Goal: Task Accomplishment & Management: Manage account settings

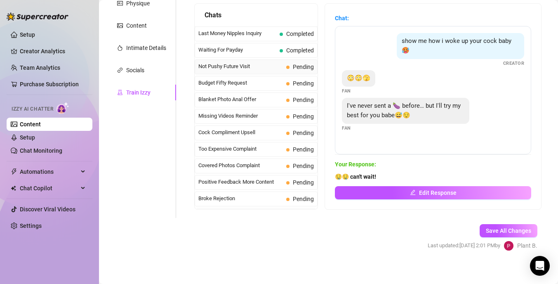
click at [253, 66] on span "Not Pushy Future Visit" at bounding box center [240, 66] width 85 height 8
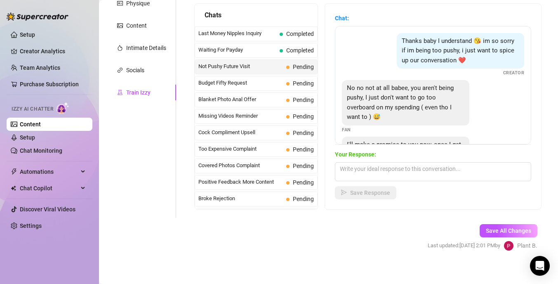
scroll to position [46, 0]
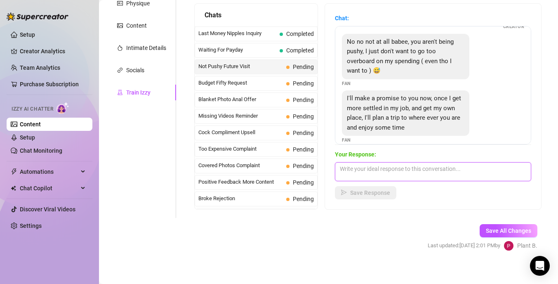
click at [355, 171] on textarea at bounding box center [433, 171] width 196 height 19
type textarea "t"
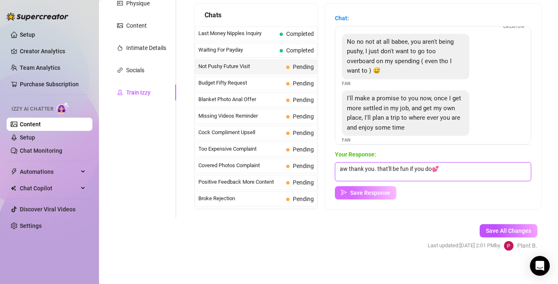
type textarea "aw thank you. that'll be fun if you do💕"
click at [377, 192] on span "Save Response" at bounding box center [370, 192] width 40 height 7
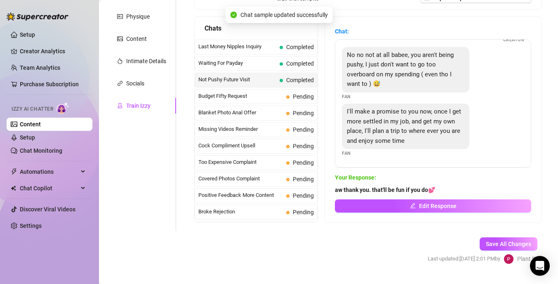
scroll to position [36, 0]
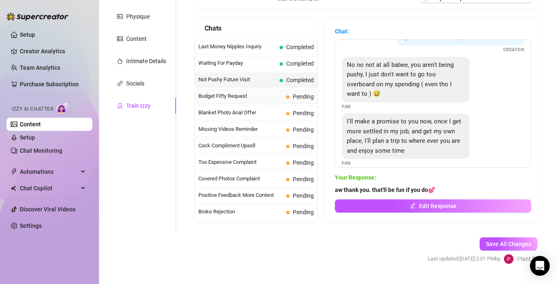
click at [238, 95] on span "Budget Fifty Request" at bounding box center [240, 96] width 85 height 8
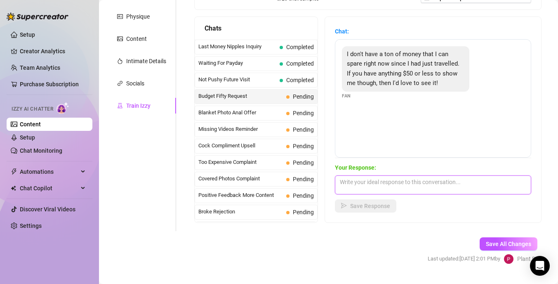
click at [353, 186] on textarea at bounding box center [433, 184] width 196 height 19
type textarea "I"
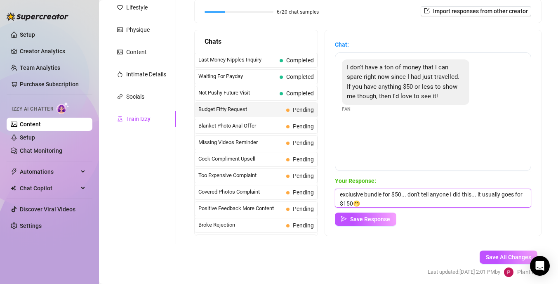
scroll to position [0, 0]
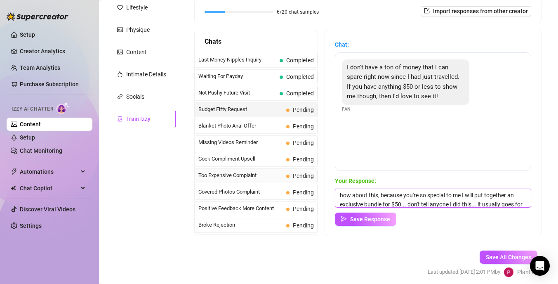
drag, startPoint x: 382, startPoint y: 195, endPoint x: 311, endPoint y: 181, distance: 72.2
click at [311, 181] on div "Chats Last Money Nipples Inquiry Completed Waiting For Payday Completed Not Pus…" at bounding box center [367, 133] width 347 height 206
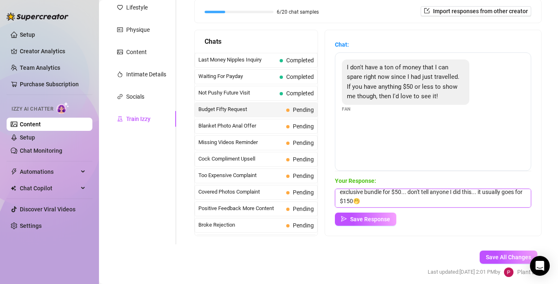
drag, startPoint x: 387, startPoint y: 193, endPoint x: 468, endPoint y: 209, distance: 81.9
click at [468, 209] on div "Your Response: i understand, babybecause you're so special to me I will put tog…" at bounding box center [433, 200] width 196 height 49
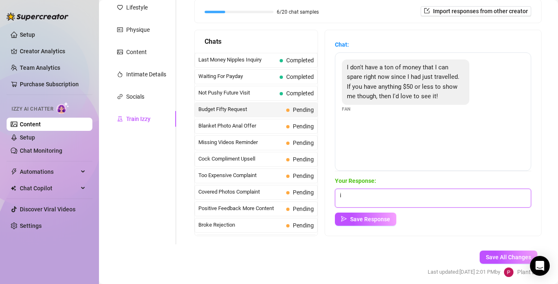
type textarea "i"
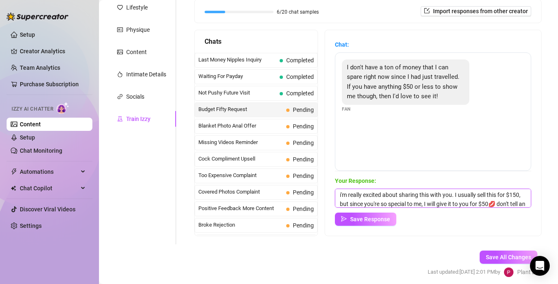
scroll to position [9, 0]
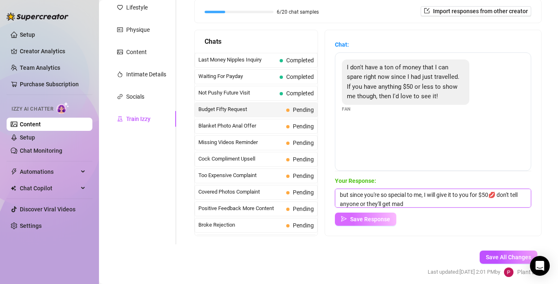
type textarea "i'm really excited about sharing this with you. I usually sell this for $150, b…"
click at [375, 219] on span "Save Response" at bounding box center [370, 219] width 40 height 7
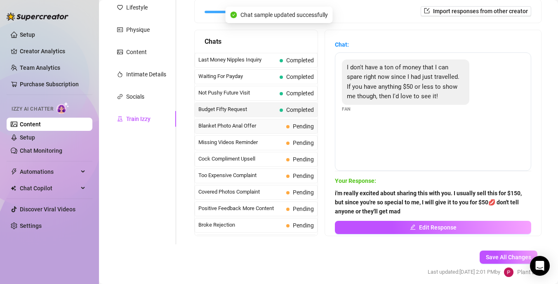
click at [273, 125] on span "Blanket Photo Anal Offer" at bounding box center [240, 126] width 85 height 8
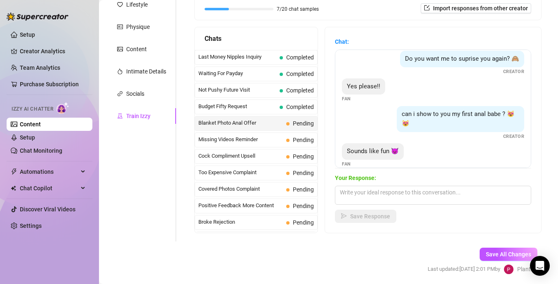
scroll to position [116, 0]
click at [262, 140] on span "Missing Videos Reminder" at bounding box center [240, 139] width 85 height 8
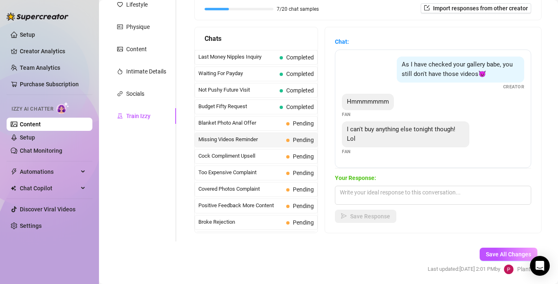
scroll to position [108, 0]
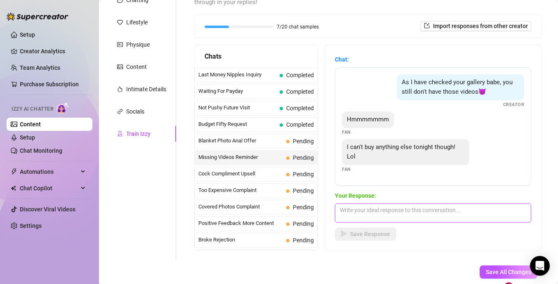
click at [375, 209] on textarea at bounding box center [433, 212] width 196 height 19
type textarea "o"
click at [490, 207] on textarea "but i'm so horny and wanted to have some fun with you🥺" at bounding box center [433, 212] width 196 height 19
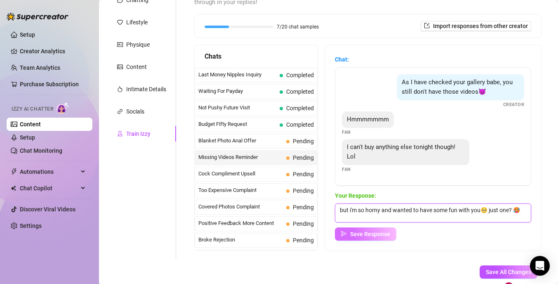
type textarea "but i'm so horny and wanted to have some fun with you🥺 just one? 🥵"
click at [378, 237] on button "Save Response" at bounding box center [365, 233] width 61 height 13
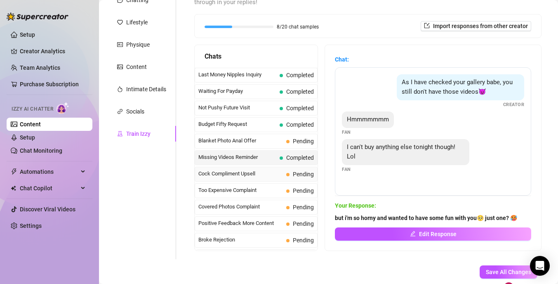
click at [270, 175] on span "Cock Compliment Upsell" at bounding box center [240, 174] width 85 height 8
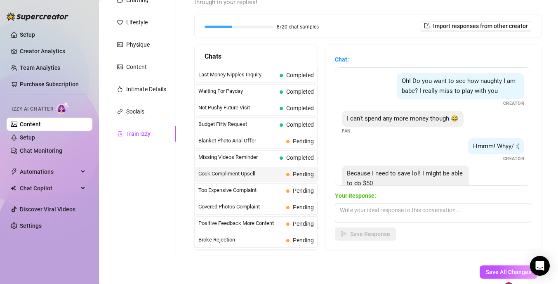
scroll to position [200, 0]
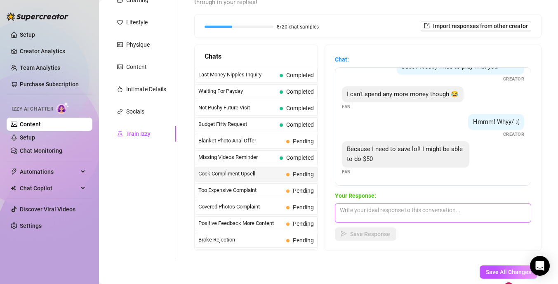
click at [368, 214] on textarea at bounding box center [433, 212] width 196 height 19
type textarea "a"
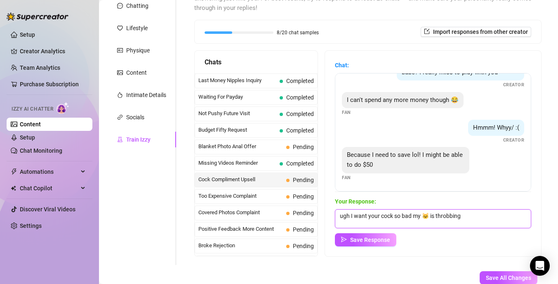
click at [470, 216] on textarea "ugh I want your cock so bad my 🐱 is throbbing" at bounding box center [433, 218] width 196 height 19
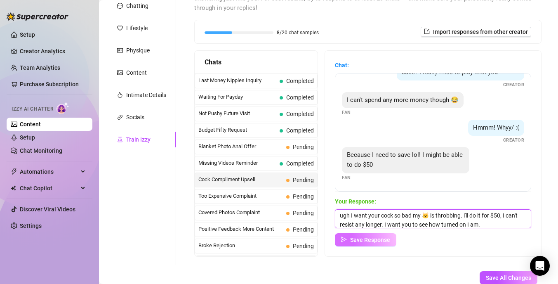
type textarea "ugh I want your cock so bad my 🐱 is throbbing. i'll do it for $50, I can't resi…"
click at [382, 239] on span "Save Response" at bounding box center [370, 239] width 40 height 7
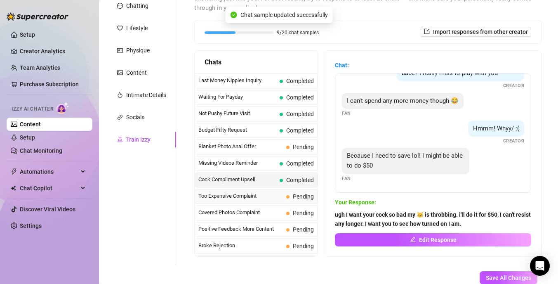
scroll to position [200, 0]
click at [250, 196] on span "Too Expensive Complaint" at bounding box center [240, 196] width 85 height 8
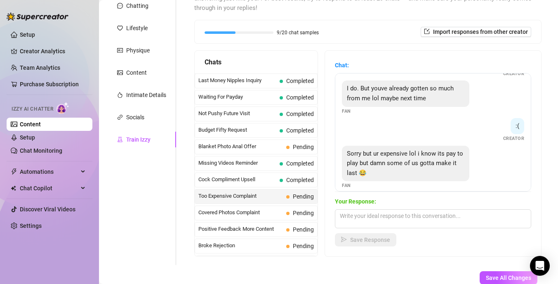
scroll to position [155, 0]
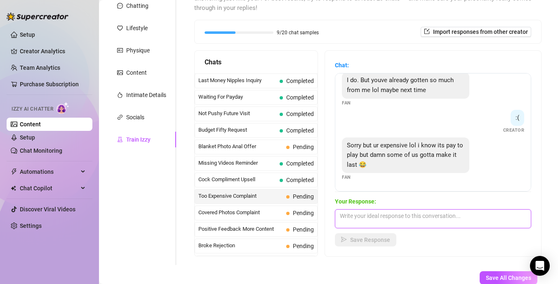
click at [361, 211] on textarea at bounding box center [433, 218] width 196 height 19
type textarea "y"
type textarea "b"
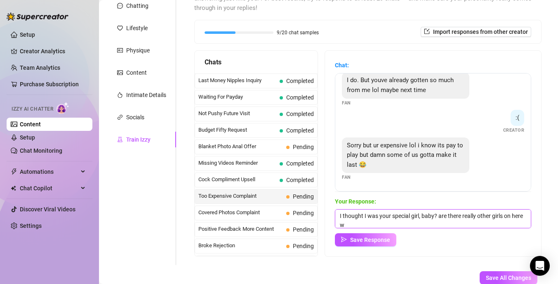
scroll to position [0, 0]
type textarea "I thought I was your special girl, baby? are there really other girls on here w…"
click at [373, 241] on span "Save Response" at bounding box center [370, 239] width 40 height 7
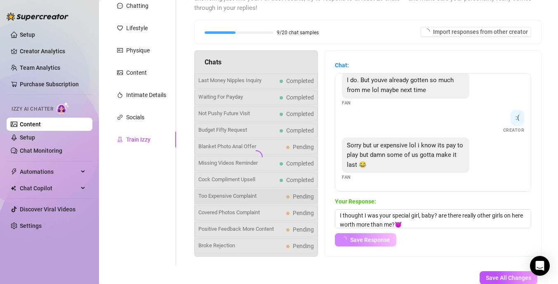
scroll to position [154, 0]
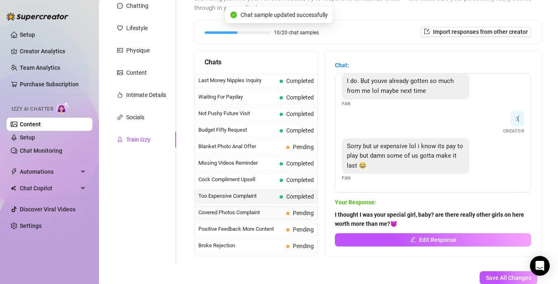
click at [270, 212] on span "Covered Photos Complaint" at bounding box center [240, 212] width 85 height 8
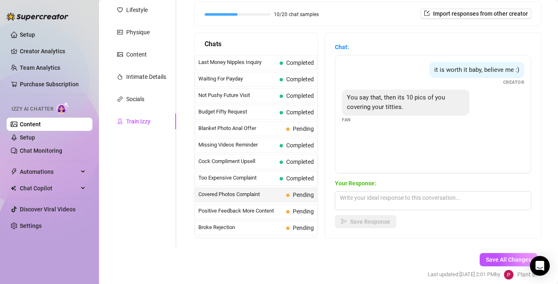
scroll to position [121, 0]
click at [349, 202] on textarea at bounding box center [433, 200] width 196 height 19
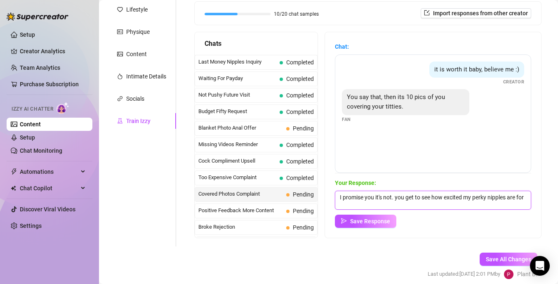
scroll to position [0, 0]
type textarea "I promise you it's not. you get to see how excited my perky nipples are for you🥵"
click at [367, 220] on span "Save Response" at bounding box center [370, 221] width 40 height 7
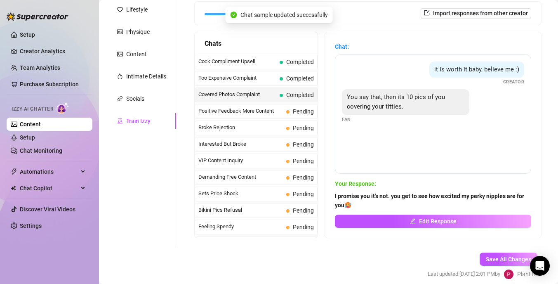
scroll to position [103, 0]
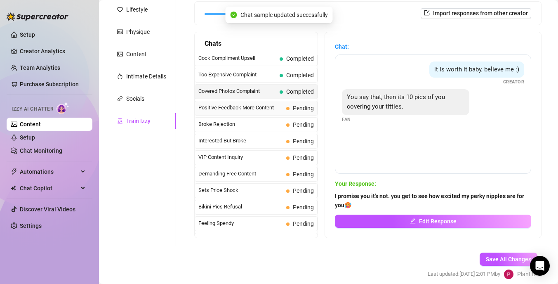
click at [272, 106] on span "Positive Feedback More Content" at bounding box center [240, 108] width 85 height 8
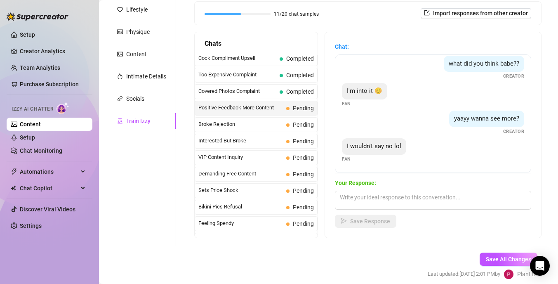
scroll to position [33, 0]
click at [357, 196] on textarea at bounding box center [433, 200] width 196 height 19
type textarea "g"
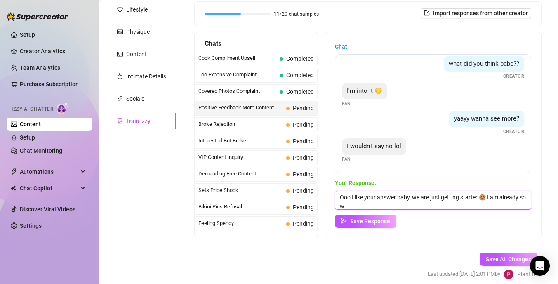
scroll to position [0, 0]
type textarea "Ooo I like your answer baby, we are just getting started🥵 I am already so wet f…"
click at [369, 219] on span "Save Response" at bounding box center [370, 221] width 40 height 7
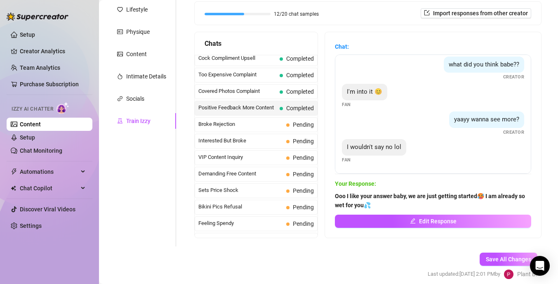
scroll to position [33, 0]
click at [252, 123] on span "Broke Rejection" at bounding box center [240, 124] width 85 height 8
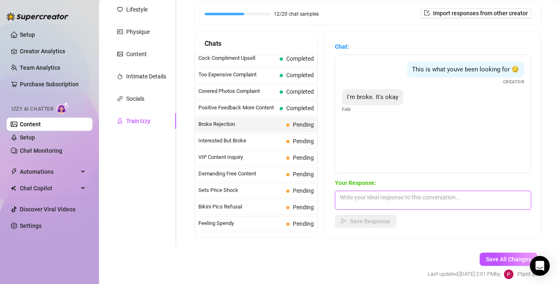
click at [369, 195] on textarea at bounding box center [433, 200] width 196 height 19
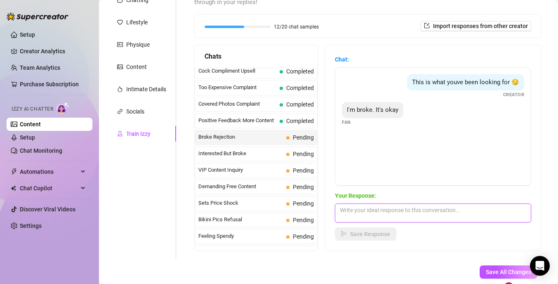
scroll to position [107, 0]
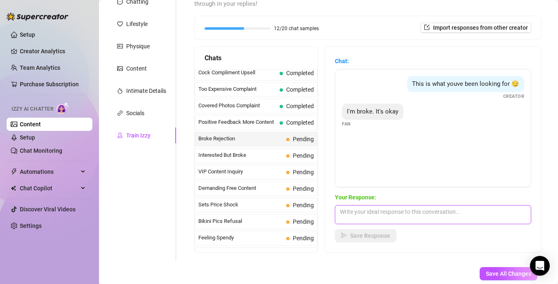
click at [367, 218] on textarea at bounding box center [433, 214] width 196 height 19
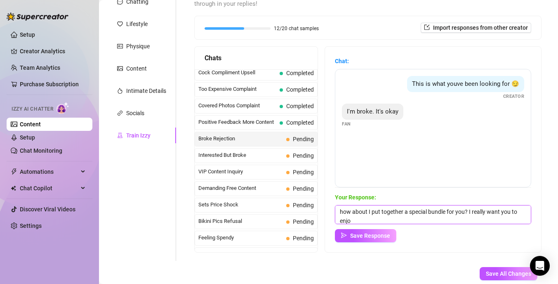
scroll to position [0, 0]
type textarea "how about I put together a special bundle for you? I really want you to enjoy y…"
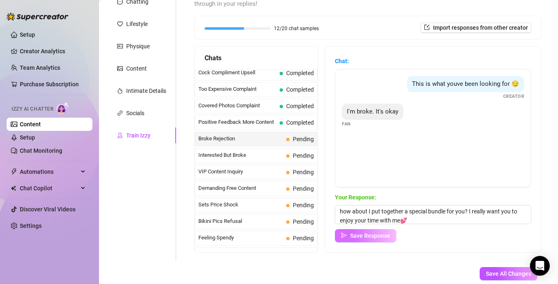
click at [375, 236] on span "Save Response" at bounding box center [370, 235] width 40 height 7
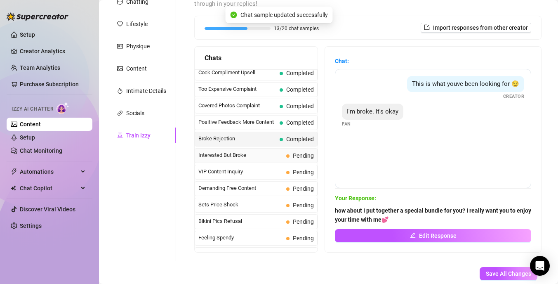
click at [259, 156] on span "Interested But Broke" at bounding box center [240, 155] width 85 height 8
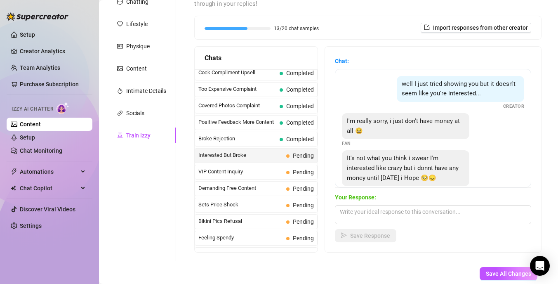
scroll to position [17, 0]
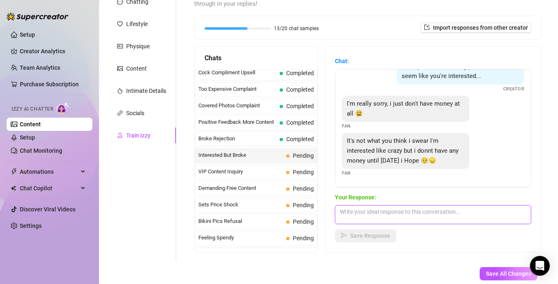
click at [372, 210] on textarea at bounding box center [433, 214] width 196 height 19
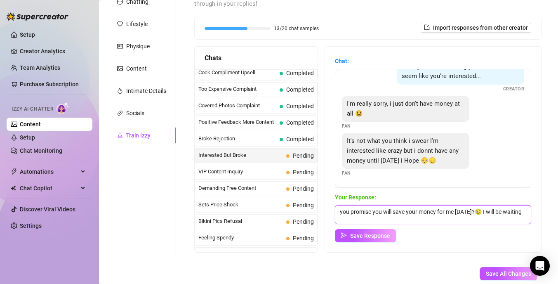
scroll to position [0, 0]
type textarea "you promise you will save your money for me [DATE]?🥹 I will be waiting for you …"
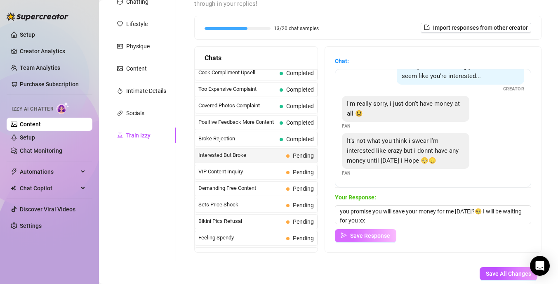
click at [381, 237] on span "Save Response" at bounding box center [370, 235] width 40 height 7
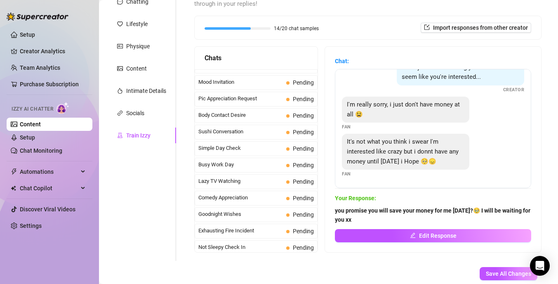
scroll to position [465, 0]
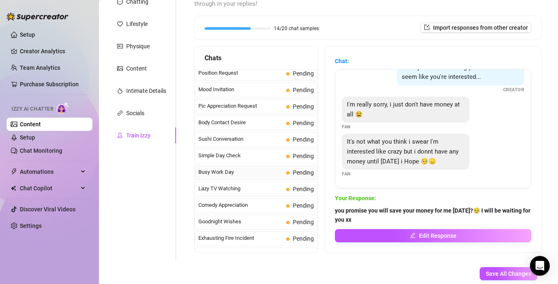
click at [231, 168] on span "Busy Work Day" at bounding box center [240, 172] width 85 height 8
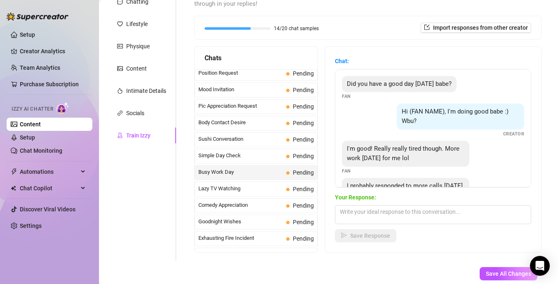
scroll to position [35, 0]
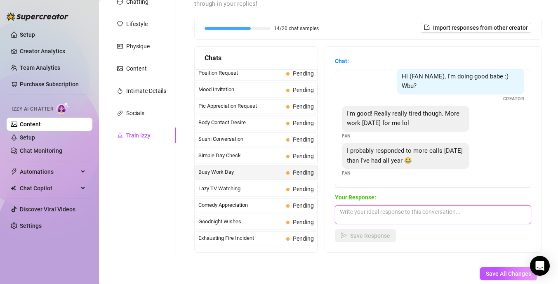
click at [384, 214] on textarea at bounding box center [433, 214] width 196 height 19
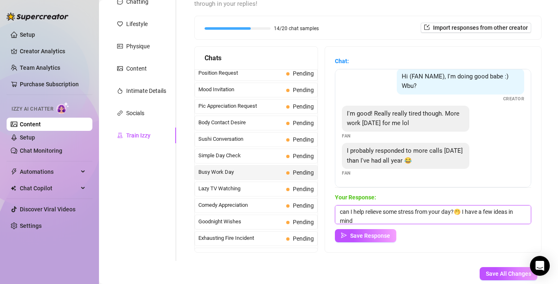
scroll to position [0, 0]
type textarea "can I help relieve some stress from your day?🤭 I have a few ideas in mind🥵💦"
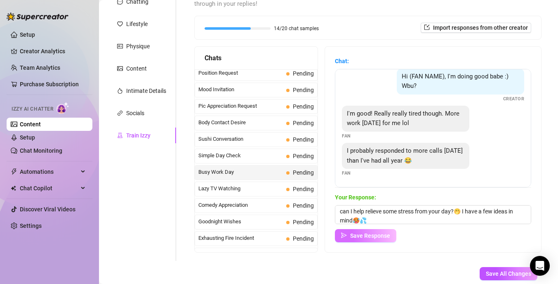
click at [379, 233] on span "Save Response" at bounding box center [370, 235] width 40 height 7
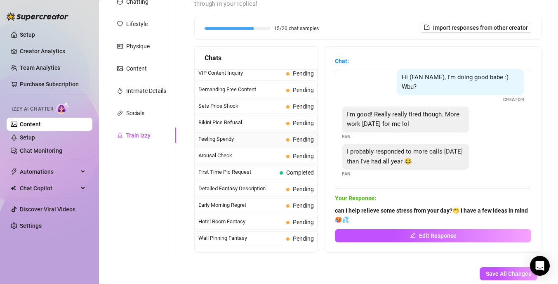
scroll to position [202, 0]
click at [250, 106] on span "Sets Price Shock" at bounding box center [240, 105] width 85 height 8
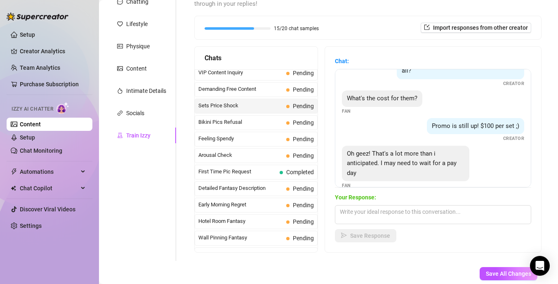
scroll to position [35, 0]
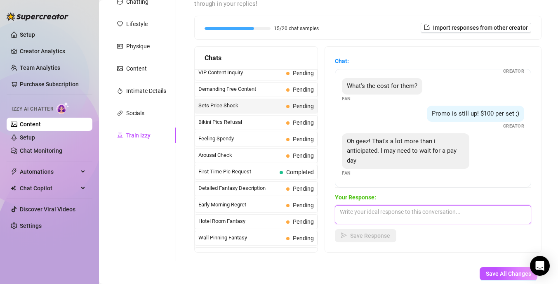
click at [360, 216] on textarea at bounding box center [433, 214] width 196 height 19
type textarea "I"
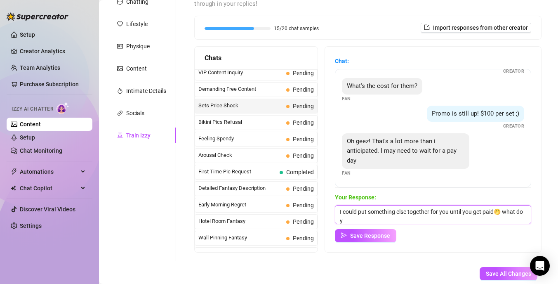
scroll to position [0, 0]
click at [499, 212] on textarea "I could put something else together for you until you get paid🤭 what do you say?" at bounding box center [433, 214] width 196 height 19
click at [393, 219] on textarea "I could put something else together for you until you get paid💋 what do you say?" at bounding box center [433, 214] width 196 height 19
type textarea "I could put something else together for you until you get paid💋 what do you say…"
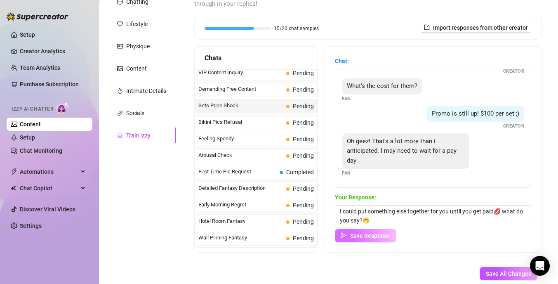
click at [381, 233] on span "Save Response" at bounding box center [370, 235] width 40 height 7
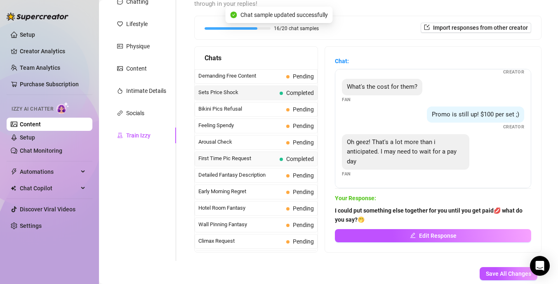
scroll to position [218, 0]
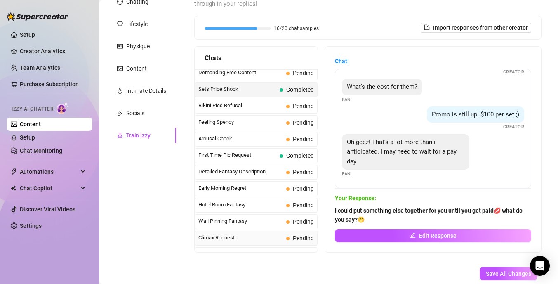
click at [249, 235] on span "Climax Request" at bounding box center [240, 237] width 85 height 8
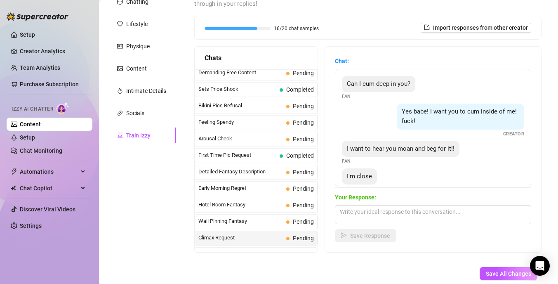
scroll to position [16, 0]
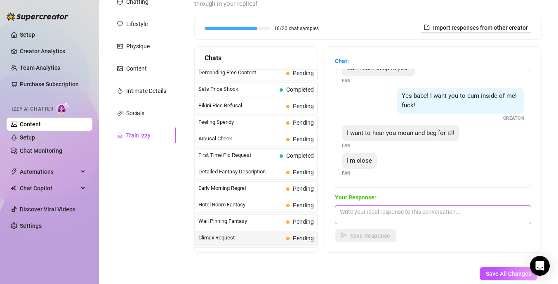
click at [358, 212] on textarea at bounding box center [433, 214] width 196 height 19
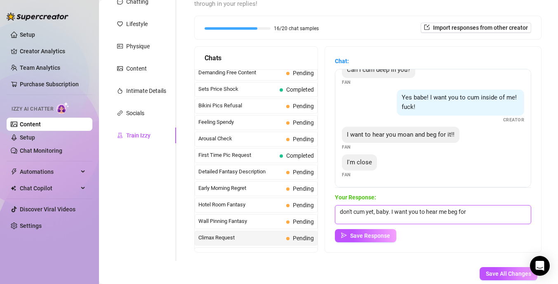
scroll to position [0, 0]
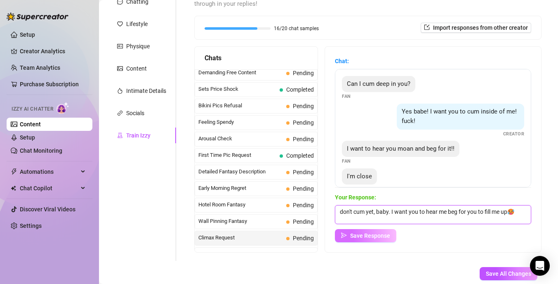
type textarea "don't cum yet, baby. I want you to hear me beg for you to fill me up🥵"
click at [352, 238] on span "Save Response" at bounding box center [370, 235] width 40 height 7
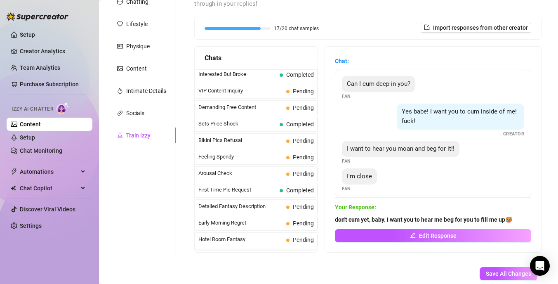
scroll to position [185, 0]
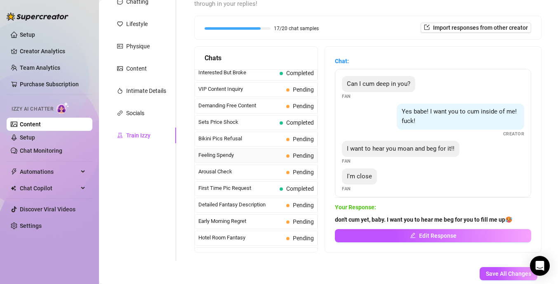
click at [259, 159] on span "Feeling Spendy" at bounding box center [240, 155] width 85 height 8
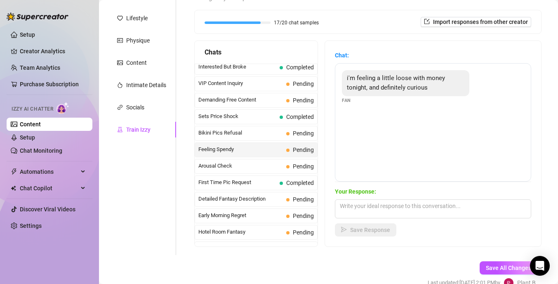
scroll to position [116, 0]
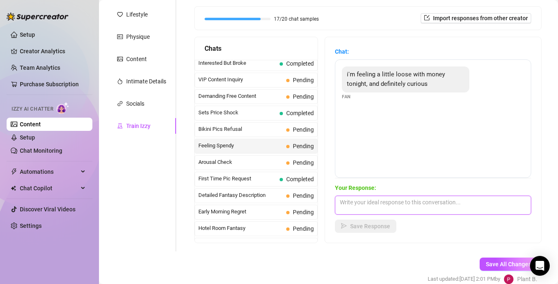
click at [368, 206] on textarea at bounding box center [433, 205] width 196 height 19
click at [258, 165] on span "Arousal Check" at bounding box center [240, 162] width 85 height 8
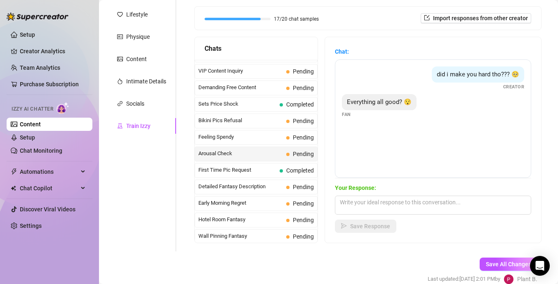
scroll to position [193, 0]
click at [278, 88] on span "Demanding Free Content" at bounding box center [240, 88] width 85 height 8
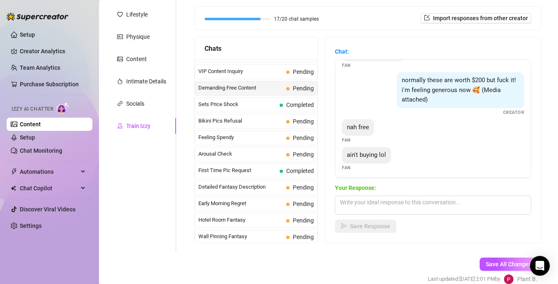
scroll to position [80, 0]
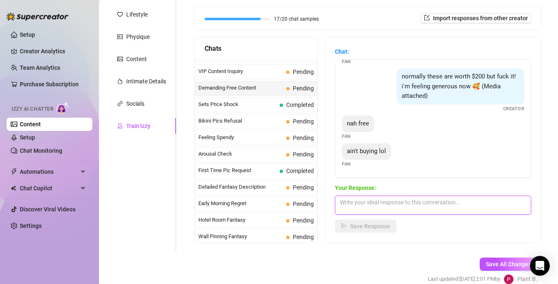
click at [351, 200] on textarea at bounding box center [433, 205] width 196 height 19
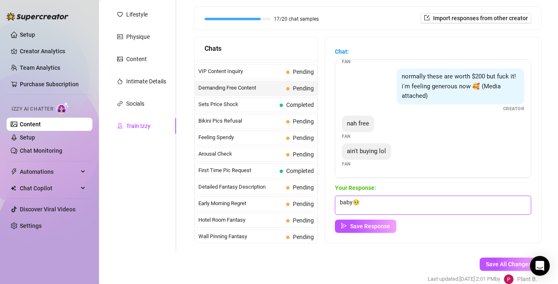
click at [364, 203] on textarea "baby🥺" at bounding box center [433, 205] width 196 height 19
type textarea "baby🥺"
drag, startPoint x: 364, startPoint y: 198, endPoint x: 302, endPoint y: 193, distance: 62.5
click at [302, 193] on div "Chats Last Money Nipples Inquiry Completed Waiting For Payday Completed Not Pus…" at bounding box center [367, 140] width 347 height 206
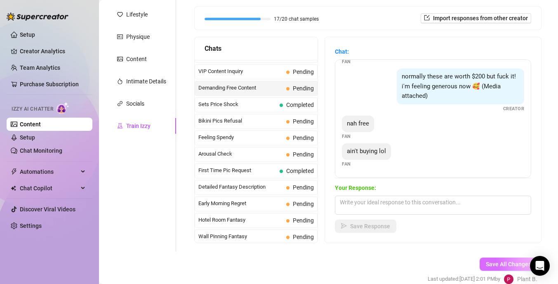
click at [501, 264] on span "Save All Changes" at bounding box center [508, 264] width 45 height 7
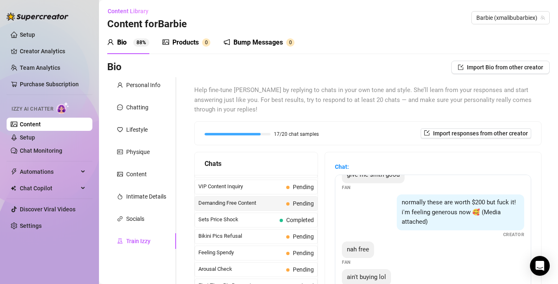
scroll to position [68, 0]
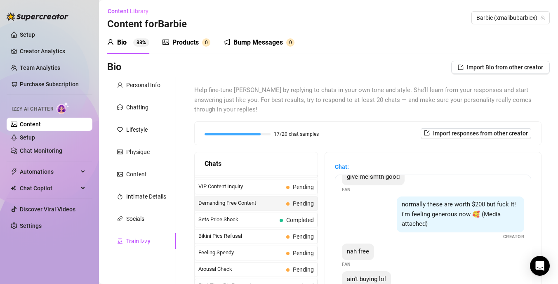
click at [189, 41] on div "Products" at bounding box center [185, 43] width 26 height 10
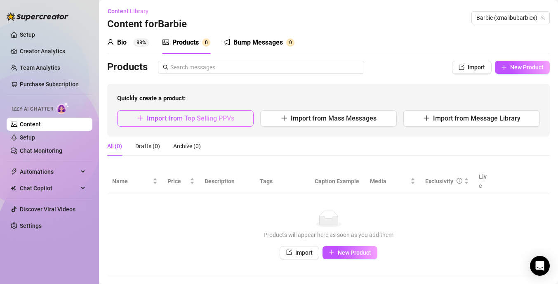
click at [182, 120] on span "Import from Top Selling PPVs" at bounding box center [190, 118] width 87 height 8
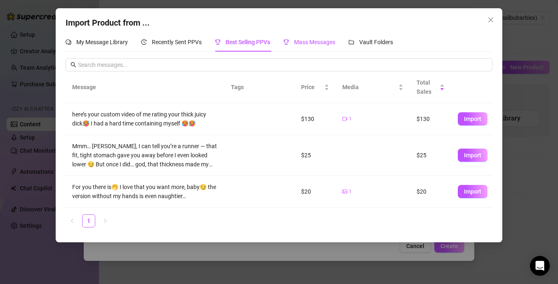
click at [297, 41] on span "Mass Messages" at bounding box center [314, 42] width 41 height 7
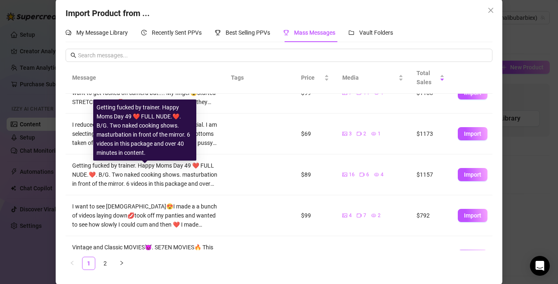
scroll to position [16, 0]
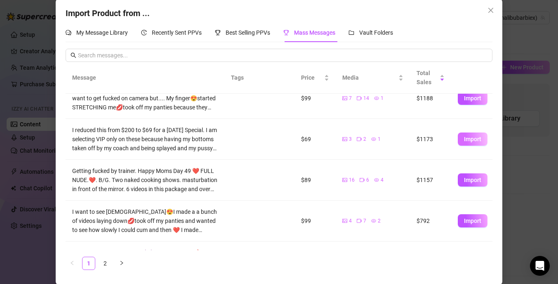
click at [469, 138] on span "Import" at bounding box center [472, 139] width 17 height 7
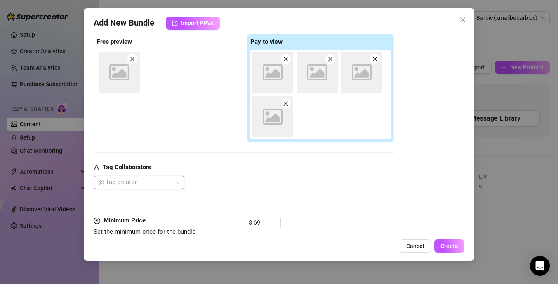
scroll to position [2, 0]
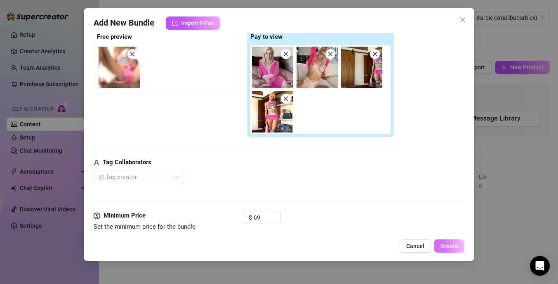
click at [452, 246] on span "Create" at bounding box center [450, 246] width 18 height 7
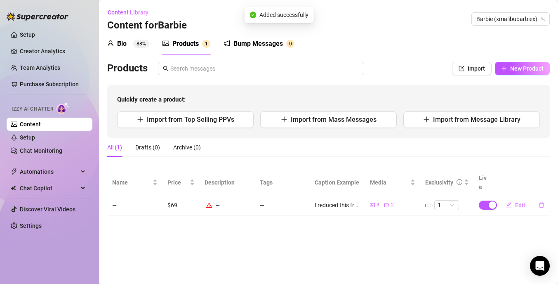
scroll to position [0, 0]
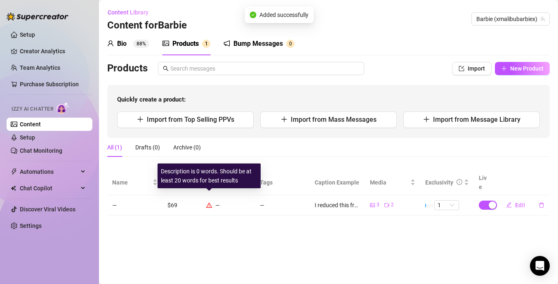
click at [207, 202] on icon "warning" at bounding box center [209, 205] width 6 height 6
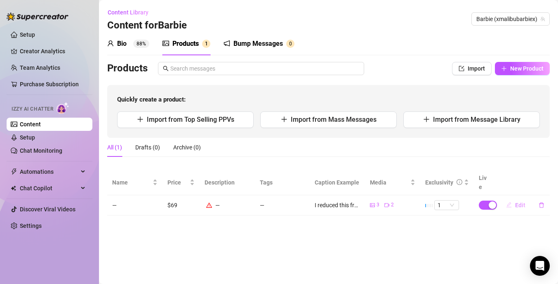
click at [518, 202] on span "Edit" at bounding box center [520, 205] width 10 height 7
type textarea "I reduced this from $200 to $69 for a [DATE] Special. I am selecting VIP only o…"
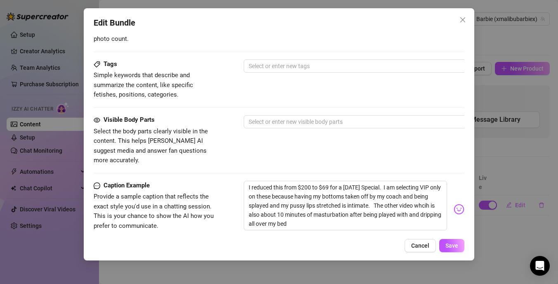
scroll to position [431, 0]
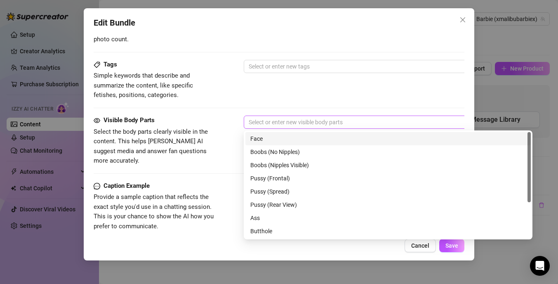
click at [268, 122] on div at bounding box center [383, 122] width 277 height 12
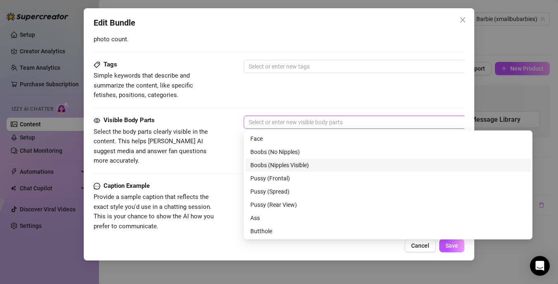
click at [310, 164] on div "Boobs (Nipples Visible)" at bounding box center [388, 164] width 276 height 9
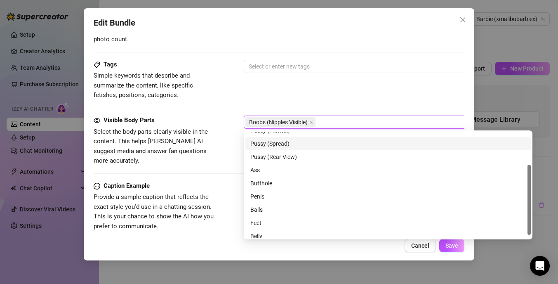
scroll to position [49, 0]
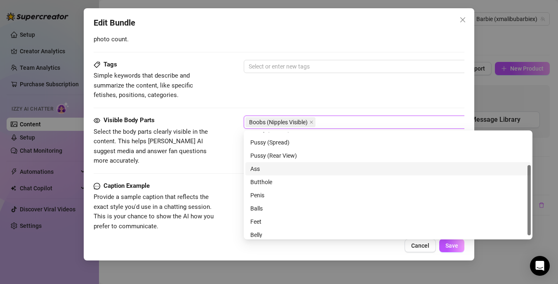
click at [257, 170] on div "Ass" at bounding box center [388, 168] width 276 height 9
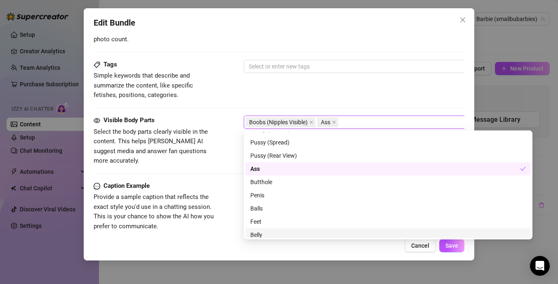
click at [330, 256] on div "Edit Bundle Account Barbie (@xmalibubarbiex) Name Name is for your internal org…" at bounding box center [279, 134] width 391 height 252
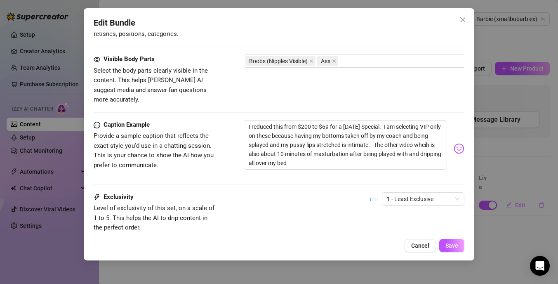
scroll to position [449, 0]
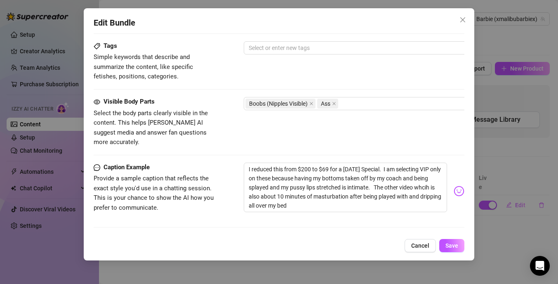
click at [277, 55] on div "Tags Simple keywords that describe and summarize the content, like specific fet…" at bounding box center [279, 61] width 371 height 40
click at [277, 49] on div at bounding box center [383, 48] width 277 height 12
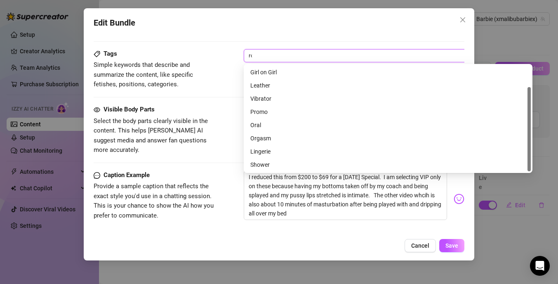
scroll to position [0, 0]
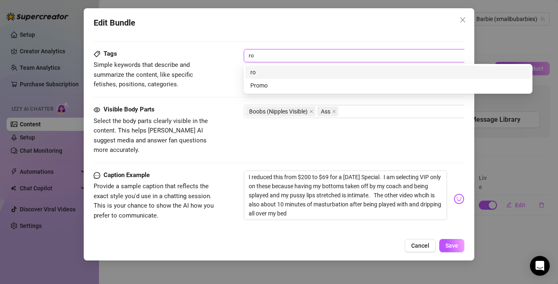
type input "r"
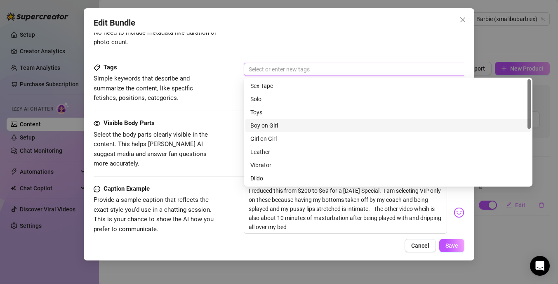
click at [272, 122] on div "Boy on Girl" at bounding box center [388, 125] width 276 height 9
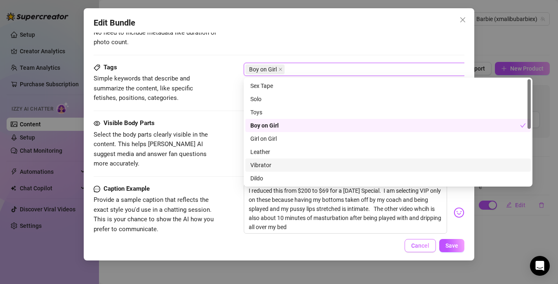
click at [417, 245] on span "Cancel" at bounding box center [420, 245] width 18 height 7
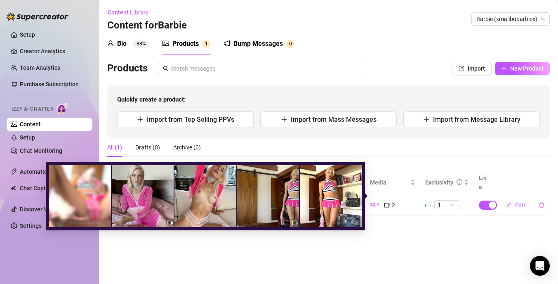
click at [377, 201] on span "3" at bounding box center [378, 205] width 3 height 8
click at [150, 212] on img at bounding box center [143, 196] width 62 height 62
click at [283, 196] on img at bounding box center [268, 196] width 62 height 62
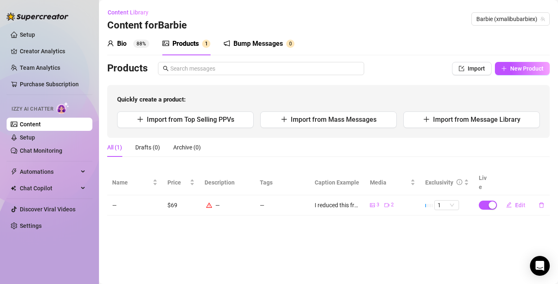
click at [408, 213] on main "Content Library Content for [PERSON_NAME] (xmalibubarbiex) Bio 88% Products 1 B…" at bounding box center [328, 142] width 459 height 284
click at [517, 202] on span "Edit" at bounding box center [520, 205] width 10 height 7
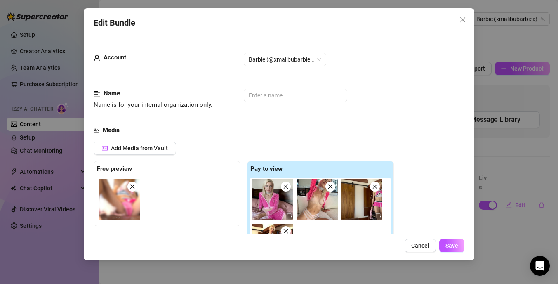
click at [101, 92] on div "Name" at bounding box center [156, 94] width 124 height 10
click at [273, 216] on img at bounding box center [272, 199] width 41 height 41
click at [267, 209] on img at bounding box center [272, 199] width 41 height 41
click at [127, 207] on img at bounding box center [119, 199] width 41 height 41
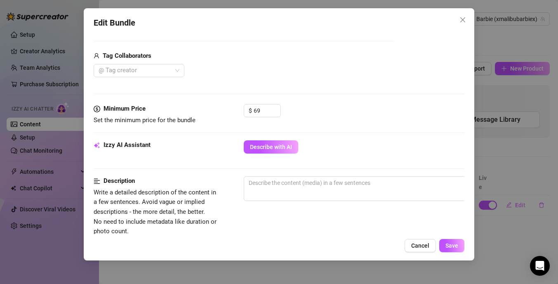
scroll to position [246, 0]
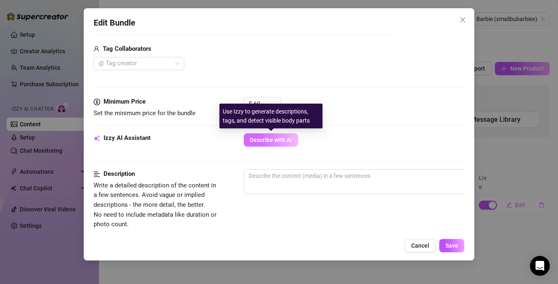
click at [259, 140] on span "Describe with AI" at bounding box center [271, 140] width 42 height 7
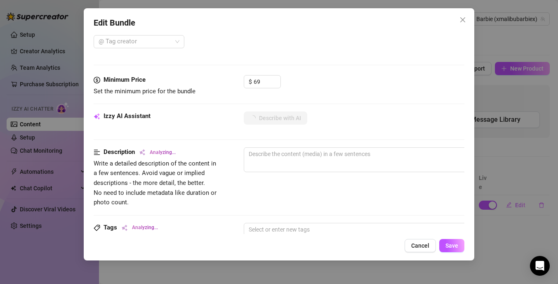
scroll to position [268, 0]
type textarea "[PERSON_NAME]"
type textarea "Ashlee teases"
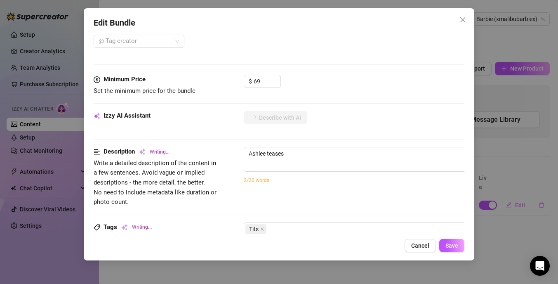
type textarea "Ashlee teases in"
type textarea "[PERSON_NAME] teases in two"
type textarea "[PERSON_NAME] teases in two hot"
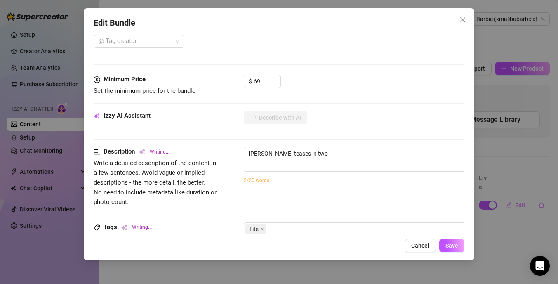
type textarea "[PERSON_NAME] teases in two hot"
type textarea "[PERSON_NAME] teases in two hot looks"
type textarea "[PERSON_NAME] teases in two hot looks —"
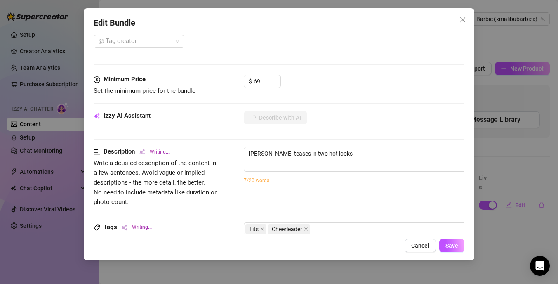
type textarea "[PERSON_NAME] teases in two hot looks — first"
type textarea "[PERSON_NAME] teases in two hot looks — first in"
type textarea "[PERSON_NAME] teases in two hot looks — first in a"
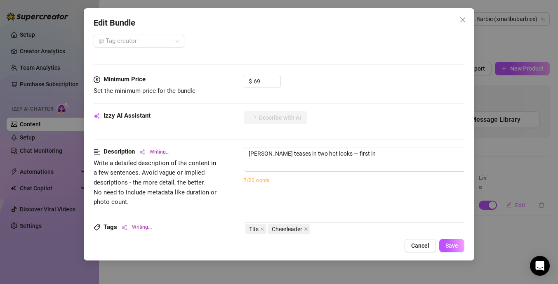
type textarea "[PERSON_NAME] teases in two hot looks — first in a"
type textarea "[PERSON_NAME] teases in two hot looks — first in a pink"
type textarea "[PERSON_NAME] teases in two hot looks — first in a pink velour"
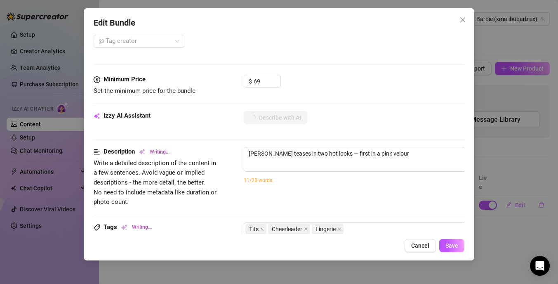
type textarea "[PERSON_NAME] teases in two hot looks — first in a pink velour zip-up"
type textarea "[PERSON_NAME] teases in two hot looks — first in a pink velour zip-up pulled"
type textarea "[PERSON_NAME] teases in two hot looks — first in a pink velour zip-up pulled op…"
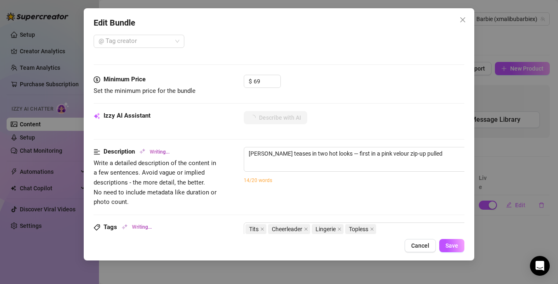
type textarea "[PERSON_NAME] teases in two hot looks — first in a pink velour zip-up pulled op…"
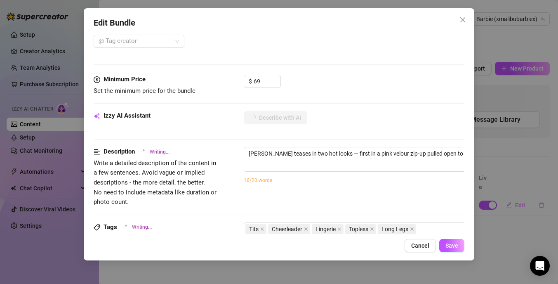
type textarea "[PERSON_NAME] teases in two hot looks — first in a pink velour zip-up pulled op…"
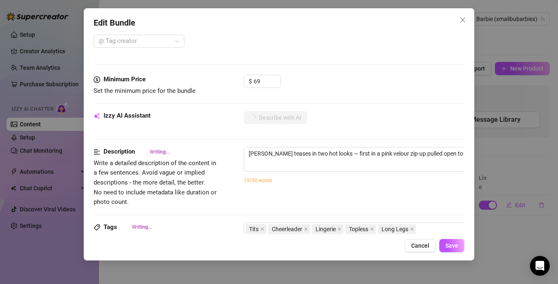
type textarea "[PERSON_NAME] teases in two hot looks — first in a pink velour zip-up pulled op…"
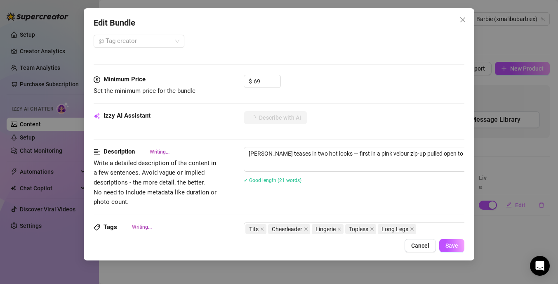
type textarea "[PERSON_NAME] teases in two hot looks — first in a pink velour zip-up pulled op…"
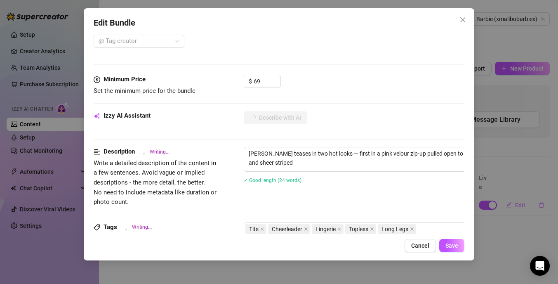
type textarea "[PERSON_NAME] teases in two hot looks — first in a pink velour zip-up pulled op…"
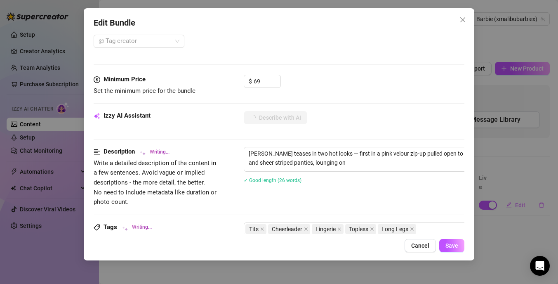
type textarea "[PERSON_NAME] teases in two hot looks — first in a pink velour zip-up pulled op…"
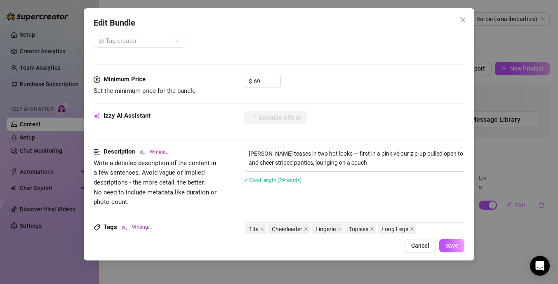
type textarea "[PERSON_NAME] teases in two hot looks — first in a pink velour zip-up pulled op…"
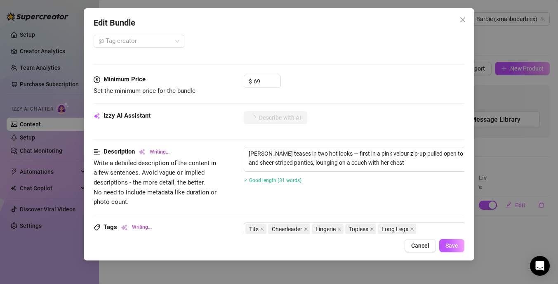
type textarea "[PERSON_NAME] teases in two hot looks — first in a pink velour zip-up pulled op…"
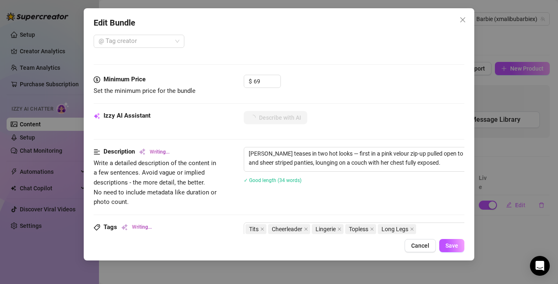
type textarea "[PERSON_NAME] teases in two hot looks — first in a pink velour zip-up pulled op…"
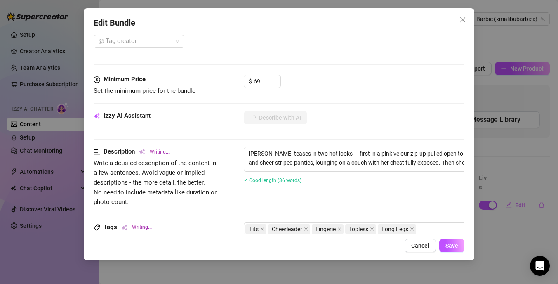
type textarea "[PERSON_NAME] teases in two hot looks — first in a pink velour zip-up pulled op…"
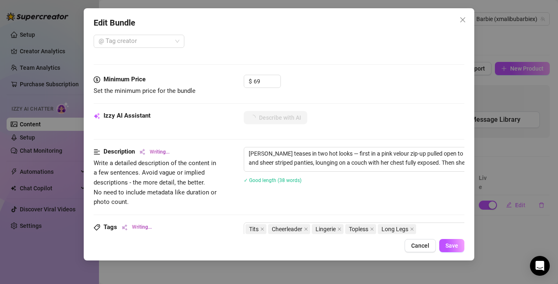
type textarea "[PERSON_NAME] teases in two hot looks — first in a pink velour zip-up pulled op…"
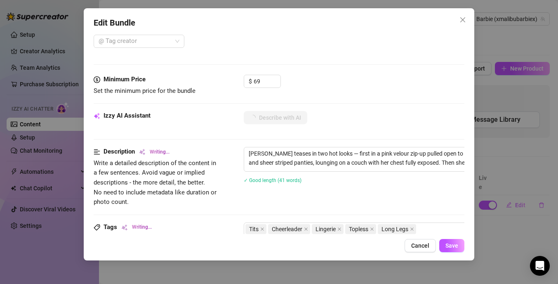
type textarea "[PERSON_NAME] teases in two hot looks — first in a pink velour zip-up pulled op…"
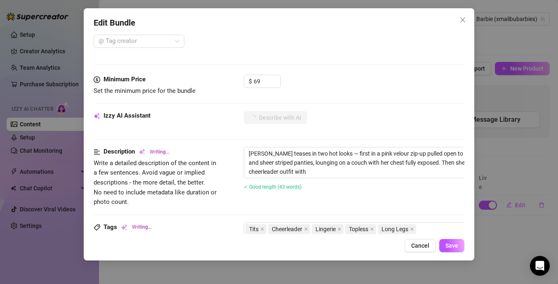
type textarea "[PERSON_NAME] teases in two hot looks — first in a pink velour zip-up pulled op…"
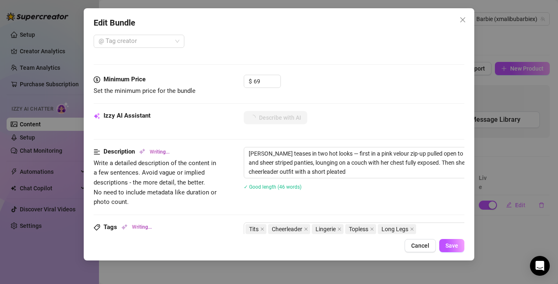
type textarea "[PERSON_NAME] teases in two hot looks — first in a pink velour zip-up pulled op…"
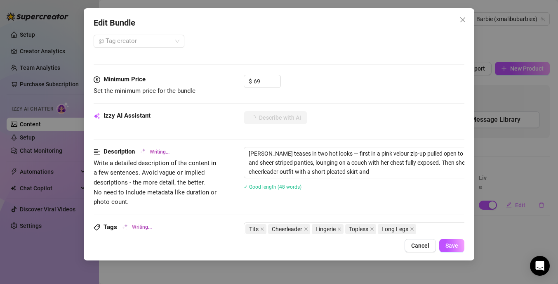
type textarea "[PERSON_NAME] teases in two hot looks — first in a pink velour zip-up pulled op…"
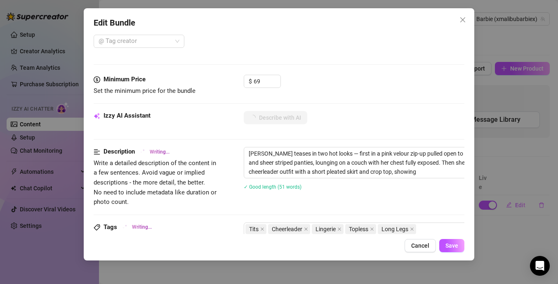
type textarea "[PERSON_NAME] teases in two hot looks — first in a pink velour zip-up pulled op…"
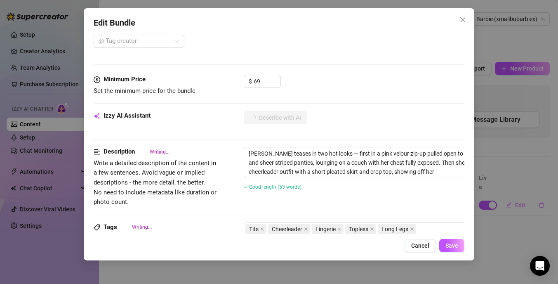
type textarea "[PERSON_NAME] teases in two hot looks — first in a pink velour zip-up pulled op…"
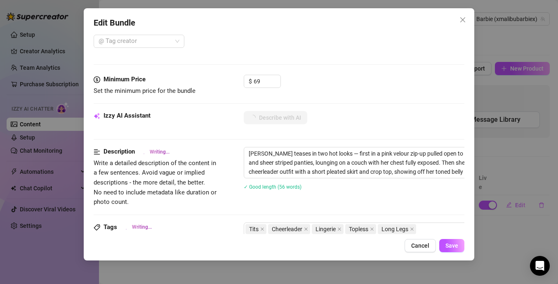
type textarea "[PERSON_NAME] teases in two hot looks — first in a pink velour zip-up pulled op…"
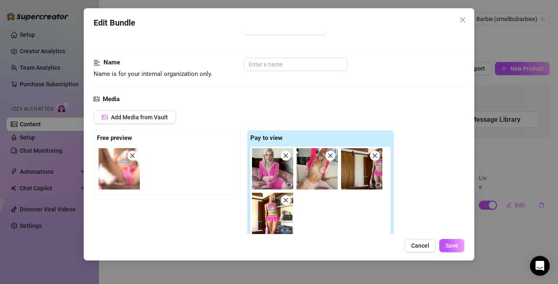
scroll to position [0, 0]
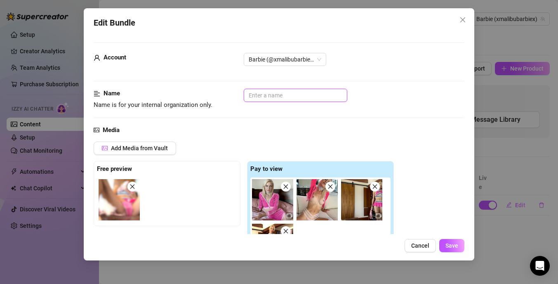
click at [315, 94] on input "text" at bounding box center [296, 95] width 104 height 13
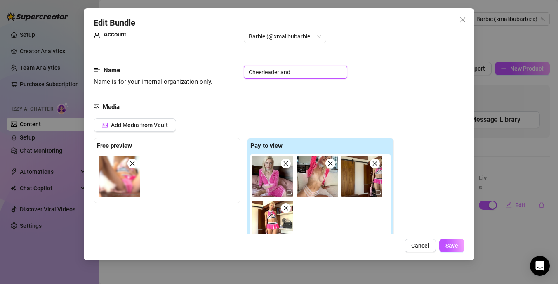
scroll to position [21, 0]
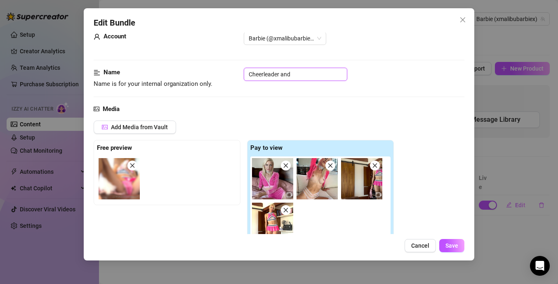
click at [306, 74] on input "Cheerleader and" at bounding box center [296, 74] width 104 height 13
type input "Cheerleader Bundle"
click at [452, 244] on span "Save" at bounding box center [451, 245] width 13 height 7
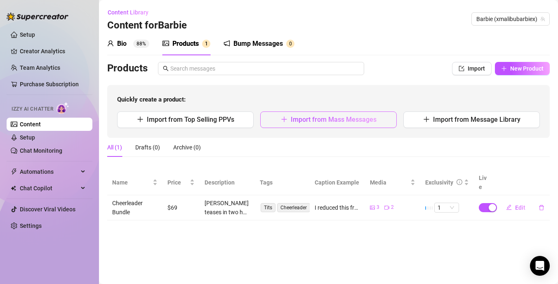
click at [319, 123] on span "Import from Mass Messages" at bounding box center [334, 119] width 86 height 8
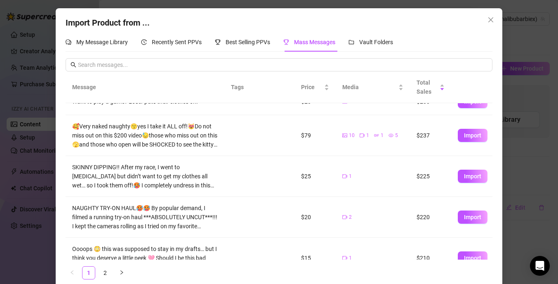
scroll to position [220, 0]
click at [469, 217] on span "Import" at bounding box center [472, 216] width 17 height 7
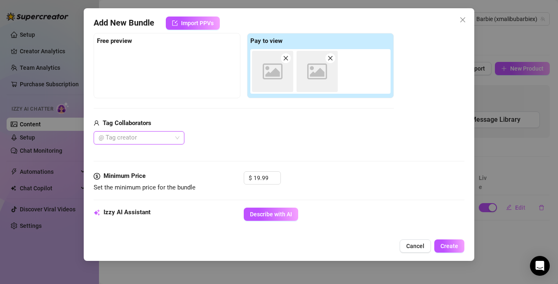
scroll to position [132, 0]
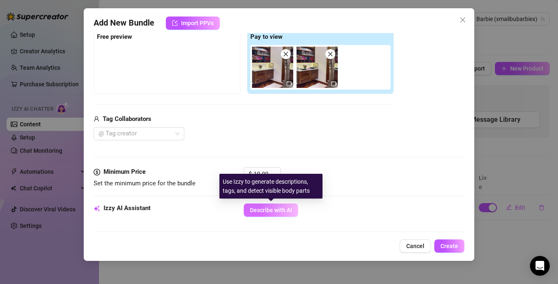
click at [277, 212] on span "Describe with AI" at bounding box center [271, 210] width 42 height 7
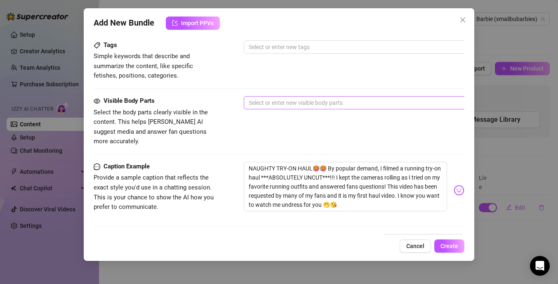
scroll to position [406, 0]
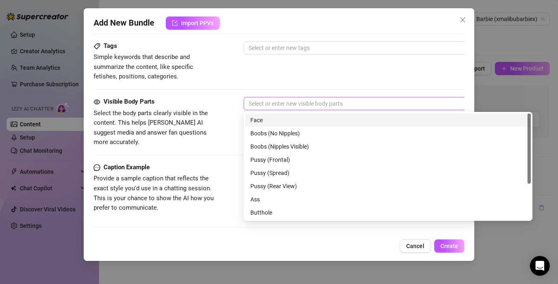
click at [263, 103] on div at bounding box center [383, 104] width 277 height 12
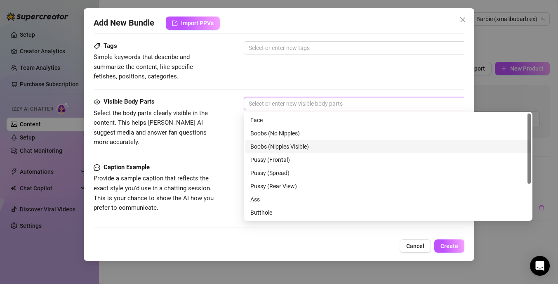
click at [263, 146] on div "Boobs (Nipples Visible)" at bounding box center [388, 146] width 276 height 9
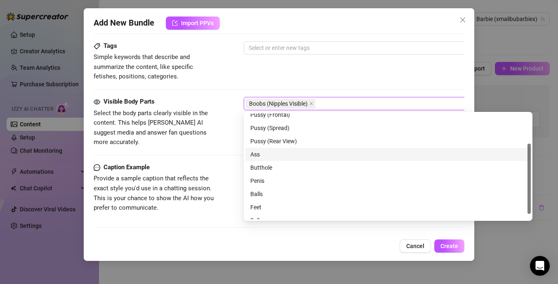
scroll to position [53, 0]
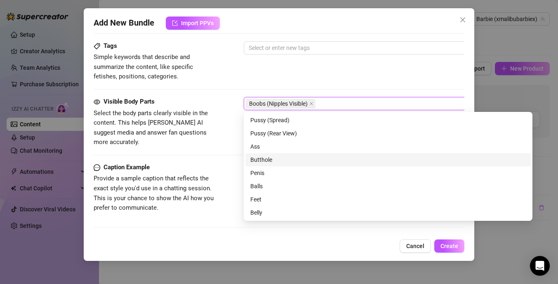
click at [212, 146] on div "Visible Body Parts Select the body parts clearly visible in the content. This h…" at bounding box center [279, 130] width 371 height 66
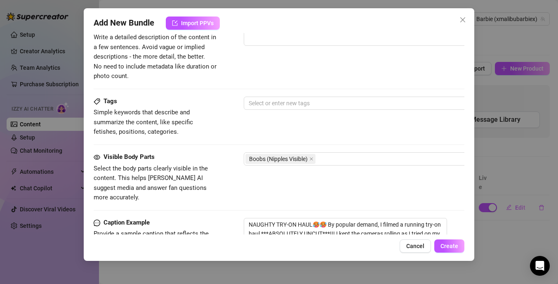
scroll to position [351, 0]
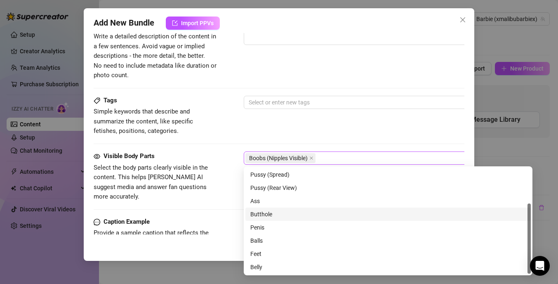
click at [328, 157] on div "Boobs (Nipples Visible)" at bounding box center [383, 158] width 277 height 12
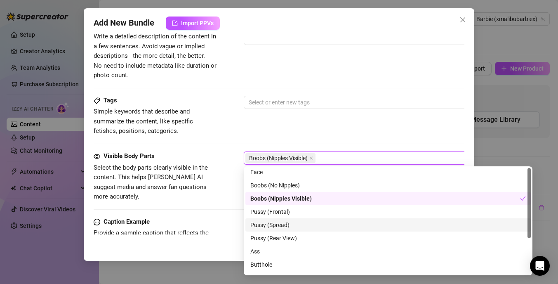
scroll to position [0, 0]
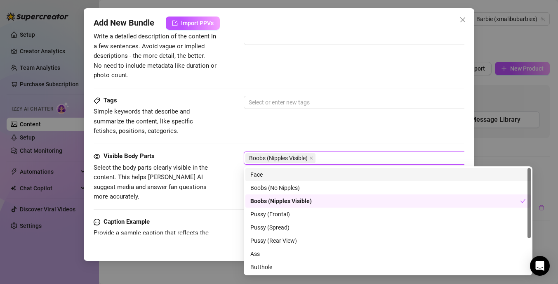
click at [297, 175] on div "Face" at bounding box center [388, 174] width 276 height 9
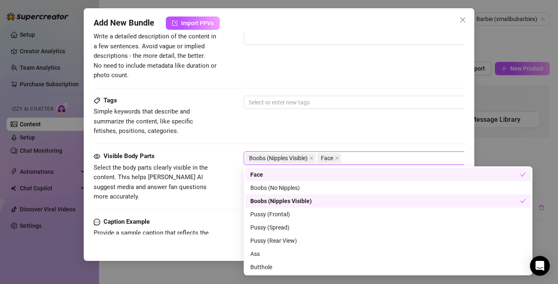
click at [257, 120] on div "Tags Simple keywords that describe and summarize the content, like specific fet…" at bounding box center [279, 116] width 371 height 40
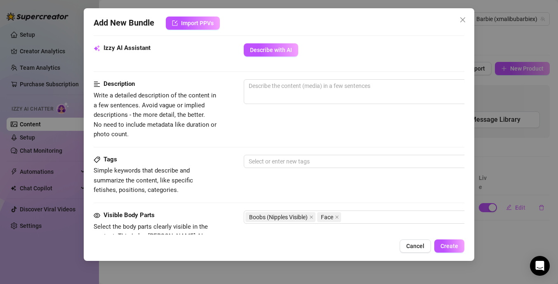
scroll to position [289, 0]
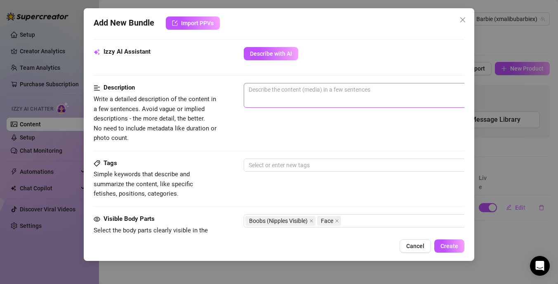
click at [261, 97] on span "0 / 1000" at bounding box center [388, 95] width 289 height 25
click at [262, 87] on textarea at bounding box center [388, 89] width 288 height 12
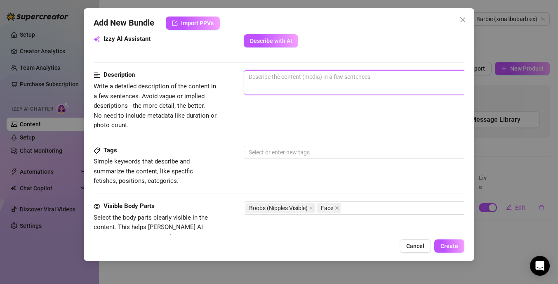
scroll to position [302, 0]
type textarea "U"
type textarea "Un"
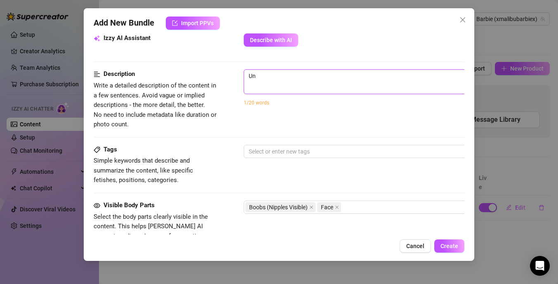
type textarea "Un c"
type textarea "Un cu"
type textarea "Un c"
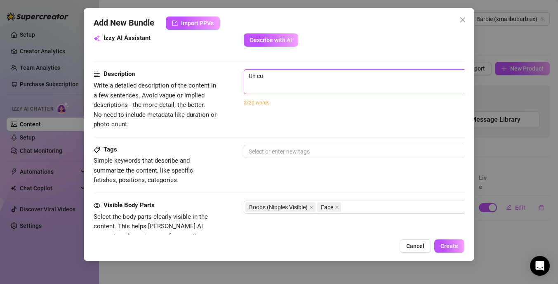
type textarea "Un c"
type textarea "Un"
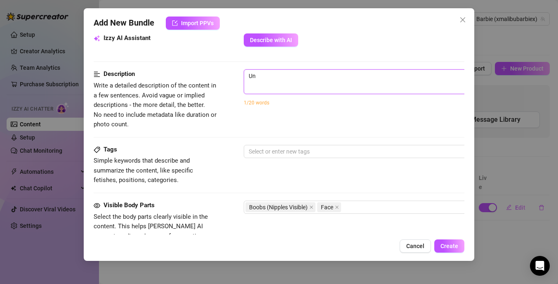
type textarea "Unc"
type textarea "Uncu"
type textarea "Uncut"
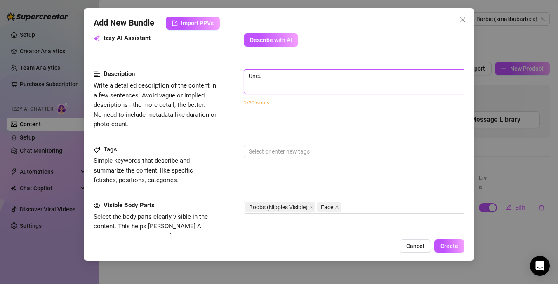
type textarea "Uncut"
type textarea "Uncut T"
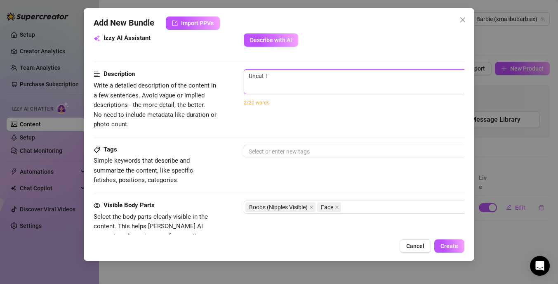
type textarea "Uncut Tr"
type textarea "Uncut Tri"
type textarea "Uncut Tria"
type textarea "Uncut Tri"
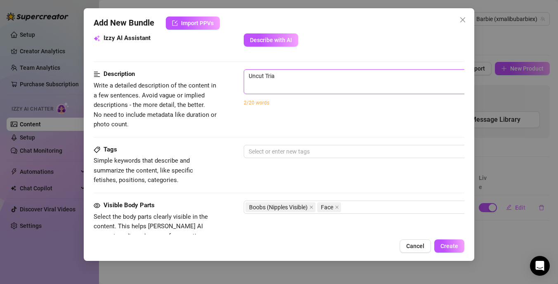
type textarea "Uncut Tri"
type textarea "Uncut Tr"
type textarea "Uncut T"
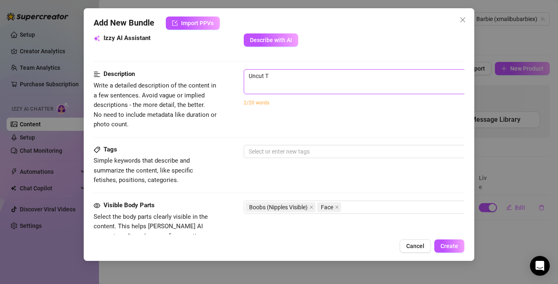
type textarea "Uncut"
type textarea "Uncut t"
type textarea "Uncut tr"
type textarea "Uncut try"
type textarea "Uncut tryo"
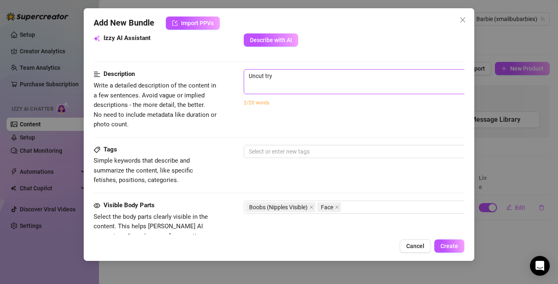
type textarea "Uncut tryo"
type textarea "Uncut [PERSON_NAME]"
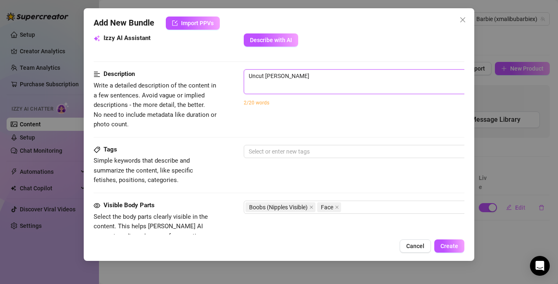
type textarea "Uncut [PERSON_NAME]"
type textarea "Uncut tryo"
type textarea "Uncut try"
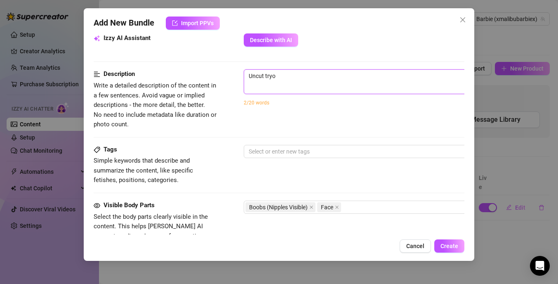
type textarea "Uncut try"
type textarea "Uncut try o"
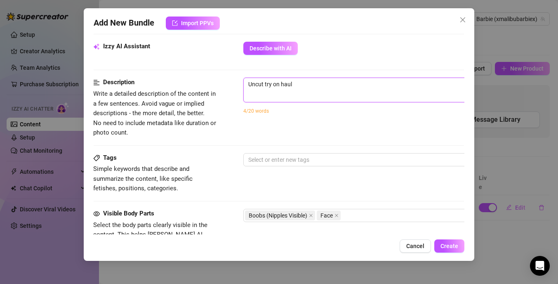
scroll to position [292, 0]
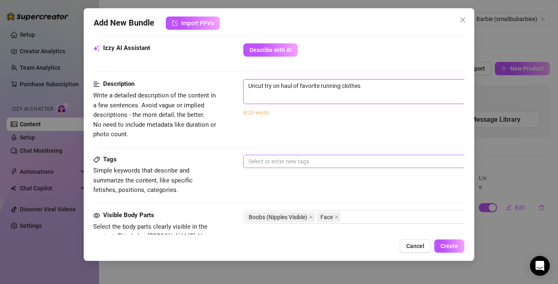
click at [303, 160] on div at bounding box center [383, 161] width 277 height 12
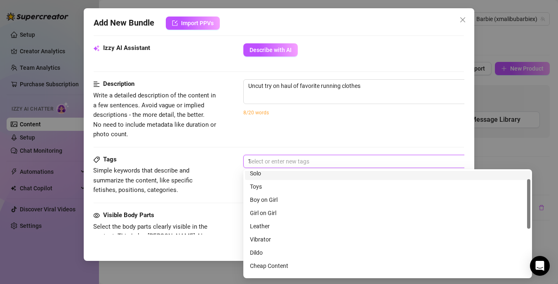
scroll to position [0, 0]
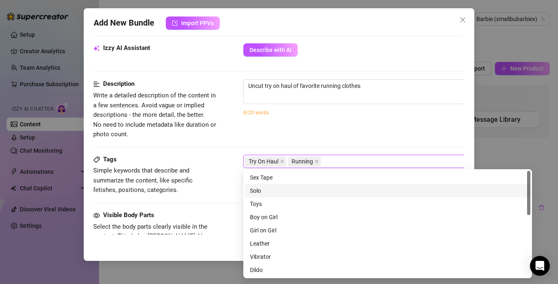
click at [257, 190] on div "Solo" at bounding box center [388, 190] width 276 height 9
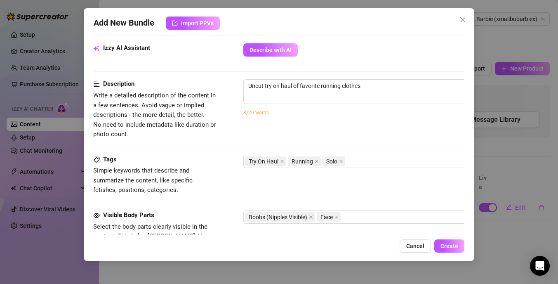
click at [228, 131] on div "Description Write a detailed description of the content in a few sentences. Avo…" at bounding box center [278, 109] width 371 height 60
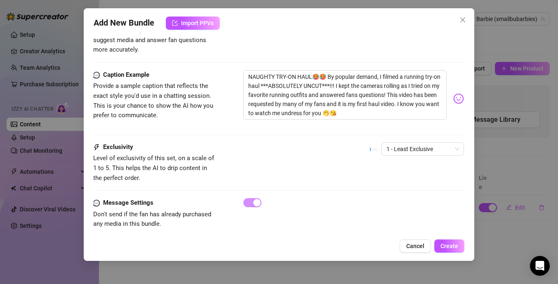
scroll to position [498, 0]
click at [456, 247] on span "Create" at bounding box center [450, 246] width 18 height 7
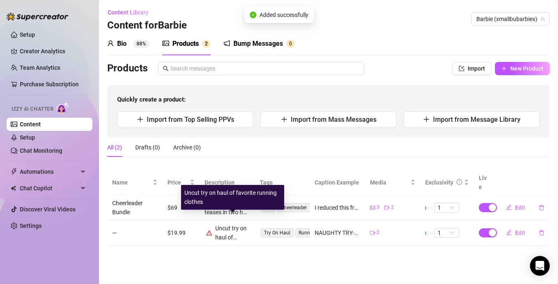
click at [224, 224] on div "Uncut try on haul of favorite running clothes" at bounding box center [232, 233] width 35 height 18
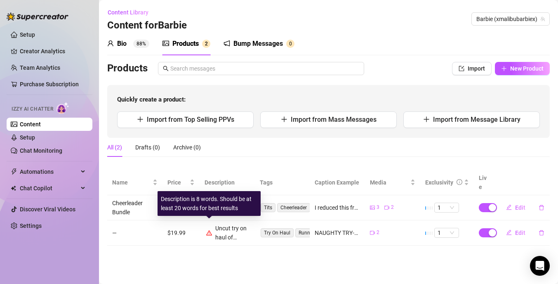
click at [209, 230] on icon "warning" at bounding box center [209, 232] width 6 height 5
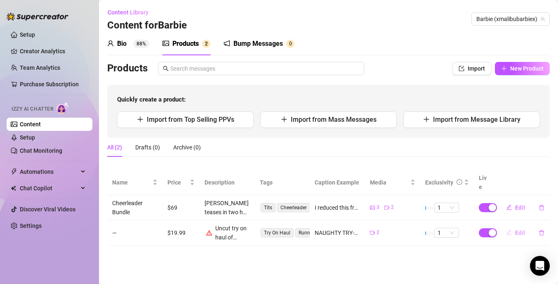
click at [518, 229] on span "Edit" at bounding box center [520, 232] width 10 height 7
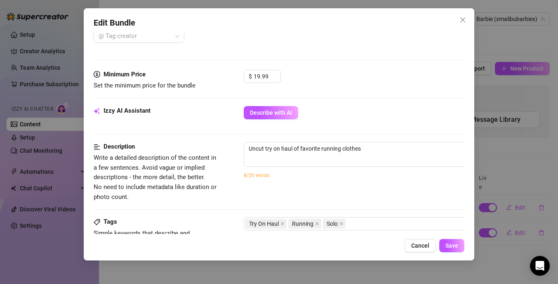
scroll to position [240, 0]
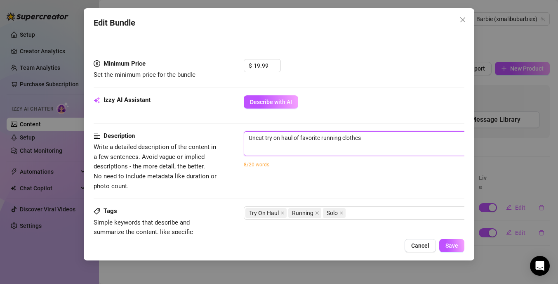
click at [375, 136] on textarea "Uncut try on haul of favorite running clothes" at bounding box center [388, 138] width 288 height 12
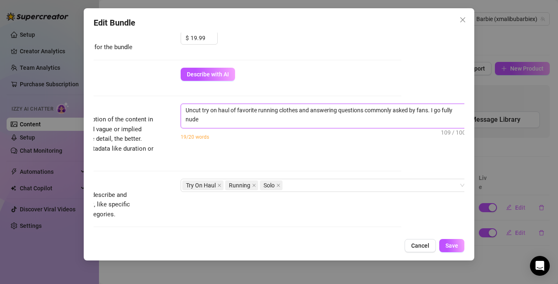
scroll to position [0, 0]
click at [455, 246] on span "Save" at bounding box center [451, 245] width 13 height 7
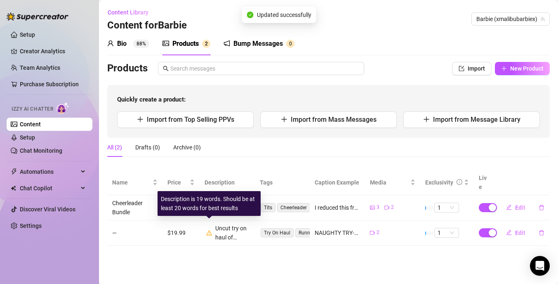
click at [209, 230] on icon "warning" at bounding box center [209, 233] width 6 height 6
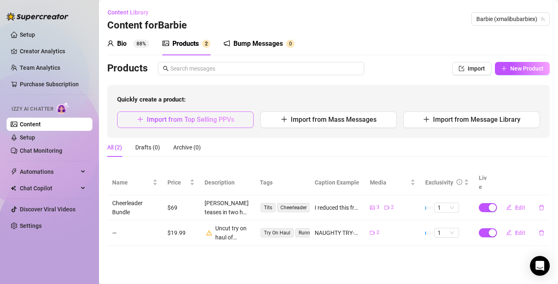
click at [235, 119] on button "Import from Top Selling PPVs" at bounding box center [185, 119] width 137 height 16
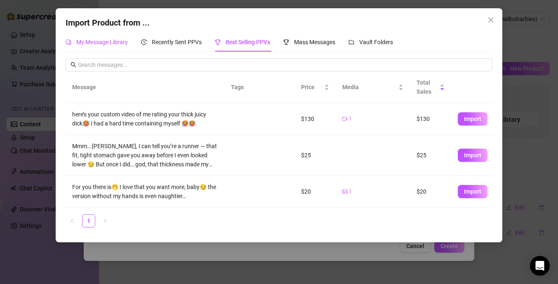
click at [116, 42] on span "My Message Library" at bounding box center [102, 42] width 52 height 7
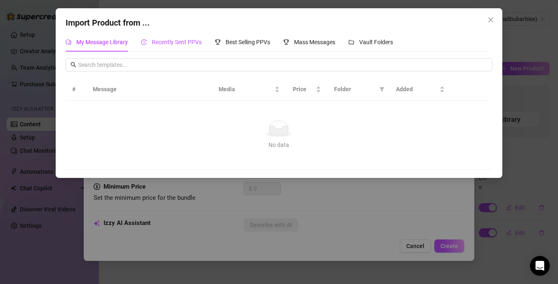
click at [165, 41] on span "Recently Sent PPVs" at bounding box center [177, 42] width 50 height 7
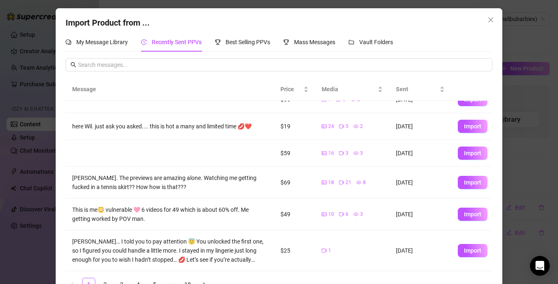
scroll to position [22, 0]
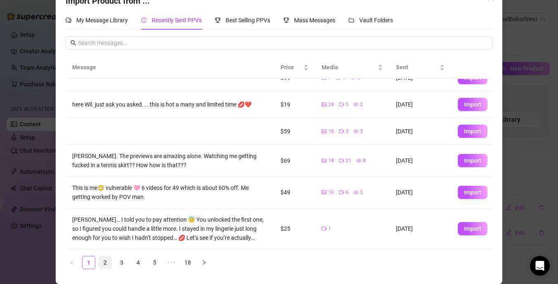
click at [105, 262] on link "2" at bounding box center [105, 262] width 12 height 12
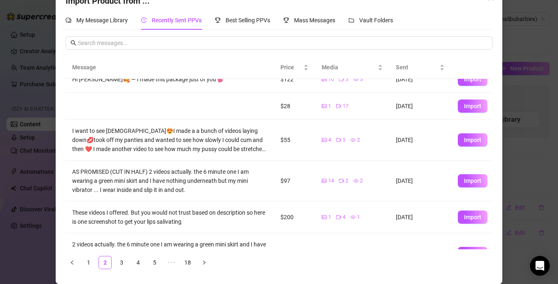
scroll to position [178, 0]
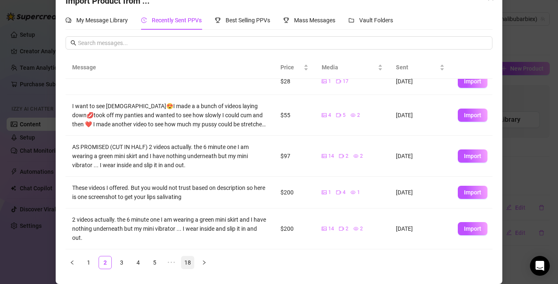
click at [191, 262] on link "18" at bounding box center [187, 262] width 12 height 12
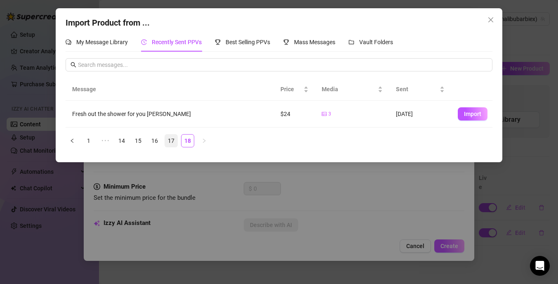
click at [168, 142] on link "17" at bounding box center [171, 140] width 12 height 12
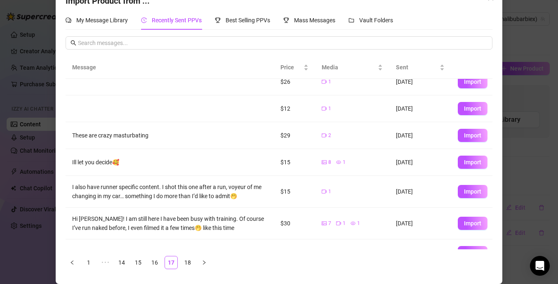
scroll to position [108, 0]
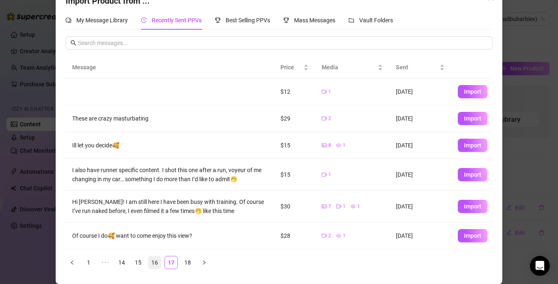
click at [154, 264] on link "16" at bounding box center [154, 262] width 12 height 12
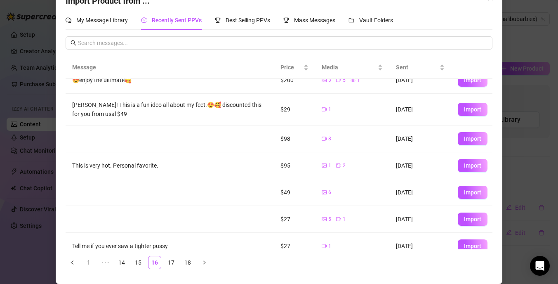
scroll to position [38, 0]
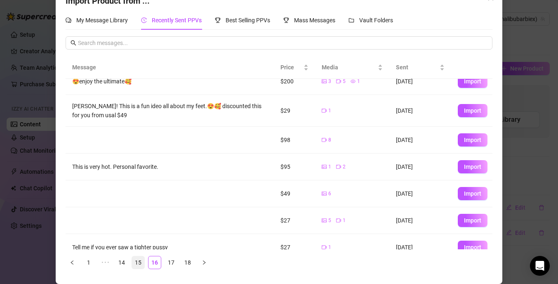
click at [140, 262] on link "15" at bounding box center [138, 262] width 12 height 12
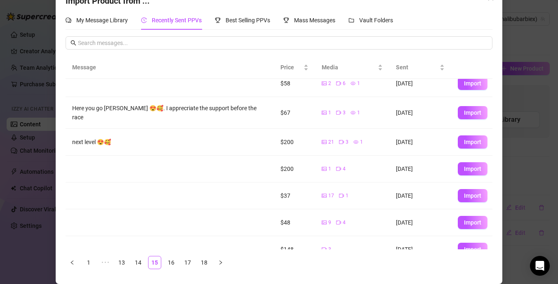
scroll to position [0, 0]
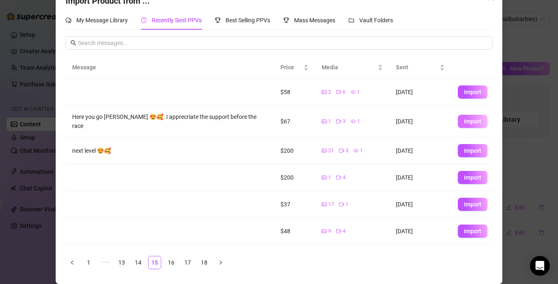
click at [465, 118] on span "Import" at bounding box center [472, 121] width 17 height 7
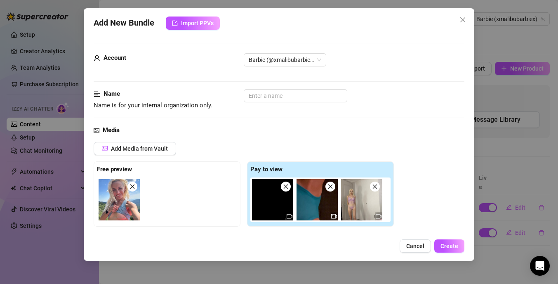
click at [411, 244] on span "Cancel" at bounding box center [415, 246] width 18 height 7
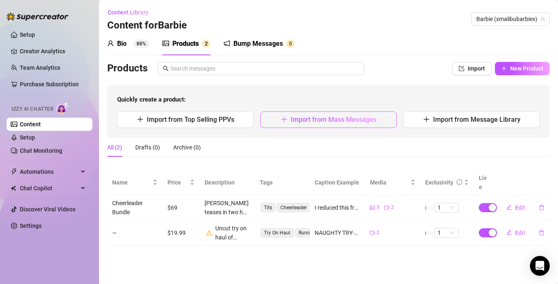
click at [336, 118] on span "Import from Mass Messages" at bounding box center [334, 119] width 86 height 8
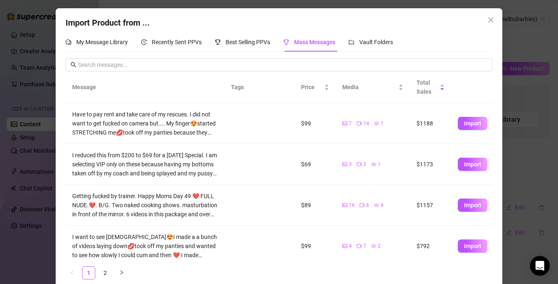
scroll to position [24, 0]
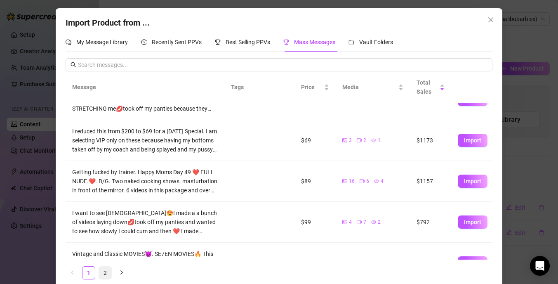
click at [104, 274] on link "2" at bounding box center [105, 272] width 12 height 12
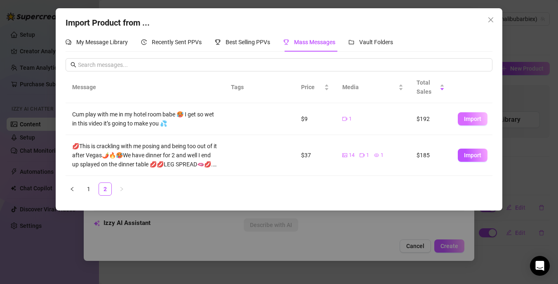
click at [469, 120] on span "Import" at bounding box center [472, 118] width 17 height 7
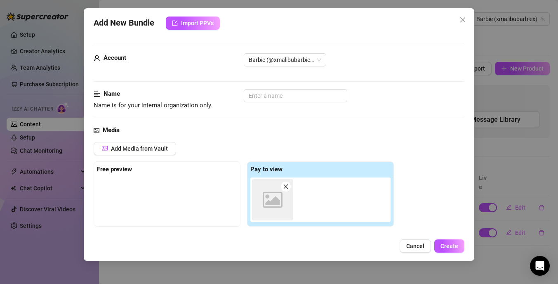
scroll to position [132, 0]
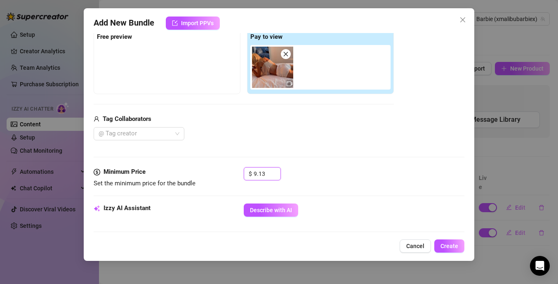
drag, startPoint x: 268, startPoint y: 174, endPoint x: 243, endPoint y: 171, distance: 25.3
click at [243, 171] on div "Minimum Price Set the minimum price for the bundle $ 9.13" at bounding box center [279, 177] width 371 height 21
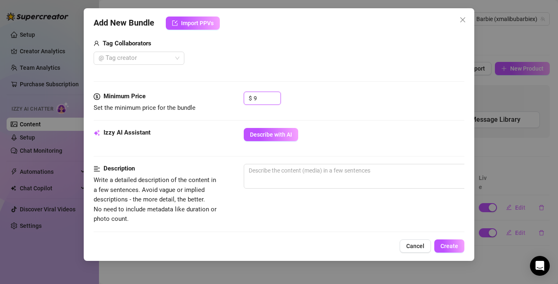
scroll to position [209, 0]
click at [257, 133] on span "Describe with AI" at bounding box center [271, 133] width 42 height 7
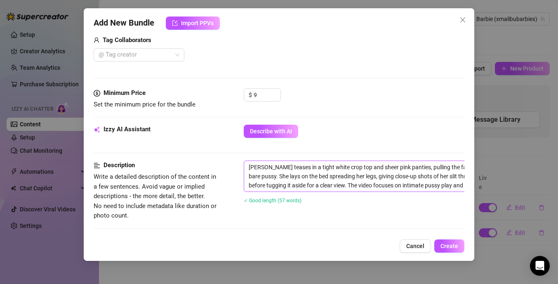
scroll to position [209, 0]
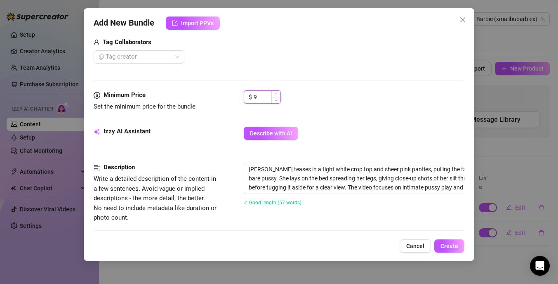
drag, startPoint x: 257, startPoint y: 98, endPoint x: 244, endPoint y: 96, distance: 13.8
click at [244, 96] on div "$ 9" at bounding box center [262, 96] width 37 height 13
click at [356, 119] on div "Minimum Price Set the minimum price for the bundle $ 15" at bounding box center [279, 108] width 371 height 36
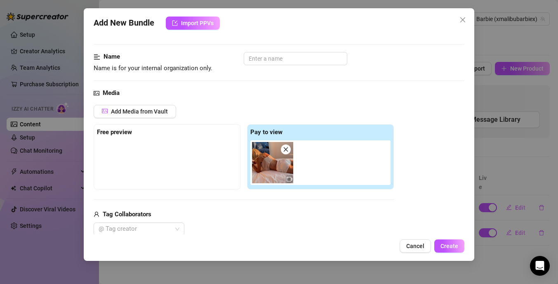
scroll to position [0, 0]
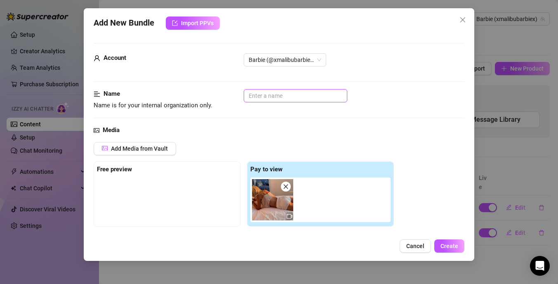
click at [302, 96] on input "text" at bounding box center [296, 95] width 104 height 13
click at [449, 250] on button "Create" at bounding box center [449, 245] width 30 height 13
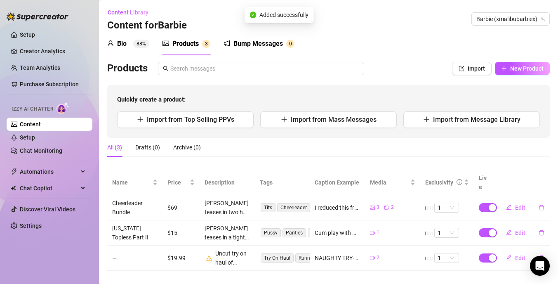
scroll to position [2, 0]
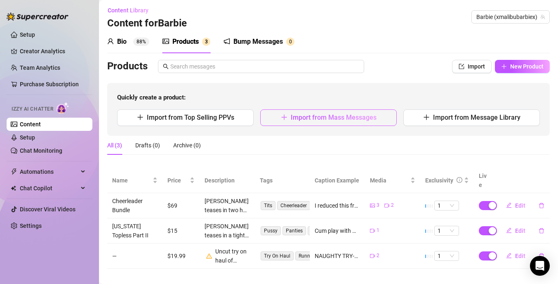
click at [310, 122] on button "Import from Mass Messages" at bounding box center [328, 117] width 137 height 16
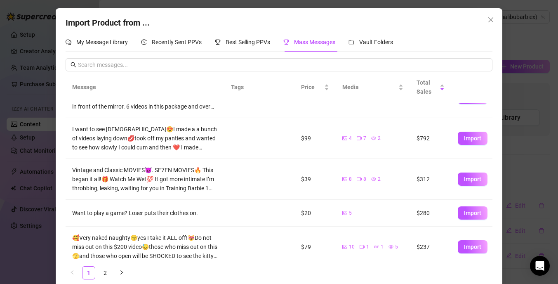
scroll to position [238, 0]
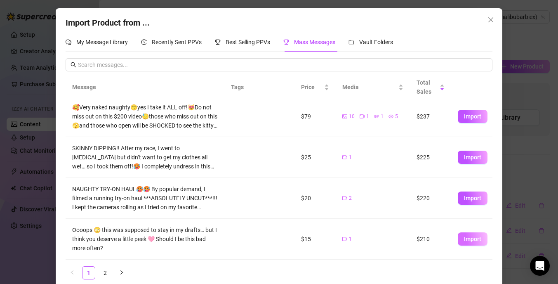
click at [470, 240] on span "Import" at bounding box center [472, 239] width 17 height 7
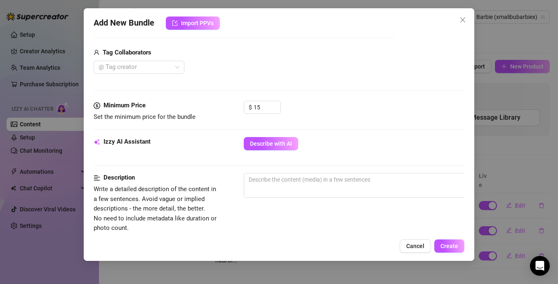
scroll to position [200, 0]
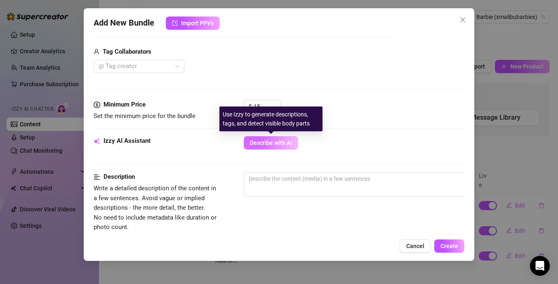
click at [271, 144] on span "Describe with AI" at bounding box center [271, 142] width 42 height 7
click at [271, 145] on span "Describe with AI" at bounding box center [271, 142] width 42 height 7
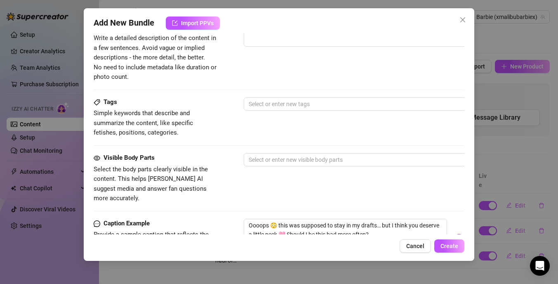
scroll to position [349, 0]
click at [268, 106] on div at bounding box center [383, 105] width 277 height 12
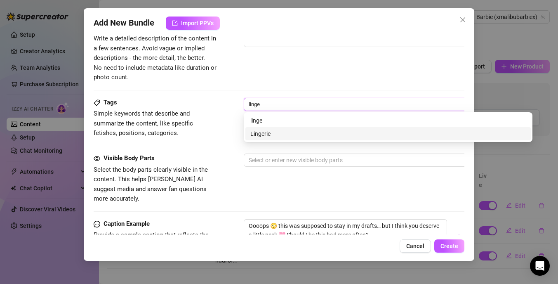
click at [256, 134] on div "Lingerie" at bounding box center [388, 133] width 276 height 9
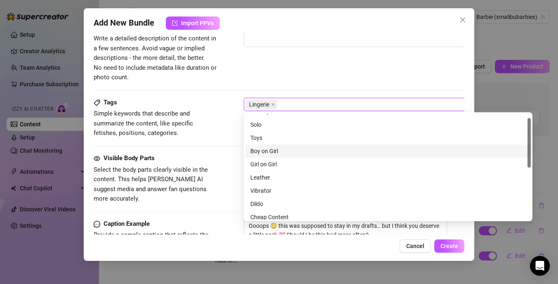
scroll to position [0, 0]
click at [230, 113] on div "Tags Simple keywords that describe and summarize the content, like specific fet…" at bounding box center [279, 118] width 371 height 40
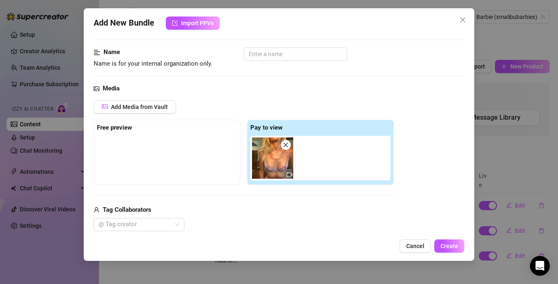
scroll to position [44, 0]
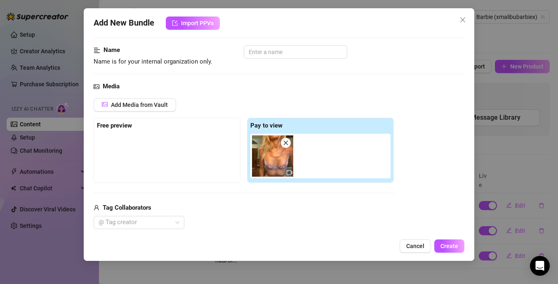
click at [280, 169] on img at bounding box center [272, 155] width 41 height 41
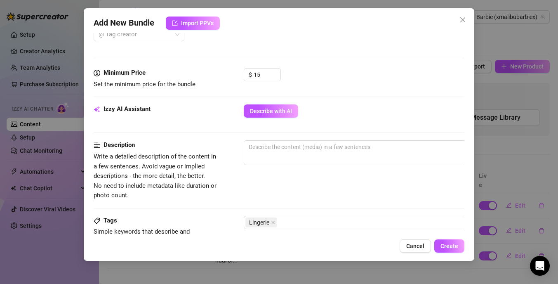
scroll to position [232, 0]
click at [290, 219] on div "Lingerie" at bounding box center [383, 222] width 277 height 12
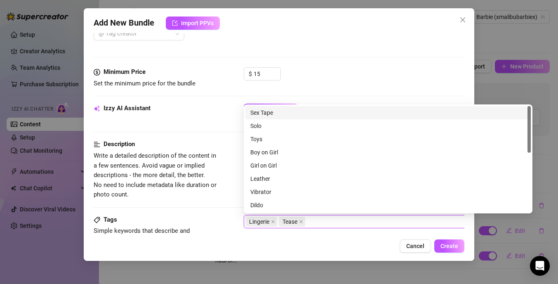
click at [220, 145] on div "Description Write a detailed description of the content in a few sentences. Avo…" at bounding box center [279, 169] width 371 height 60
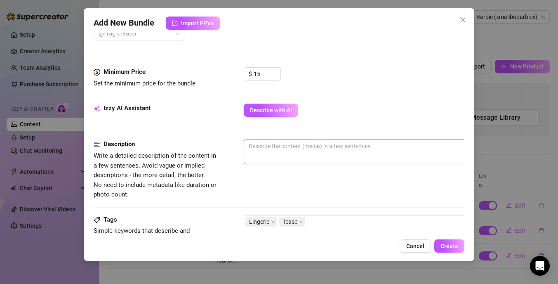
click at [256, 150] on textarea at bounding box center [388, 146] width 288 height 12
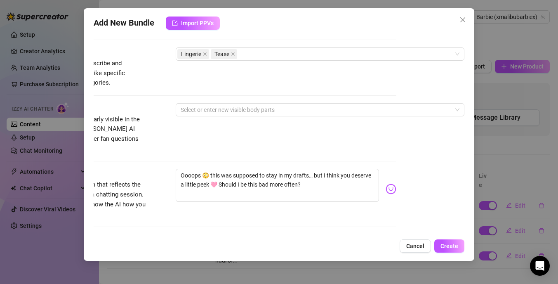
scroll to position [403, 68]
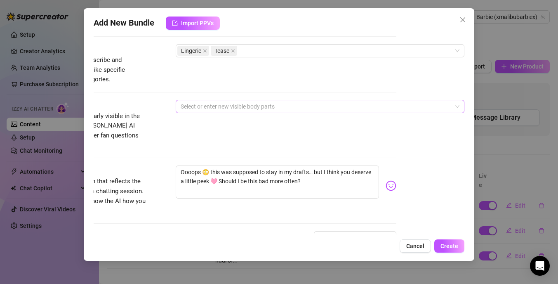
click at [253, 106] on div at bounding box center [315, 107] width 277 height 12
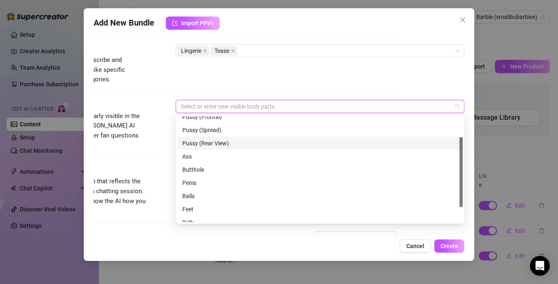
scroll to position [53, 0]
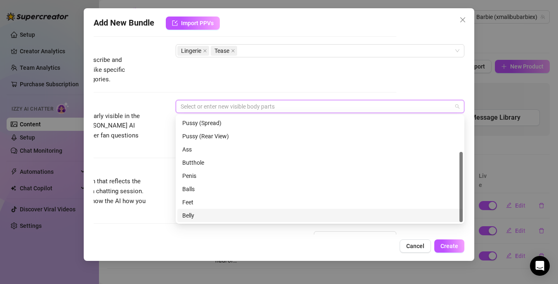
click at [193, 216] on div "Belly" at bounding box center [320, 215] width 276 height 9
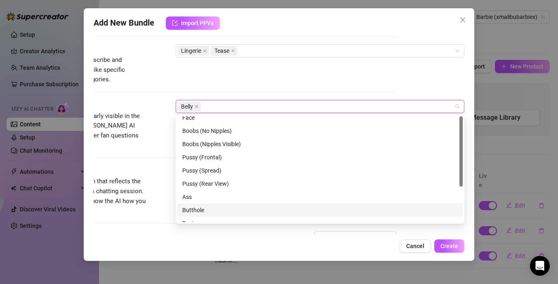
scroll to position [0, 0]
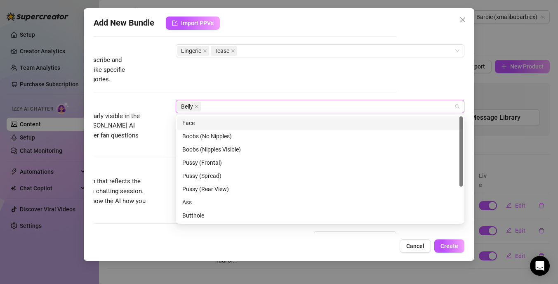
click at [192, 121] on div "Face" at bounding box center [320, 122] width 276 height 9
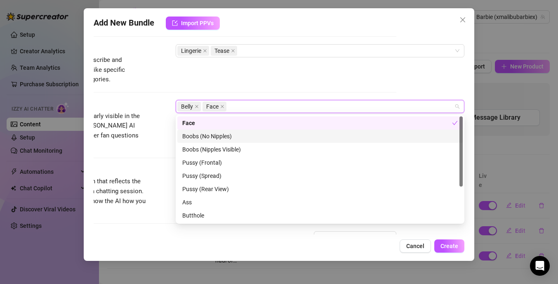
click at [205, 135] on div "Boobs (No Nipples)" at bounding box center [320, 136] width 276 height 9
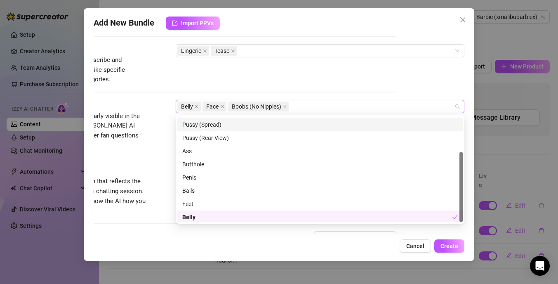
scroll to position [53, 0]
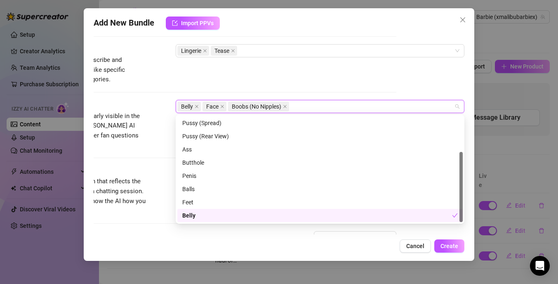
click at [170, 233] on div "Exclusivity Level of exclusivity of this set, on a scale of 1 to 5. This helps …" at bounding box center [211, 251] width 371 height 40
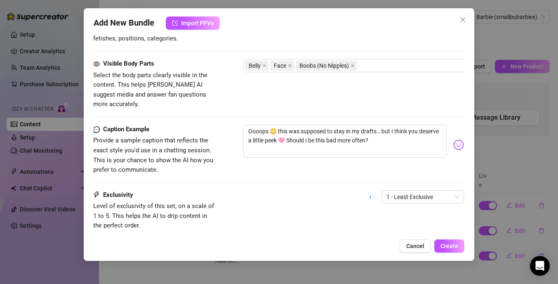
scroll to position [444, 0]
drag, startPoint x: 277, startPoint y: 121, endPoint x: 233, endPoint y: 118, distance: 44.6
click at [233, 125] on div "Caption Example Provide a sample caption that reflects the exact style you'd us…" at bounding box center [279, 150] width 371 height 50
click at [259, 132] on textarea "this was supposed to stay in my drafts… but I think you deserve a little peek 🩷…" at bounding box center [345, 141] width 203 height 33
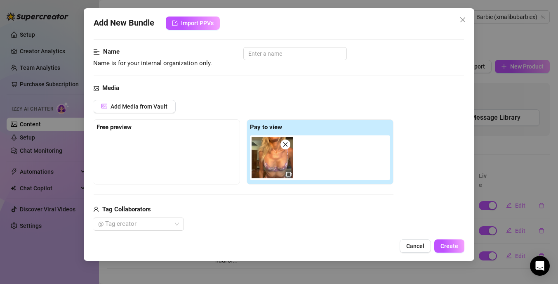
scroll to position [0, 0]
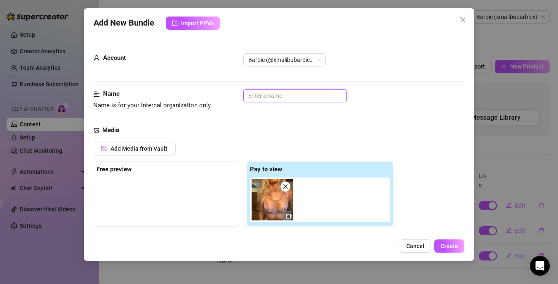
click at [284, 99] on input "text" at bounding box center [295, 95] width 104 height 13
click at [193, 26] on span "Import PPVs" at bounding box center [197, 23] width 33 height 7
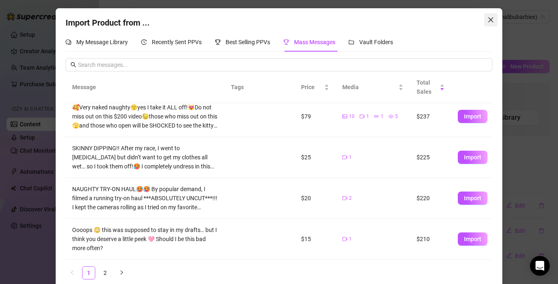
click at [490, 22] on icon "close" at bounding box center [491, 19] width 7 height 7
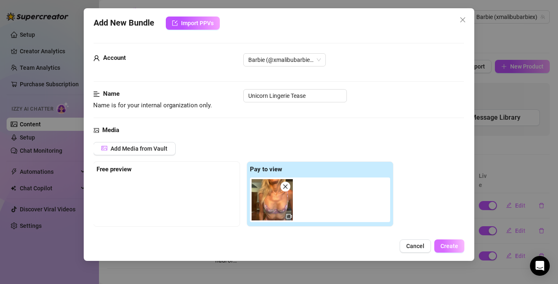
click at [450, 244] on span "Create" at bounding box center [450, 246] width 18 height 7
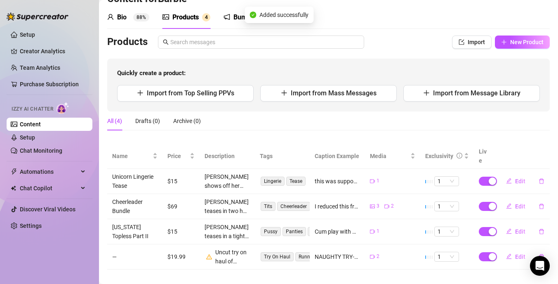
scroll to position [27, 0]
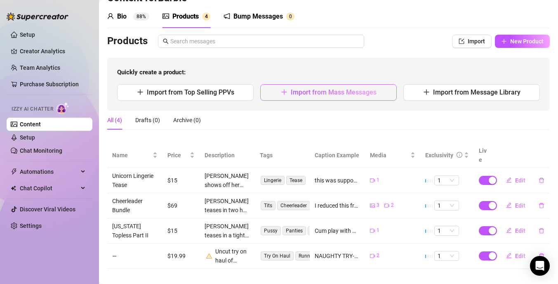
click at [303, 92] on span "Import from Mass Messages" at bounding box center [334, 92] width 86 height 8
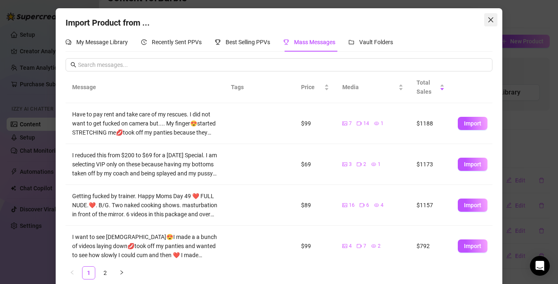
click at [492, 18] on icon "close" at bounding box center [491, 19] width 7 height 7
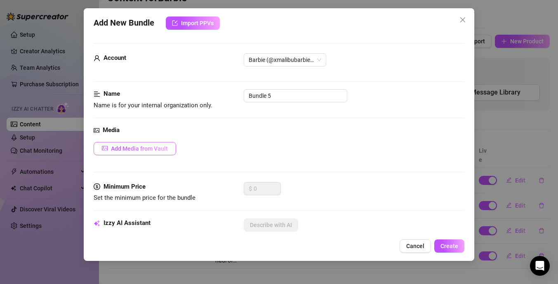
click at [150, 149] on span "Add Media from Vault" at bounding box center [139, 148] width 57 height 7
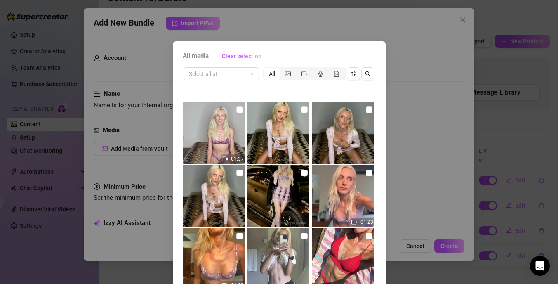
click at [346, 197] on img at bounding box center [343, 196] width 62 height 62
click at [369, 173] on input "checkbox" at bounding box center [369, 173] width 7 height 7
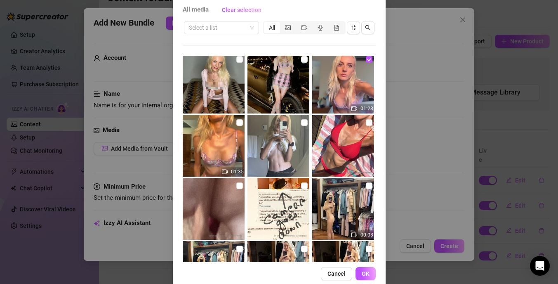
scroll to position [61, 0]
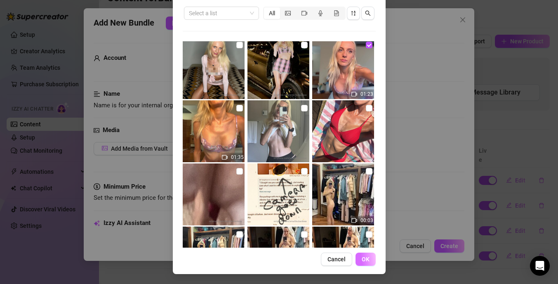
click at [367, 255] on button "OK" at bounding box center [366, 258] width 20 height 13
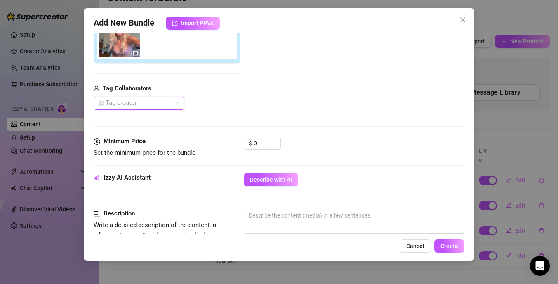
scroll to position [165, 0]
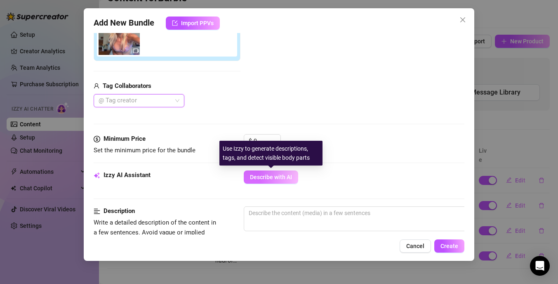
click at [267, 176] on span "Describe with AI" at bounding box center [271, 177] width 42 height 7
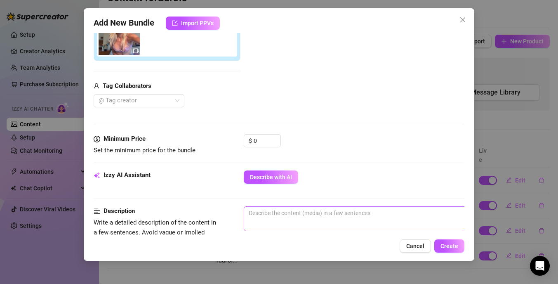
click at [267, 220] on span "0 / 1000" at bounding box center [388, 218] width 289 height 25
click at [262, 213] on textarea at bounding box center [388, 213] width 288 height 12
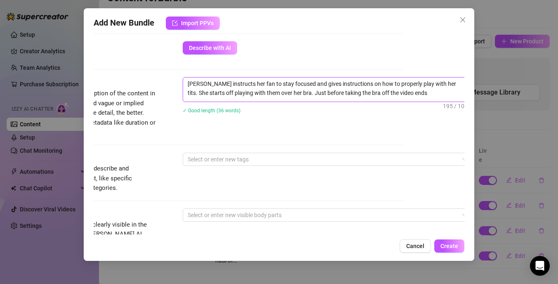
scroll to position [300, 61]
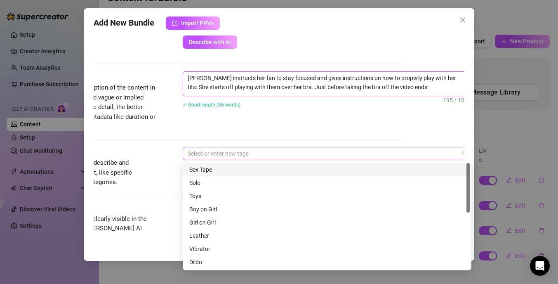
click at [245, 153] on div at bounding box center [322, 154] width 277 height 12
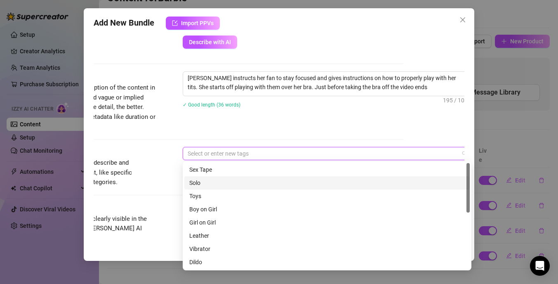
click at [198, 181] on div "Solo" at bounding box center [327, 182] width 276 height 9
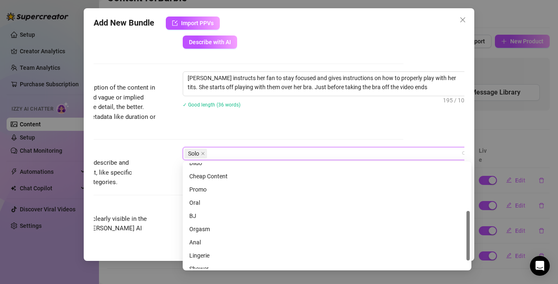
scroll to position [110, 0]
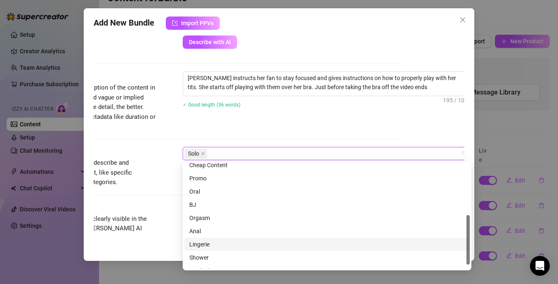
click at [196, 242] on div "Lingerie" at bounding box center [327, 244] width 276 height 9
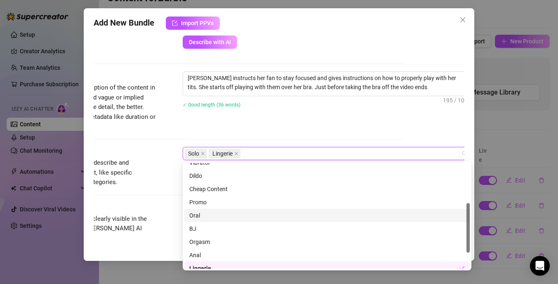
scroll to position [82, 0]
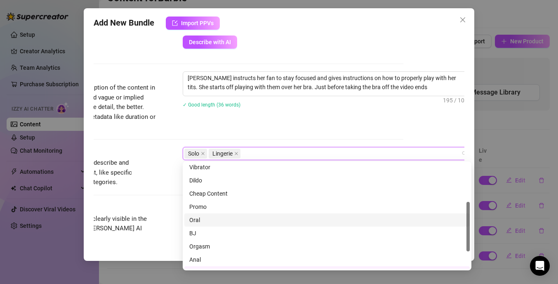
click at [207, 193] on div "Cheap Content" at bounding box center [327, 193] width 276 height 9
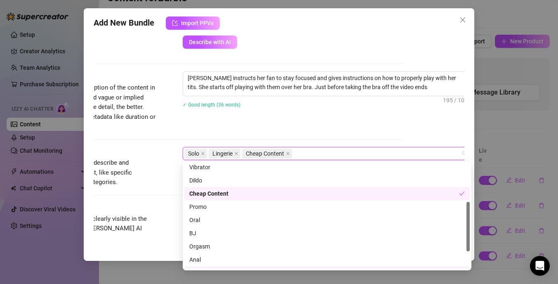
click at [160, 173] on div "Tags Simple keywords that describe and summarize the content, like specific fet…" at bounding box center [218, 167] width 371 height 40
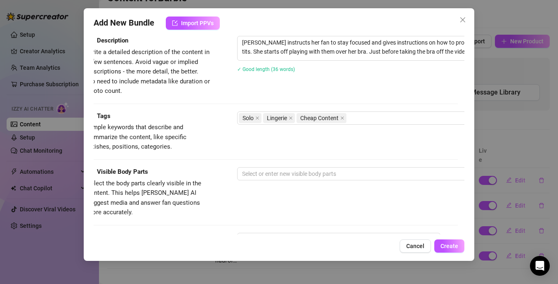
scroll to position [336, 0]
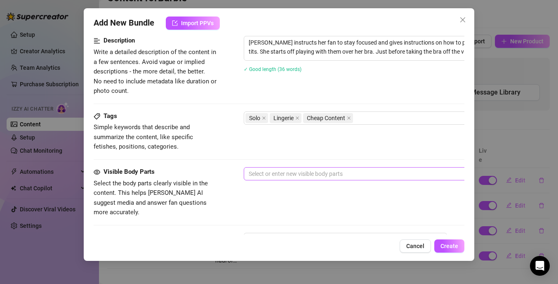
click at [257, 172] on div at bounding box center [383, 174] width 277 height 12
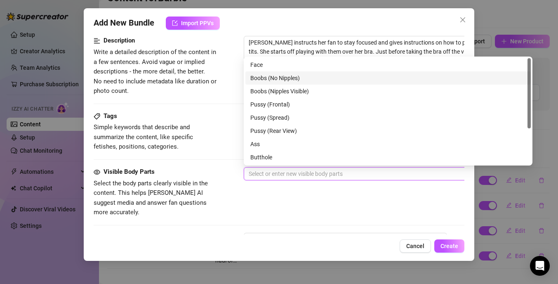
click at [272, 78] on div "Boobs (No Nipples)" at bounding box center [388, 77] width 276 height 9
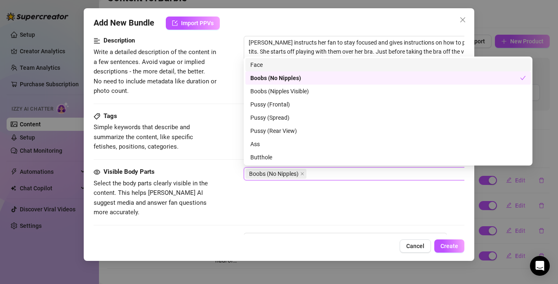
click at [271, 64] on div "Face" at bounding box center [388, 64] width 276 height 9
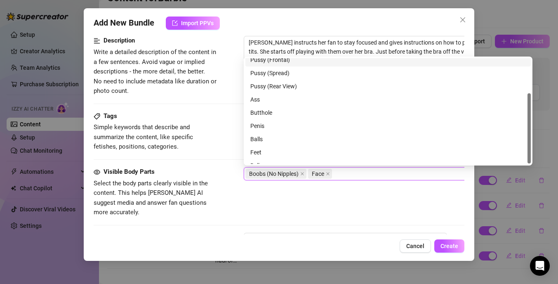
scroll to position [53, 0]
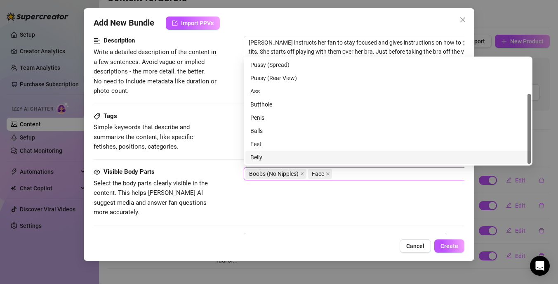
click at [251, 160] on div "Belly" at bounding box center [388, 157] width 276 height 9
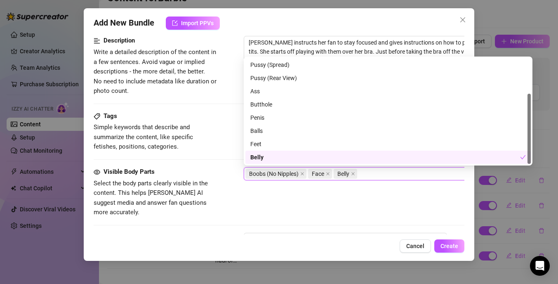
click at [355, 201] on div "Visible Body Parts Select the body parts clearly visible in the content. This h…" at bounding box center [279, 192] width 371 height 50
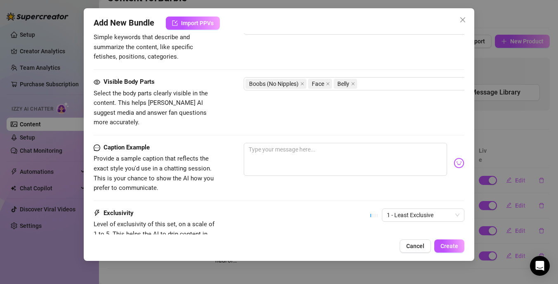
scroll to position [430, 0]
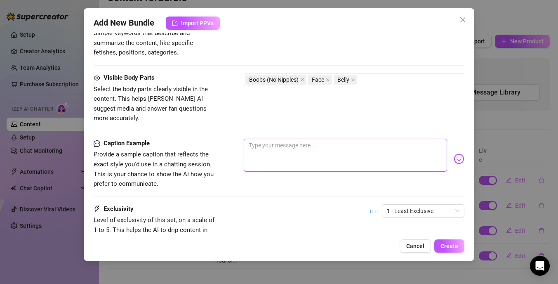
click at [279, 142] on textarea at bounding box center [345, 155] width 203 height 33
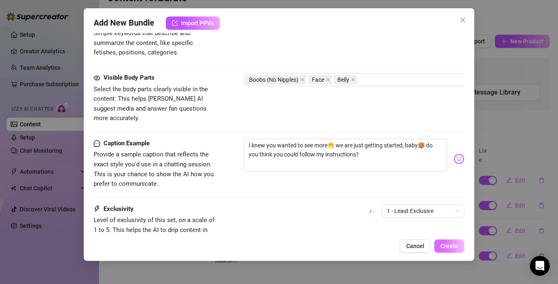
click at [446, 245] on span "Create" at bounding box center [450, 246] width 18 height 7
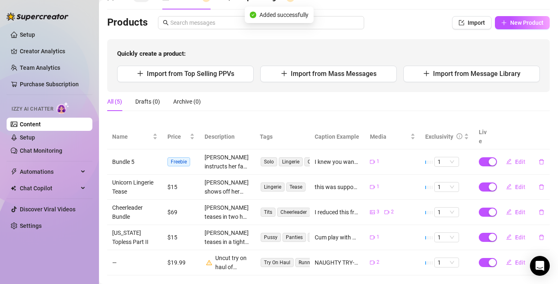
scroll to position [52, 0]
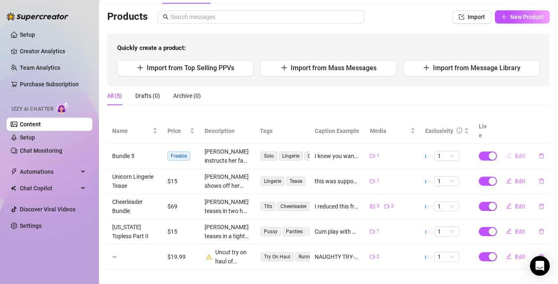
click at [523, 153] on span "Edit" at bounding box center [520, 156] width 10 height 7
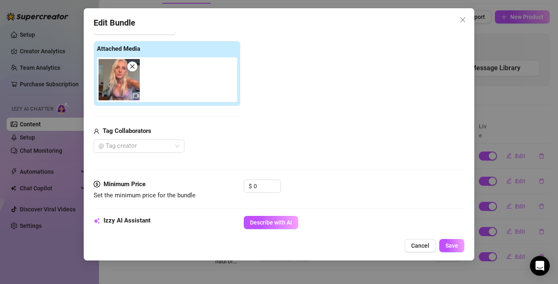
scroll to position [143, 0]
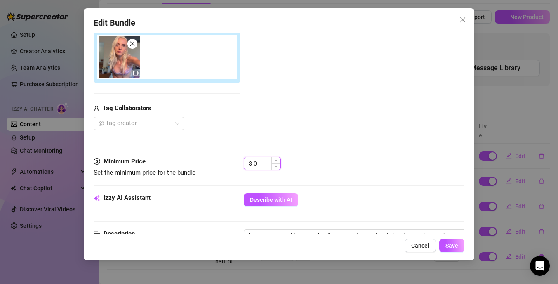
click at [258, 165] on input "0" at bounding box center [267, 163] width 27 height 12
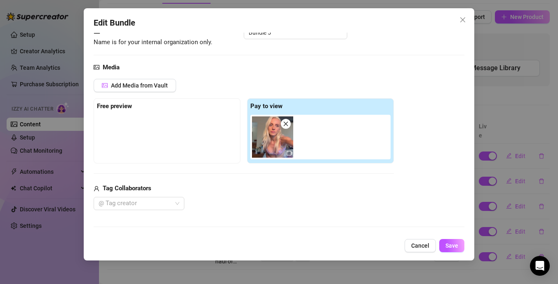
scroll to position [16, 0]
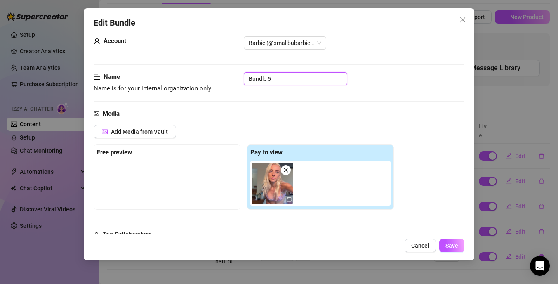
drag, startPoint x: 276, startPoint y: 78, endPoint x: 205, endPoint y: 76, distance: 71.0
click at [205, 77] on div "Name Name is for your internal organization only. Bundle 5" at bounding box center [279, 82] width 371 height 21
click at [450, 247] on span "Save" at bounding box center [451, 245] width 13 height 7
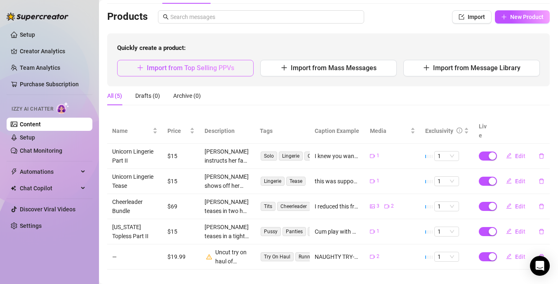
click at [203, 70] on span "Import from Top Selling PPVs" at bounding box center [190, 68] width 87 height 8
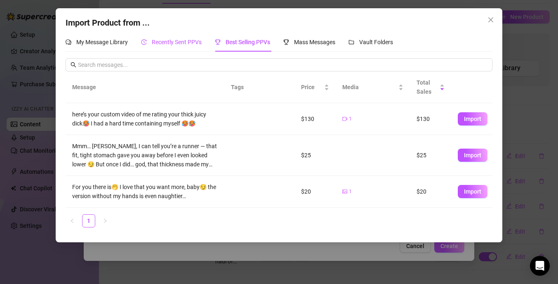
click at [191, 40] on span "Recently Sent PPVs" at bounding box center [177, 42] width 50 height 7
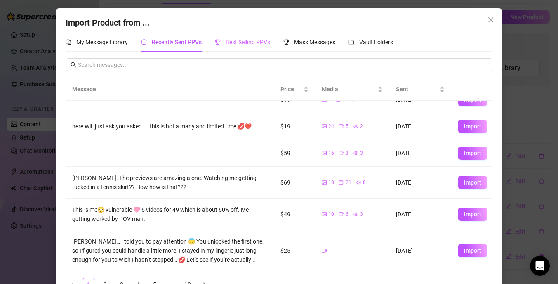
scroll to position [22, 0]
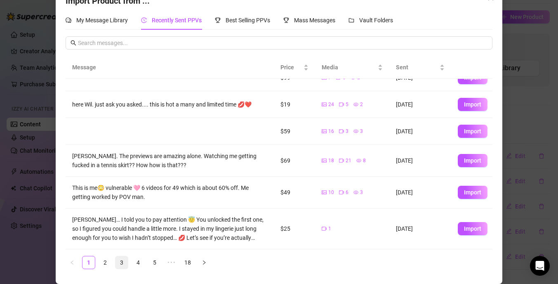
click at [123, 260] on link "3" at bounding box center [121, 262] width 12 height 12
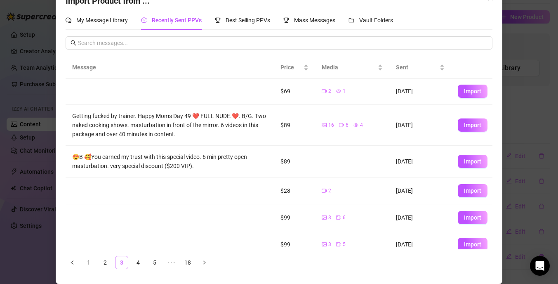
scroll to position [0, 0]
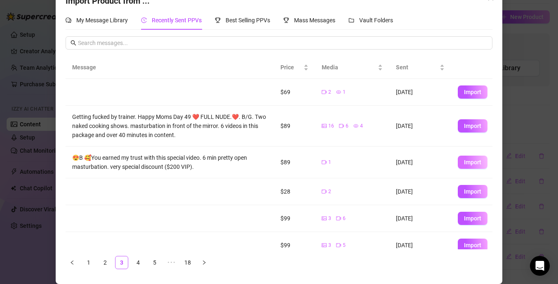
click at [469, 164] on span "Import" at bounding box center [472, 162] width 17 height 7
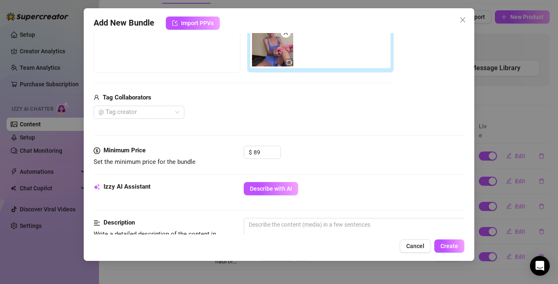
scroll to position [153, 0]
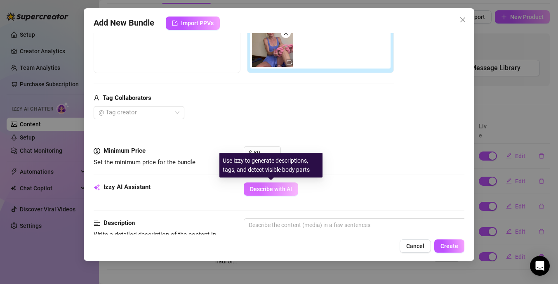
click at [269, 187] on span "Describe with AI" at bounding box center [271, 189] width 42 height 7
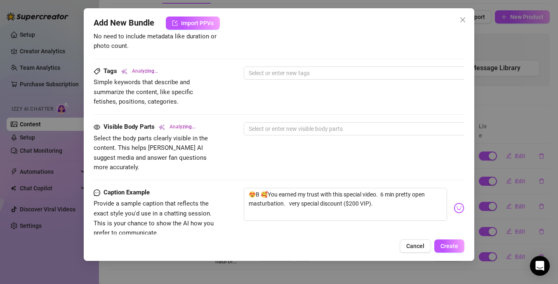
scroll to position [381, 0]
drag, startPoint x: 269, startPoint y: 184, endPoint x: 226, endPoint y: 175, distance: 43.7
click at [226, 175] on form "Account Barbie (@xmalibubarbiex) Name Name is for your internal organization on…" at bounding box center [279, 8] width 371 height 693
click at [248, 187] on textarea "you earned my trust with this special video. 6 min pretty open masturbation. ve…" at bounding box center [345, 203] width 203 height 33
click at [288, 191] on textarea "baby💕 you earned my trust with this special video. 6 min pretty open masturbati…" at bounding box center [345, 203] width 203 height 33
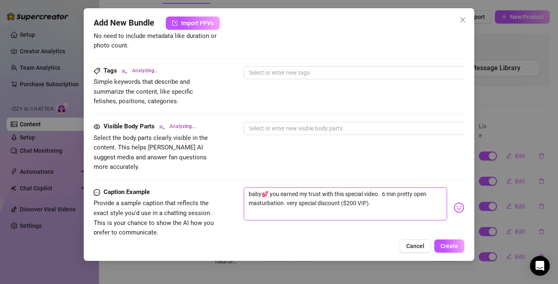
click at [382, 187] on textarea "baby💕 you earned my trust with this special video. 6 min pretty open masturbati…" at bounding box center [345, 203] width 203 height 33
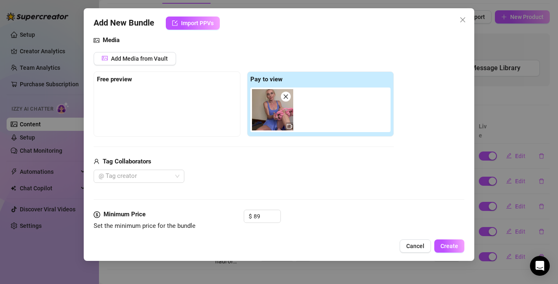
scroll to position [0, 0]
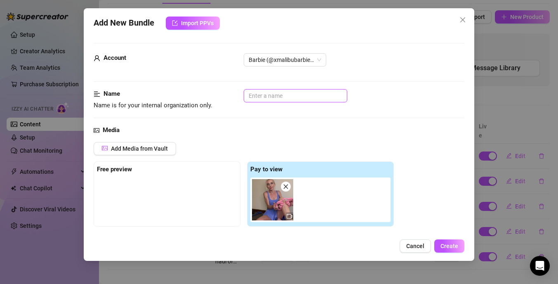
click at [281, 95] on input "text" at bounding box center [296, 95] width 104 height 13
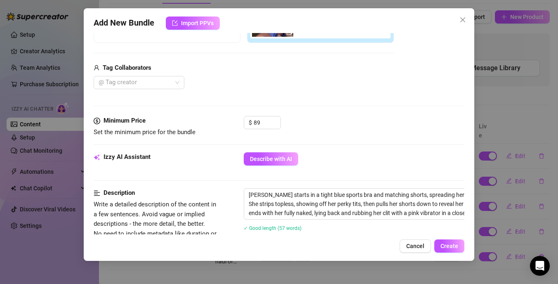
scroll to position [188, 0]
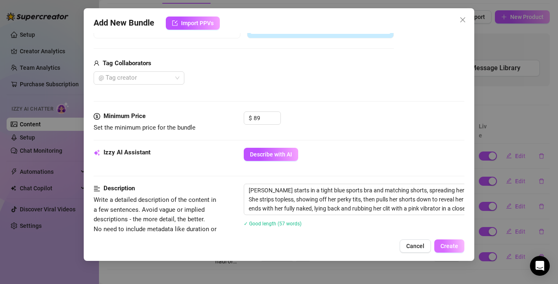
click at [456, 247] on span "Create" at bounding box center [450, 246] width 18 height 7
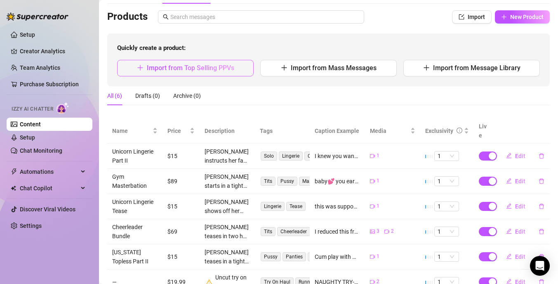
click at [197, 68] on span "Import from Top Selling PPVs" at bounding box center [190, 68] width 87 height 8
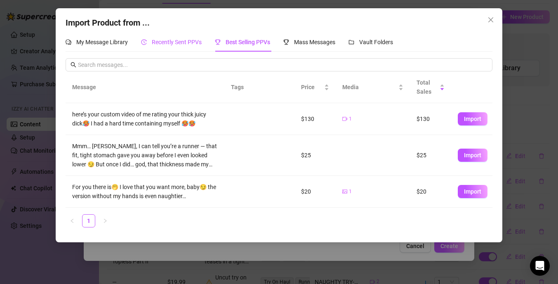
click at [172, 45] on div "Recently Sent PPVs" at bounding box center [171, 42] width 61 height 9
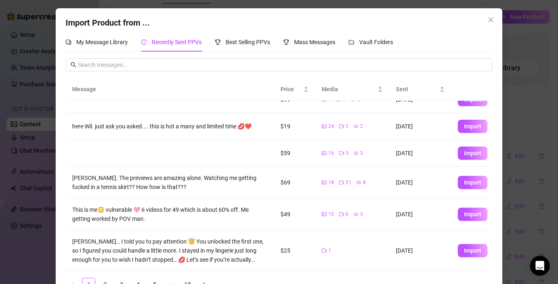
scroll to position [22, 0]
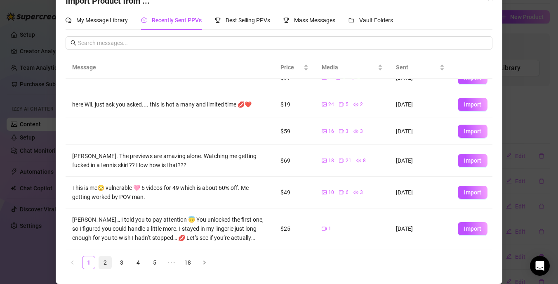
click at [105, 263] on link "2" at bounding box center [105, 262] width 12 height 12
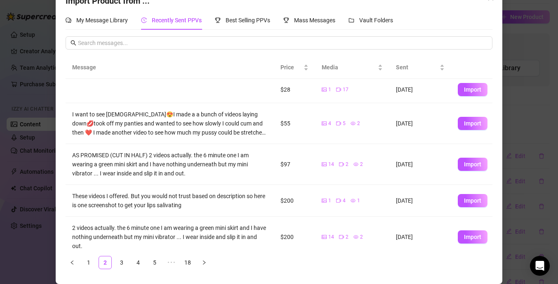
scroll to position [178, 0]
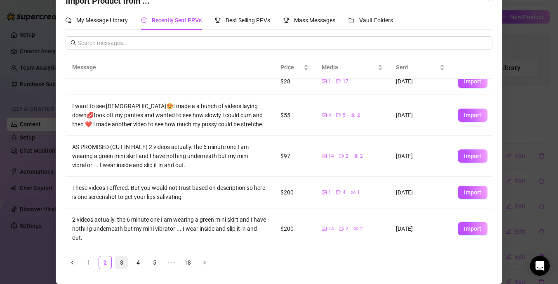
click at [123, 264] on link "3" at bounding box center [121, 262] width 12 height 12
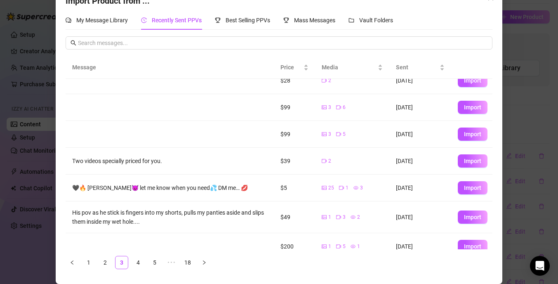
scroll to position [122, 0]
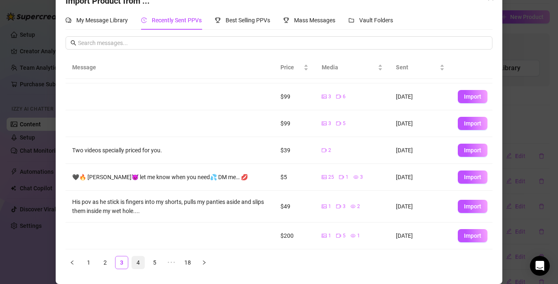
click at [138, 264] on link "4" at bounding box center [138, 262] width 12 height 12
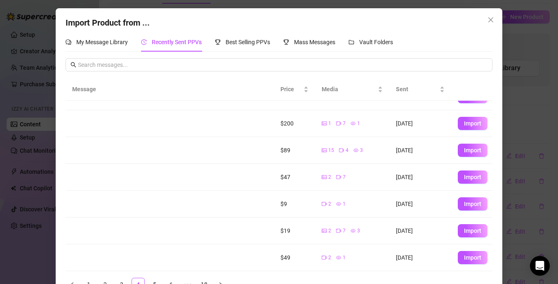
scroll to position [22, 0]
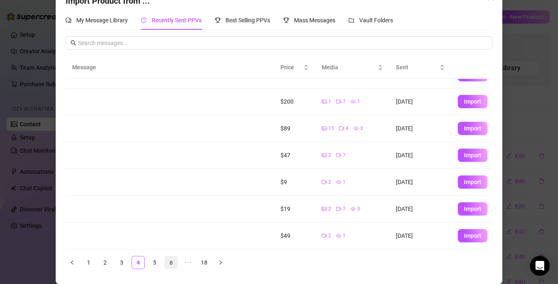
click at [168, 262] on link "6" at bounding box center [171, 262] width 12 height 12
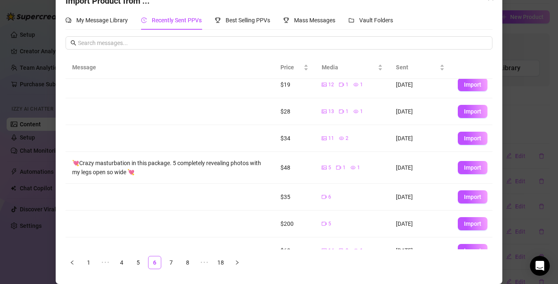
scroll to position [9, 0]
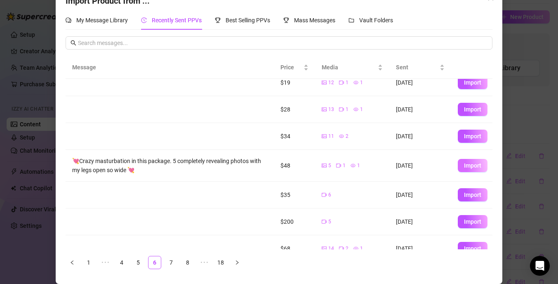
click at [473, 170] on button "Import" at bounding box center [473, 165] width 30 height 13
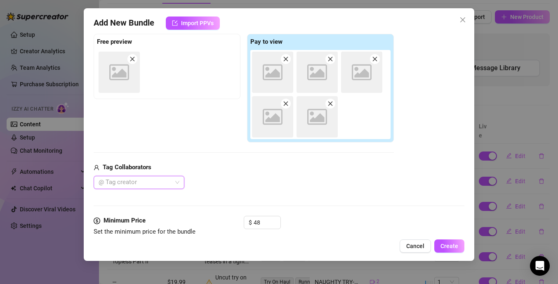
scroll to position [14, 0]
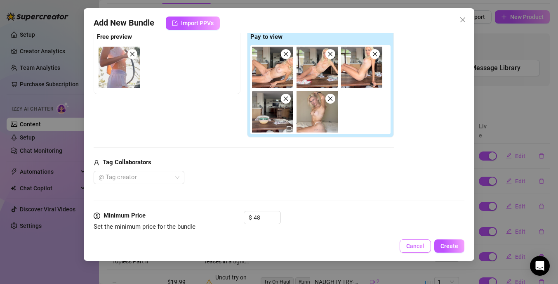
click at [417, 240] on button "Cancel" at bounding box center [415, 245] width 31 height 13
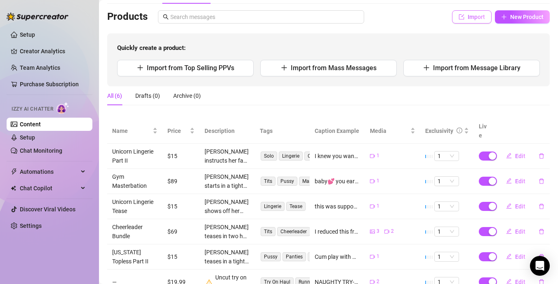
click at [469, 16] on span "Import" at bounding box center [476, 17] width 17 height 7
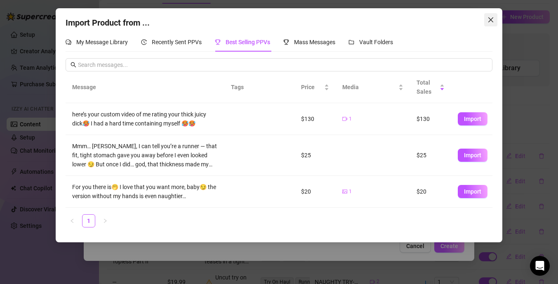
click at [490, 21] on icon "close" at bounding box center [491, 19] width 7 height 7
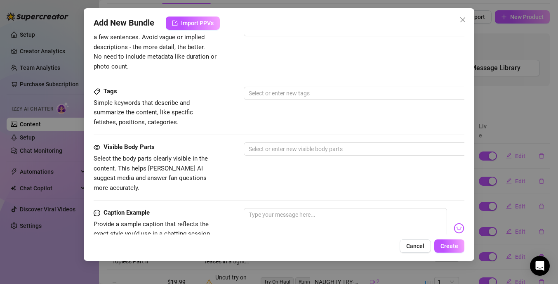
scroll to position [0, 0]
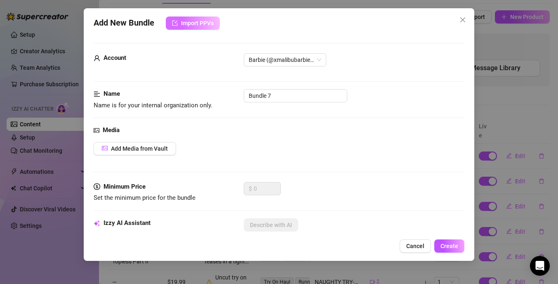
click at [184, 25] on span "Import PPVs" at bounding box center [197, 23] width 33 height 7
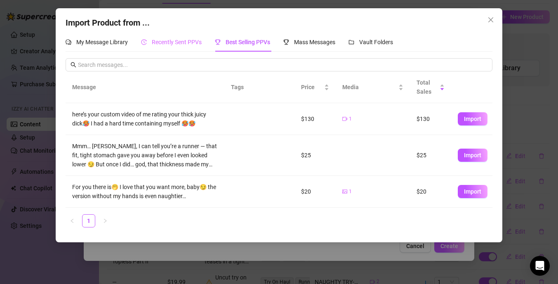
click at [188, 49] on div "Recently Sent PPVs" at bounding box center [171, 42] width 61 height 19
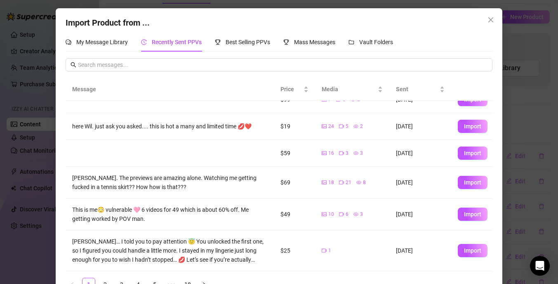
scroll to position [22, 0]
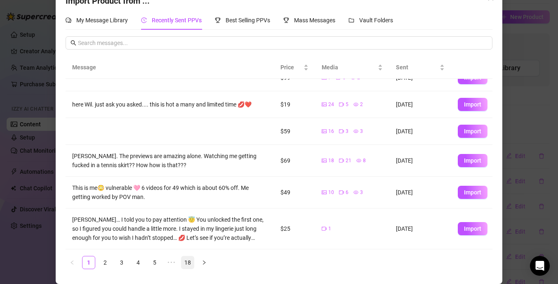
click at [190, 265] on link "18" at bounding box center [187, 262] width 12 height 12
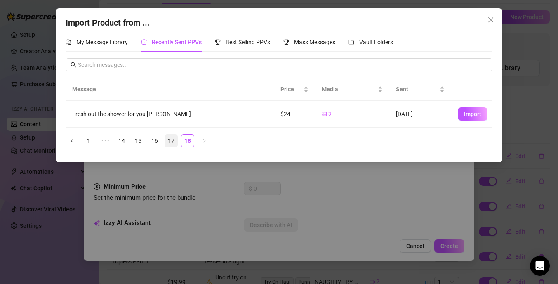
click at [167, 140] on link "17" at bounding box center [171, 140] width 12 height 12
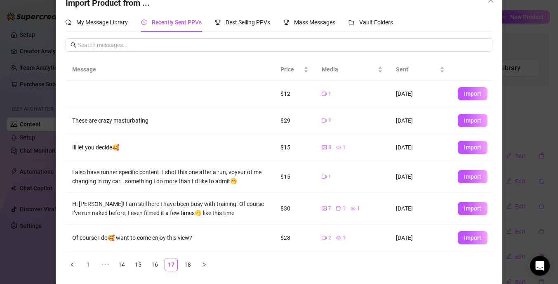
scroll to position [22, 0]
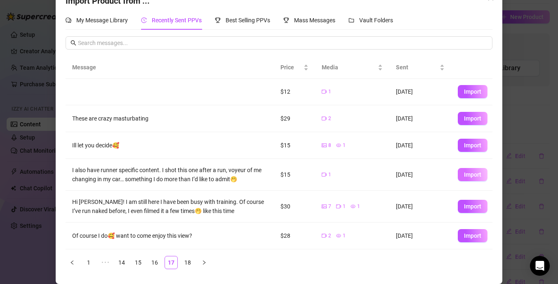
click at [471, 177] on span "Import" at bounding box center [472, 174] width 17 height 7
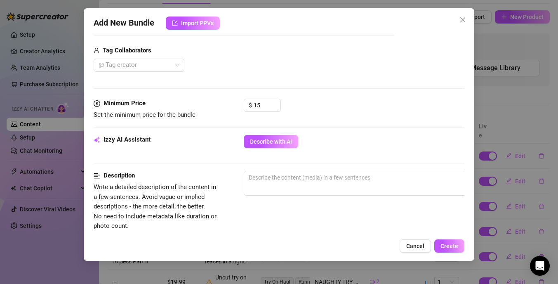
scroll to position [210, 0]
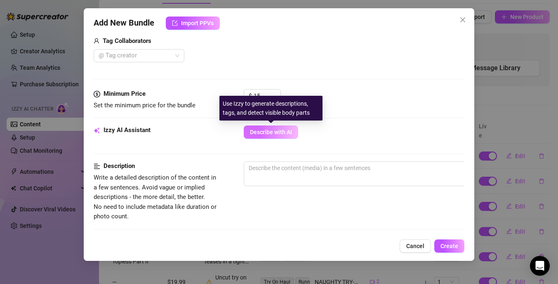
click at [275, 136] on button "Describe with AI" at bounding box center [271, 131] width 54 height 13
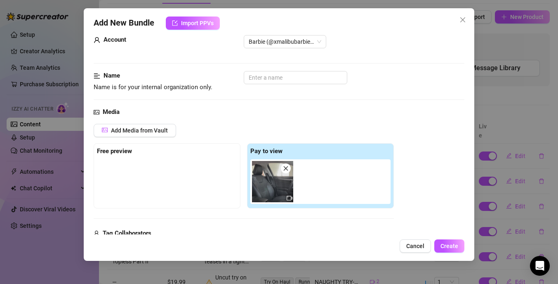
scroll to position [10, 0]
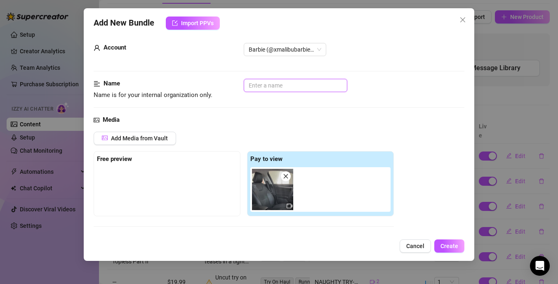
click at [271, 86] on input "text" at bounding box center [296, 85] width 104 height 13
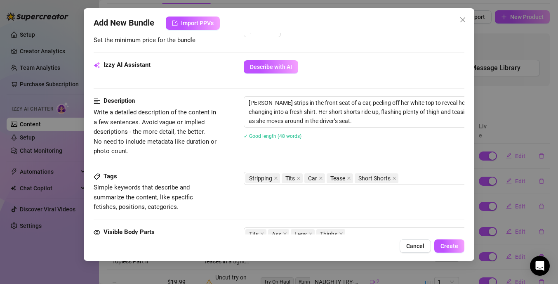
scroll to position [312, 0]
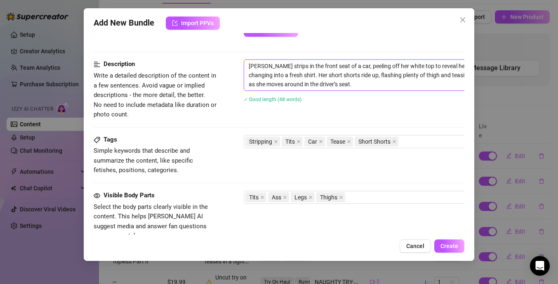
click at [250, 66] on textarea "[PERSON_NAME] strips in the front seat of a car, peeling off her white top to r…" at bounding box center [388, 75] width 288 height 31
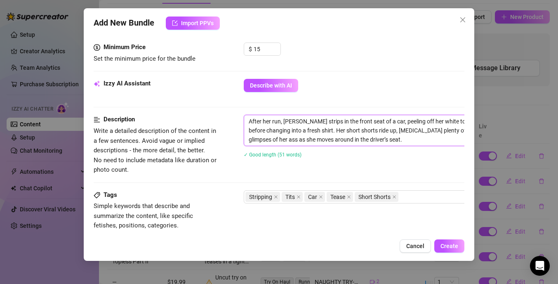
scroll to position [258, 0]
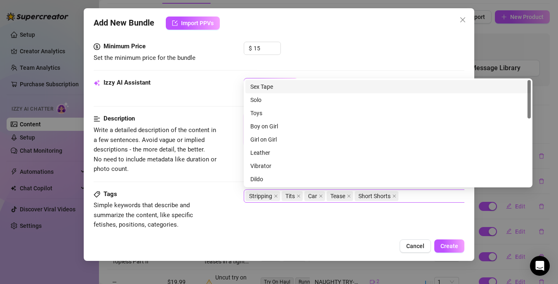
click at [416, 197] on div "Stripping Tits Car Tease Short Shorts" at bounding box center [383, 196] width 277 height 12
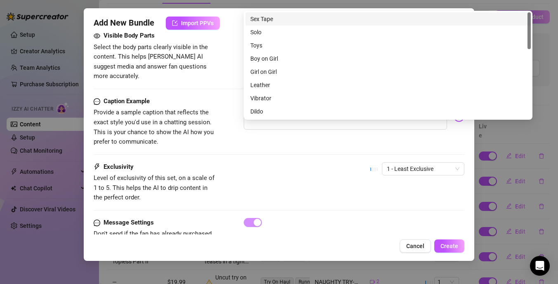
scroll to position [492, 0]
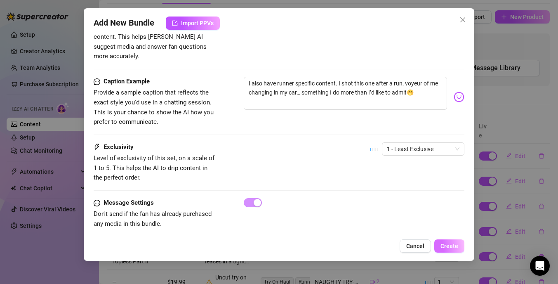
click at [451, 247] on span "Create" at bounding box center [450, 246] width 18 height 7
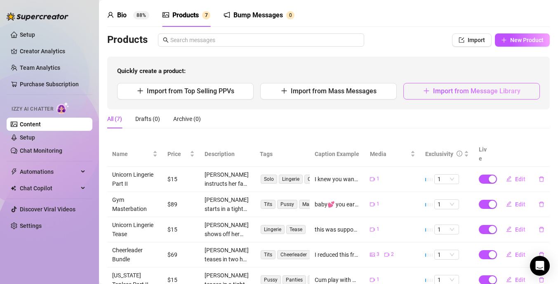
scroll to position [0, 0]
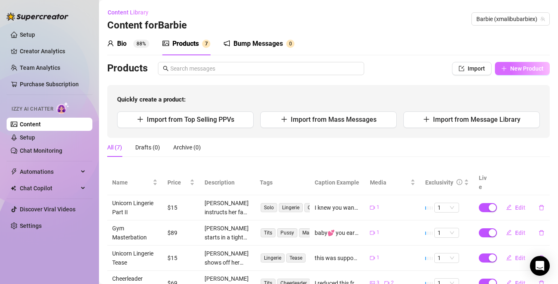
click at [511, 70] on span "New Product" at bounding box center [526, 68] width 33 height 7
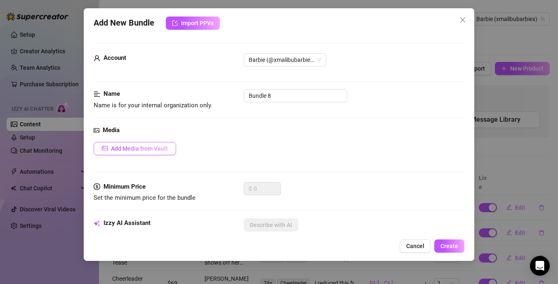
click at [155, 151] on span "Add Media from Vault" at bounding box center [139, 148] width 57 height 7
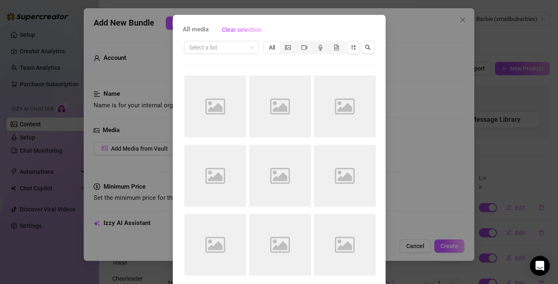
scroll to position [33, 0]
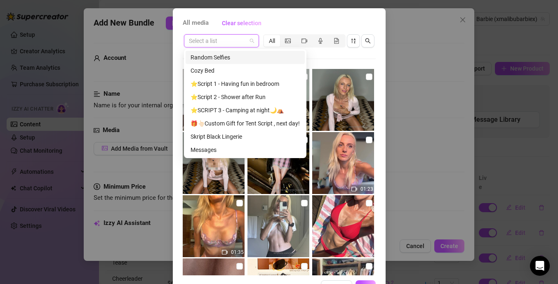
click at [238, 40] on input "search" at bounding box center [218, 41] width 58 height 12
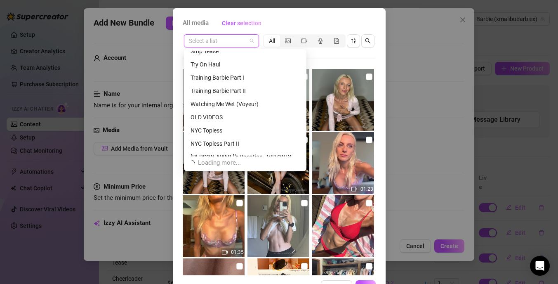
scroll to position [284, 0]
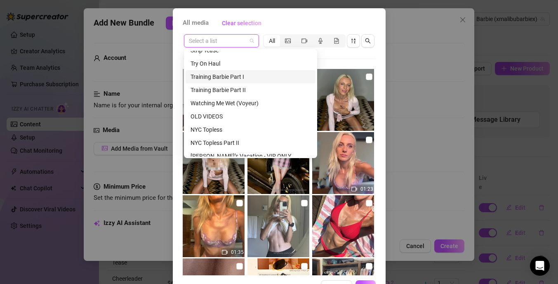
click at [220, 78] on div "Training Barbie Part I" at bounding box center [251, 76] width 120 height 9
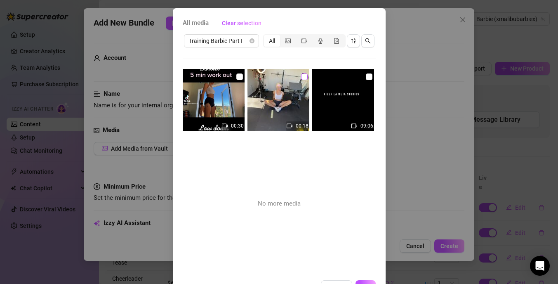
click at [304, 77] on input "checkbox" at bounding box center [304, 76] width 7 height 7
click at [369, 76] on input "checkbox" at bounding box center [369, 76] width 7 height 7
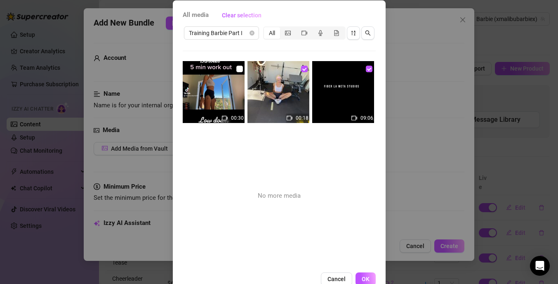
scroll to position [61, 0]
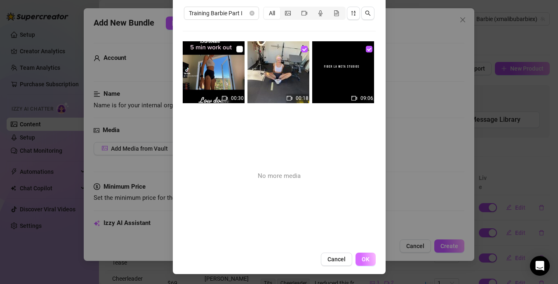
click at [370, 256] on button "OK" at bounding box center [366, 258] width 20 height 13
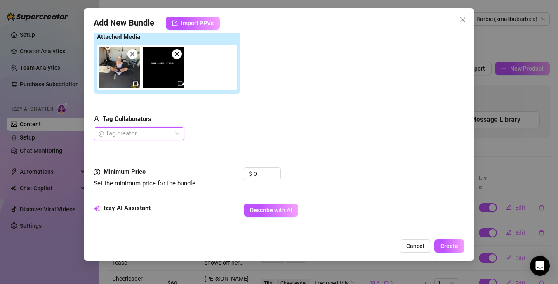
scroll to position [0, 0]
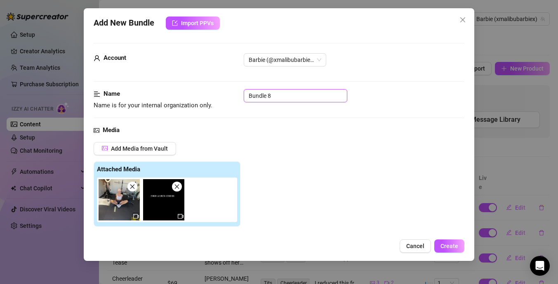
drag, startPoint x: 280, startPoint y: 96, endPoint x: 191, endPoint y: 94, distance: 89.5
click at [191, 94] on div "Name Name is for your internal organization only. Bundle 8" at bounding box center [279, 99] width 371 height 21
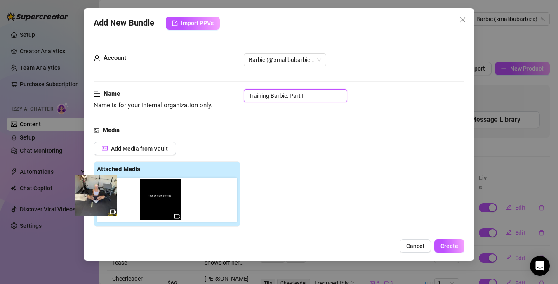
drag, startPoint x: 125, startPoint y: 205, endPoint x: 108, endPoint y: 201, distance: 17.1
click at [108, 201] on div at bounding box center [169, 199] width 144 height 45
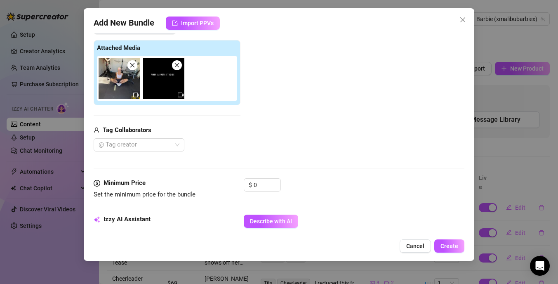
scroll to position [126, 0]
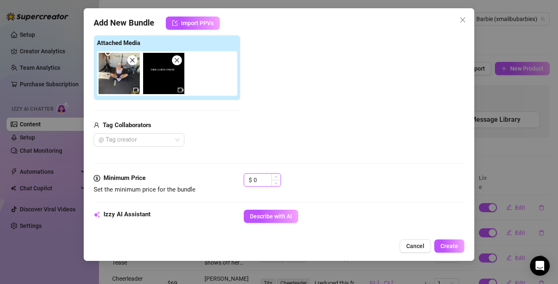
click at [258, 179] on input "0" at bounding box center [267, 180] width 27 height 12
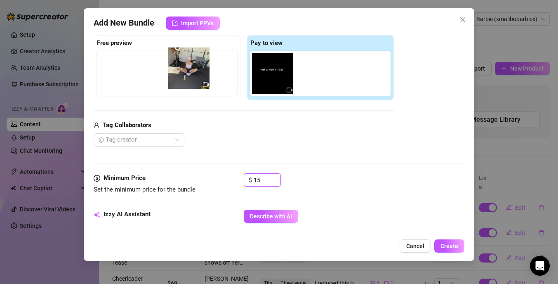
drag, startPoint x: 277, startPoint y: 79, endPoint x: 191, endPoint y: 75, distance: 86.7
click at [190, 74] on div "Free preview Pay to view" at bounding box center [244, 67] width 300 height 65
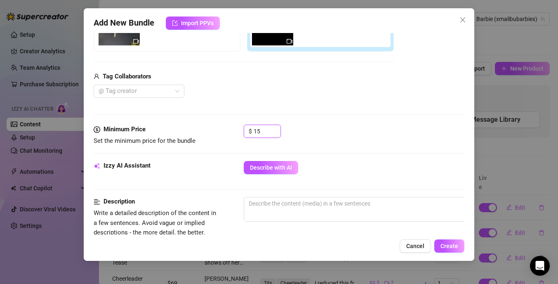
scroll to position [196, 0]
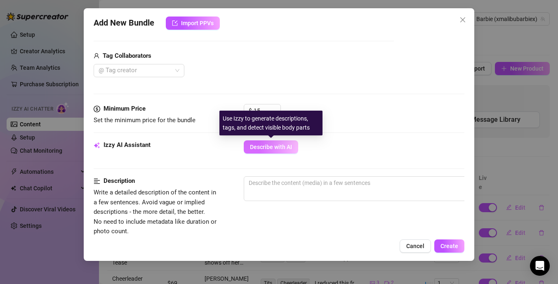
click at [265, 144] on span "Describe with AI" at bounding box center [271, 147] width 42 height 7
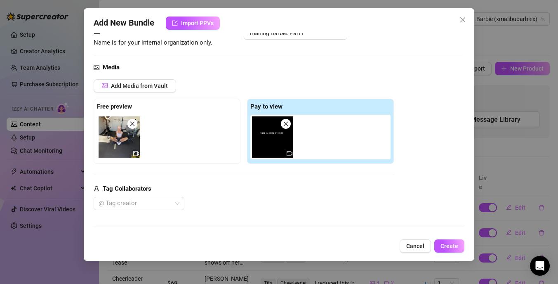
scroll to position [71, 0]
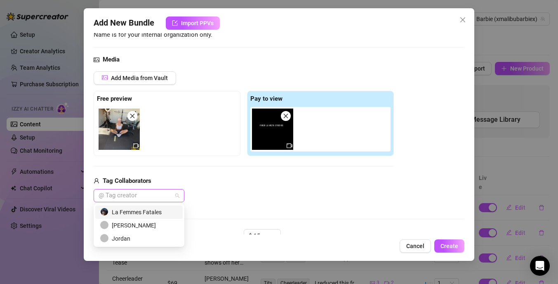
click at [180, 193] on div "@ Tag creator" at bounding box center [139, 195] width 91 height 13
click at [155, 214] on div "La Femmes Fatales" at bounding box center [139, 211] width 78 height 9
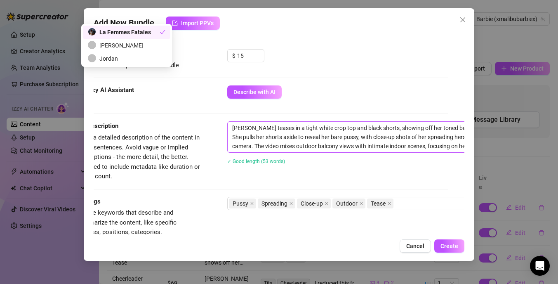
scroll to position [250, 19]
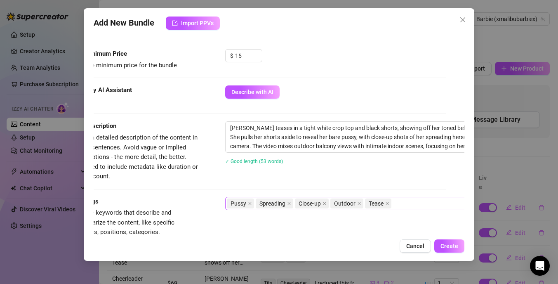
click at [407, 203] on div "Pussy Spreading Close-up Outdoor Tease" at bounding box center [365, 204] width 277 height 12
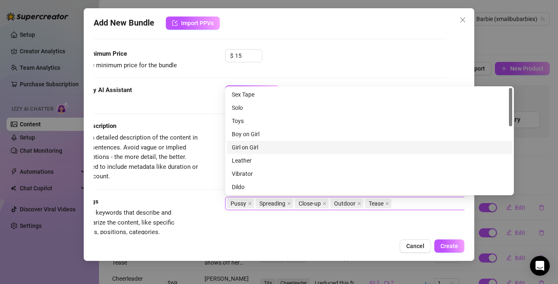
click at [209, 163] on div "Description Write a detailed description of the content in a few sentences. Avo…" at bounding box center [260, 151] width 371 height 60
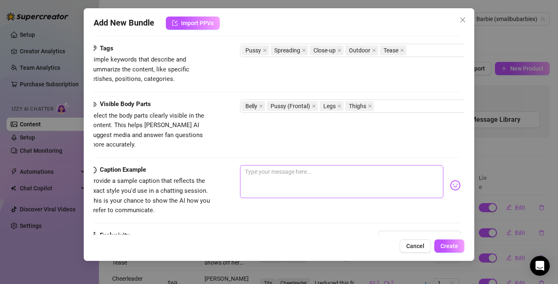
scroll to position [403, 0]
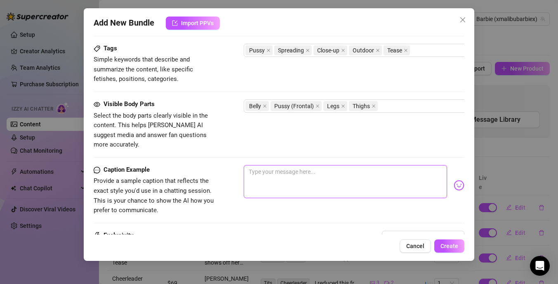
click at [271, 167] on textarea at bounding box center [345, 181] width 203 height 33
paste textarea "LONGEST AND NAUGHTIEST VIDEO YET! "Training Barbie" brings your gym fantasy to …"
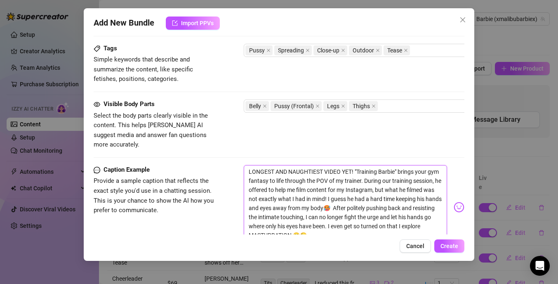
scroll to position [0, 0]
drag, startPoint x: 334, startPoint y: 224, endPoint x: 240, endPoint y: 143, distance: 124.0
click at [240, 143] on form "Account Barbie (@xmalibubarbiex) Name Name is for your internal organization on…" at bounding box center [279, 3] width 371 height 727
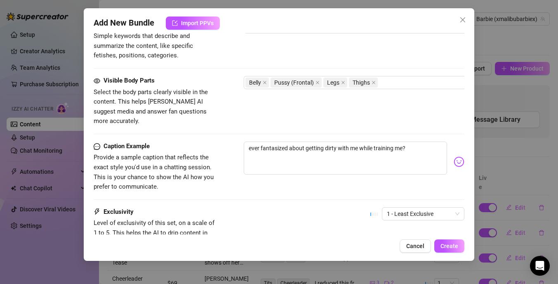
scroll to position [445, 0]
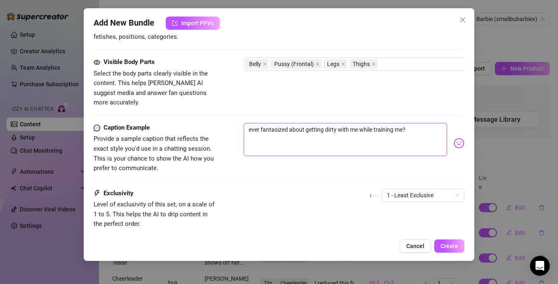
click at [408, 123] on textarea "ever fantasized about getting dirty with me while training me?" at bounding box center [345, 139] width 203 height 33
click at [459, 133] on input "search" at bounding box center [459, 133] width 0 height 0
click at [0, 0] on input "search" at bounding box center [0, 0] width 0 height 0
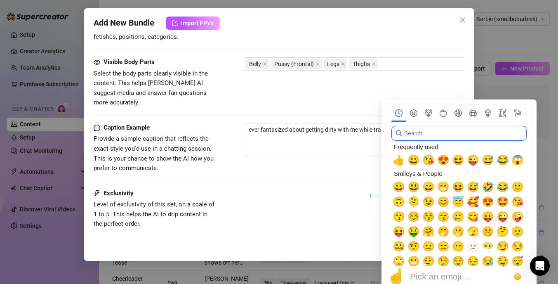
click at [447, 134] on input "search" at bounding box center [458, 133] width 135 height 15
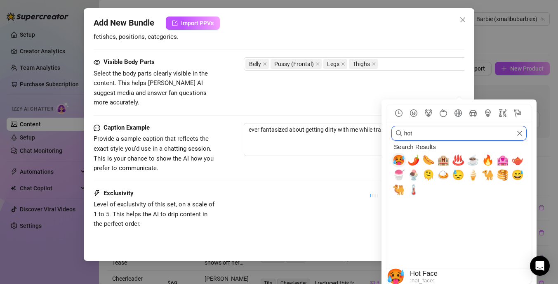
click at [399, 157] on span "🥵" at bounding box center [399, 160] width 12 height 12
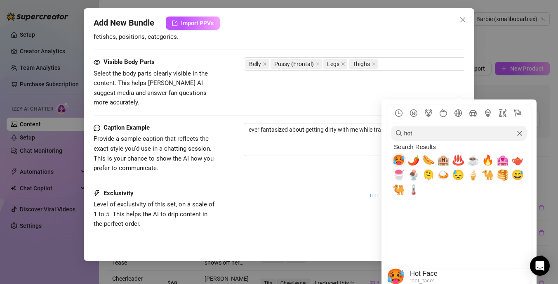
click at [399, 157] on span "🥵" at bounding box center [399, 160] width 12 height 12
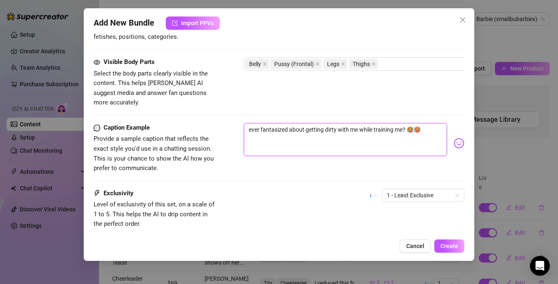
click at [358, 134] on textarea "ever fantasized about getting dirty with me while training me? 🥵🥵" at bounding box center [345, 139] width 203 height 33
click at [407, 123] on textarea "ever fantasized about getting dirty with me while training me? 🥵🥵" at bounding box center [345, 139] width 203 height 33
click at [454, 247] on span "Create" at bounding box center [450, 246] width 18 height 7
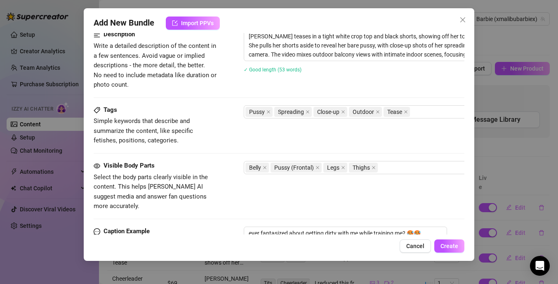
scroll to position [406, 0]
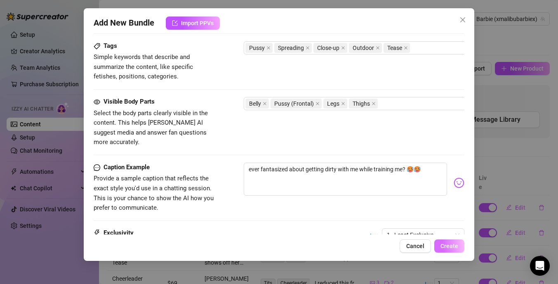
click at [450, 246] on span "Create" at bounding box center [450, 246] width 18 height 7
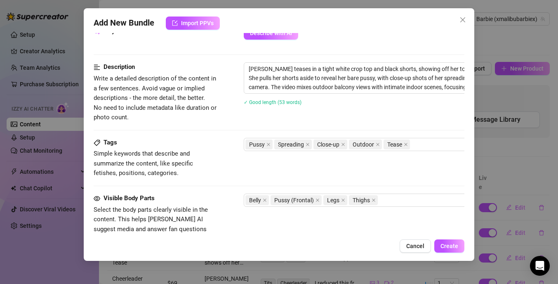
scroll to position [308, 0]
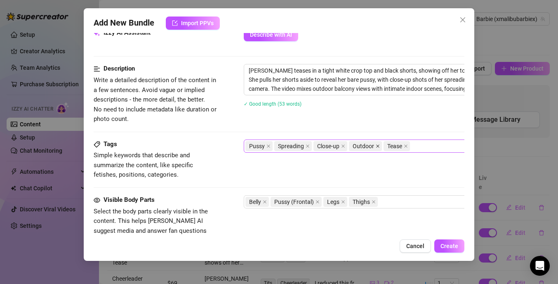
click at [377, 146] on icon "close" at bounding box center [377, 145] width 3 height 3
click at [287, 89] on textarea "[PERSON_NAME] teases in a tight white crop top and black shorts, showing off he…" at bounding box center [388, 79] width 288 height 31
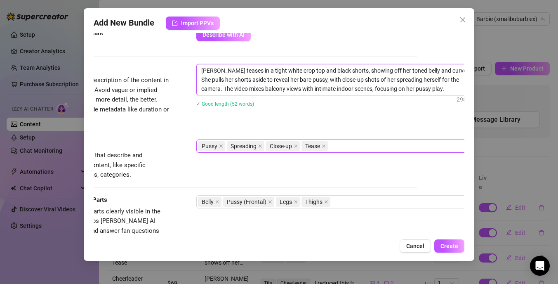
scroll to position [308, 68]
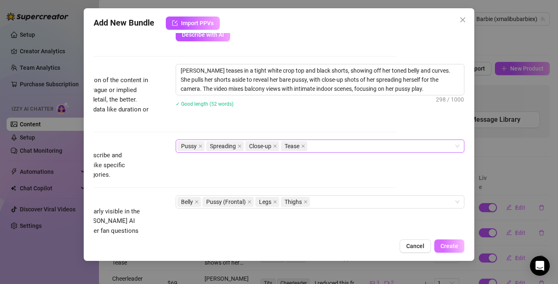
click at [450, 246] on span "Create" at bounding box center [450, 246] width 18 height 7
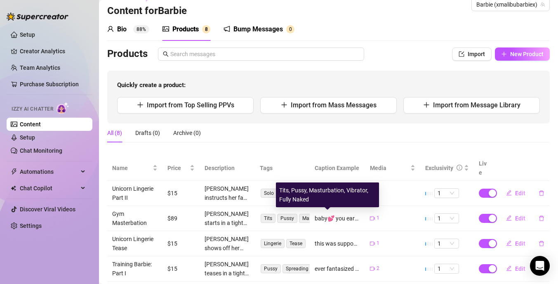
scroll to position [0, 0]
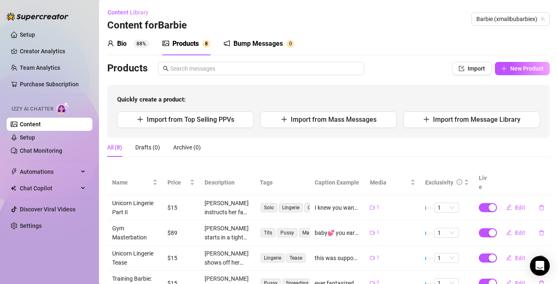
click at [263, 40] on div "Bump Messages" at bounding box center [257, 44] width 49 height 10
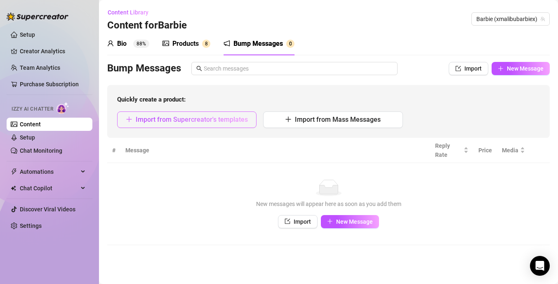
click at [147, 122] on span "Import from Supercreator's templates" at bounding box center [192, 119] width 112 height 8
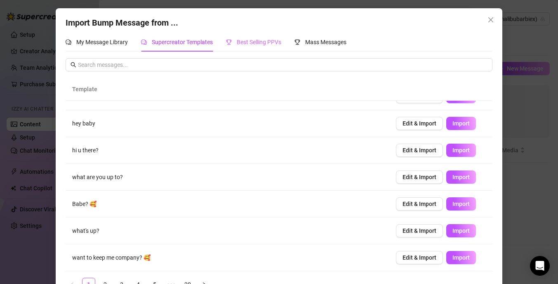
scroll to position [22, 0]
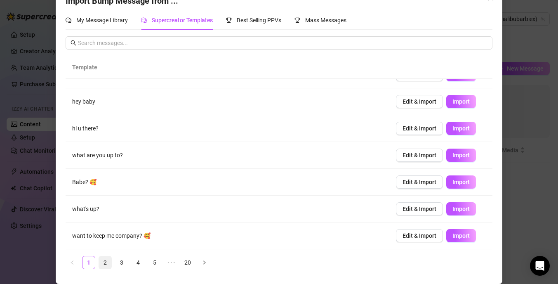
click at [102, 265] on link "2" at bounding box center [105, 262] width 12 height 12
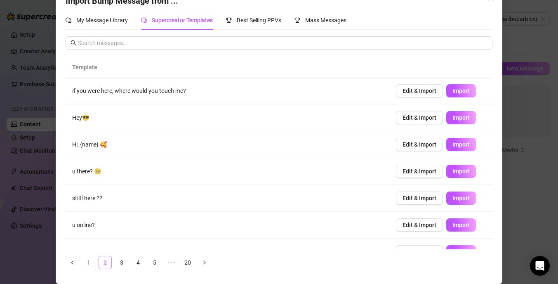
scroll to position [0, 0]
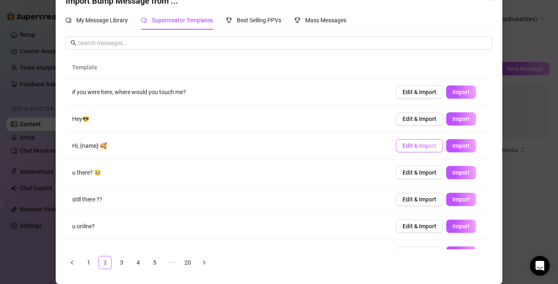
click at [419, 148] on span "Edit & Import" at bounding box center [420, 145] width 34 height 7
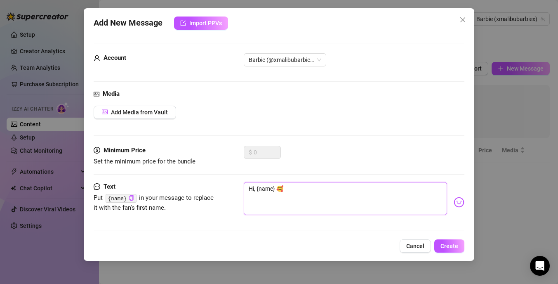
click at [252, 189] on textarea "Hi, {name} 🥰" at bounding box center [345, 198] width 203 height 33
click at [451, 248] on span "Create" at bounding box center [450, 246] width 18 height 7
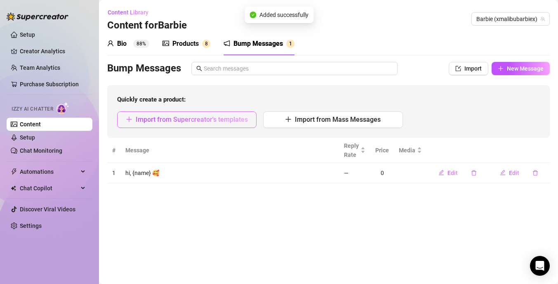
click at [187, 117] on span "Import from Supercreator's templates" at bounding box center [192, 119] width 112 height 8
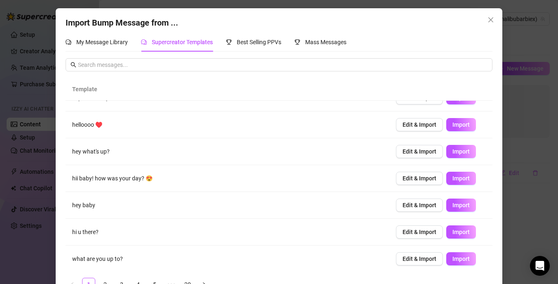
scroll to position [0, 0]
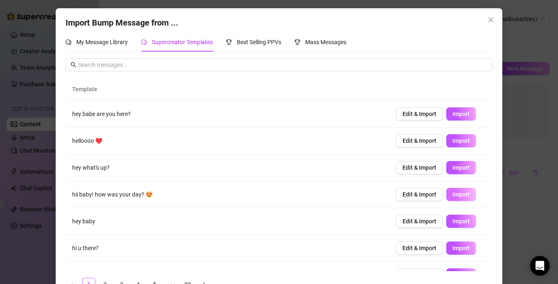
click at [465, 196] on span "Import" at bounding box center [460, 194] width 17 height 7
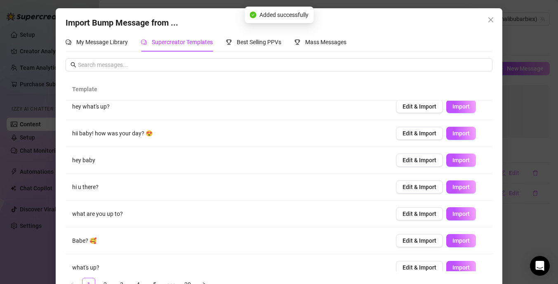
scroll to position [98, 0]
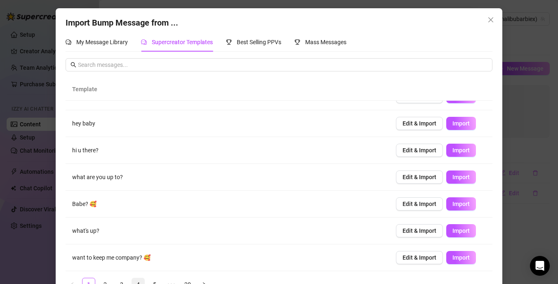
click at [138, 281] on link "4" at bounding box center [138, 284] width 12 height 12
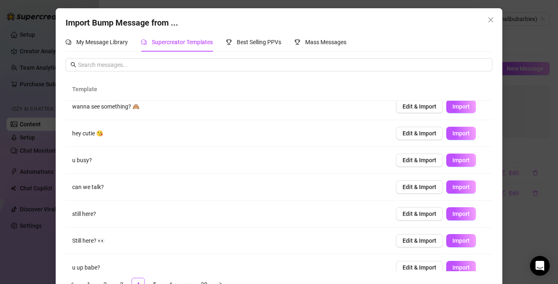
scroll to position [0, 0]
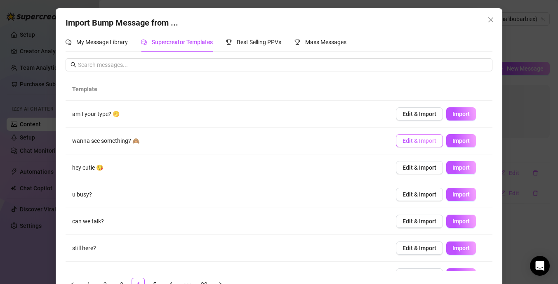
click at [413, 145] on button "Edit & Import" at bounding box center [419, 140] width 47 height 13
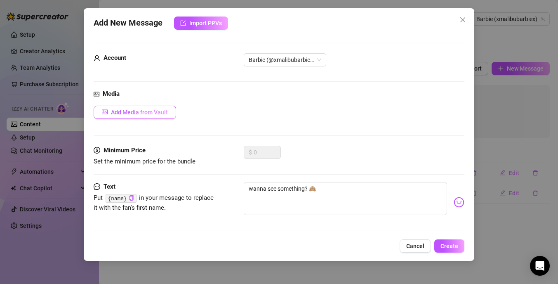
click at [158, 113] on span "Add Media from Vault" at bounding box center [139, 112] width 57 height 7
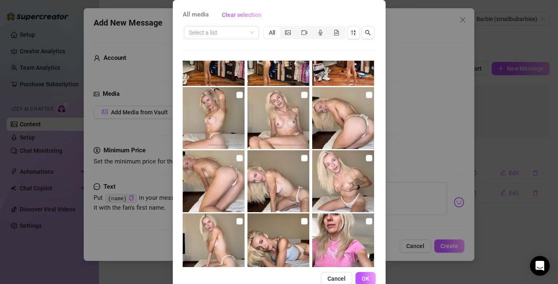
scroll to position [1172, 0]
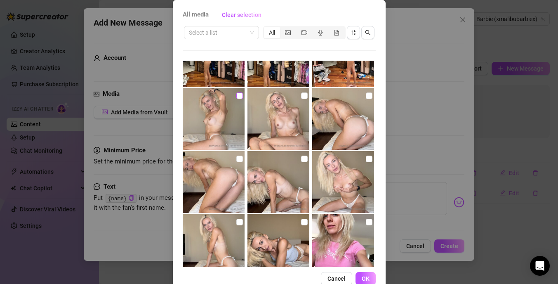
click at [240, 94] on input "checkbox" at bounding box center [239, 95] width 7 height 7
click at [366, 278] on span "OK" at bounding box center [366, 278] width 8 height 7
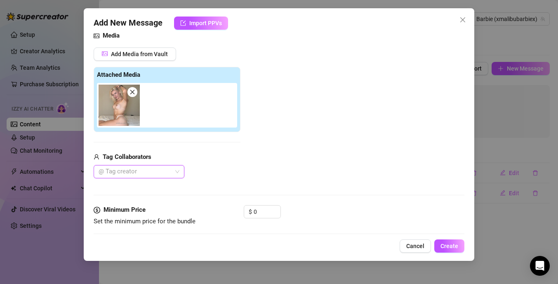
scroll to position [59, 0]
drag, startPoint x: 262, startPoint y: 211, endPoint x: 235, endPoint y: 210, distance: 27.2
click at [235, 210] on div "Minimum Price Set the minimum price for the bundle $ 0" at bounding box center [279, 215] width 371 height 21
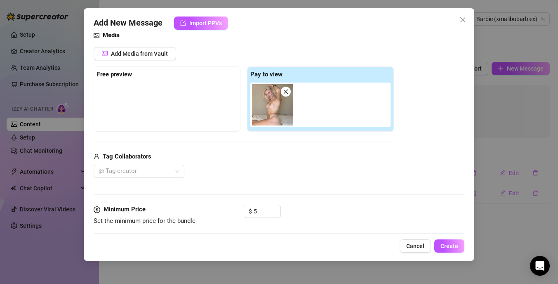
click at [339, 172] on div "@ Tag creator" at bounding box center [244, 171] width 300 height 13
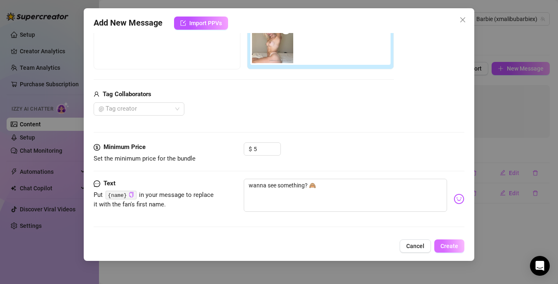
click at [457, 245] on span "Create" at bounding box center [450, 246] width 18 height 7
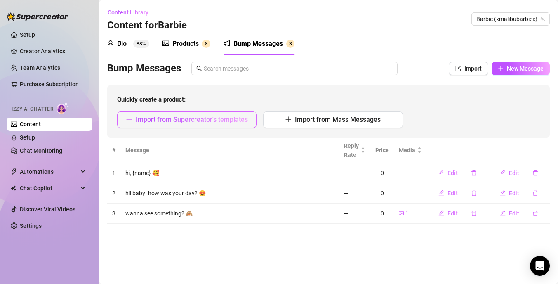
click at [189, 124] on button "Import from Supercreator's templates" at bounding box center [186, 119] width 139 height 16
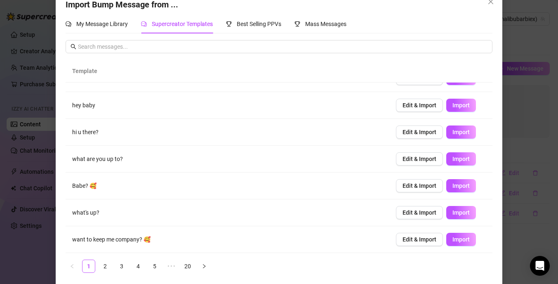
scroll to position [18, 0]
click at [153, 264] on link "5" at bounding box center [154, 266] width 12 height 12
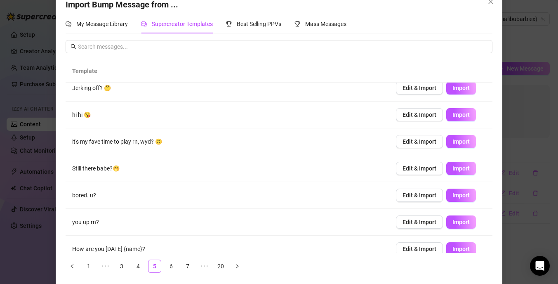
scroll to position [98, 0]
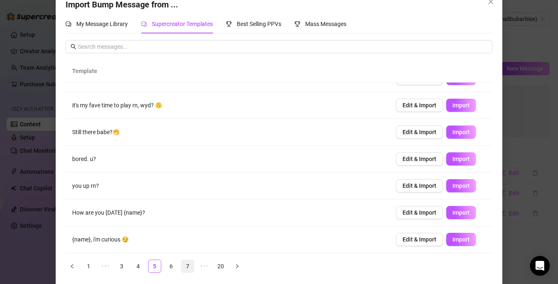
click at [190, 264] on link "7" at bounding box center [187, 266] width 12 height 12
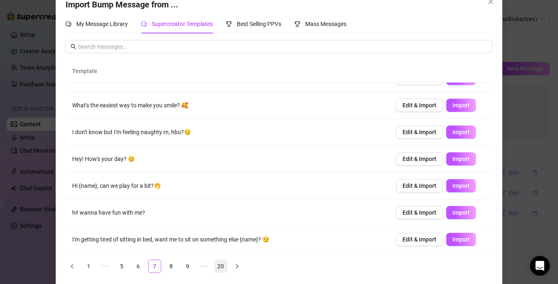
click at [221, 269] on link "20" at bounding box center [220, 266] width 12 height 12
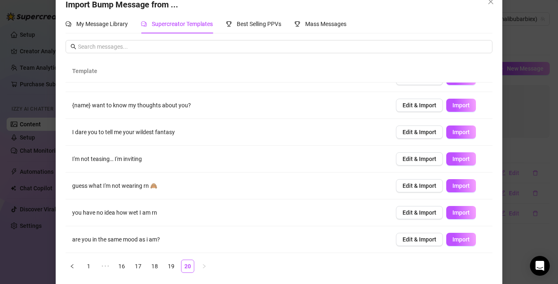
scroll to position [22, 0]
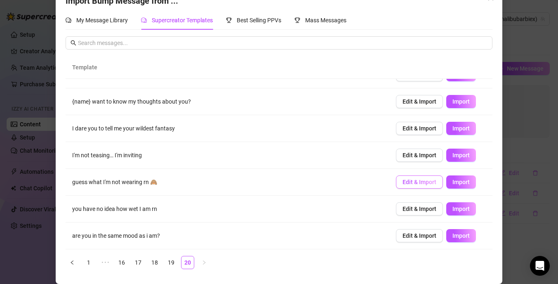
click at [429, 180] on span "Edit & Import" at bounding box center [420, 182] width 34 height 7
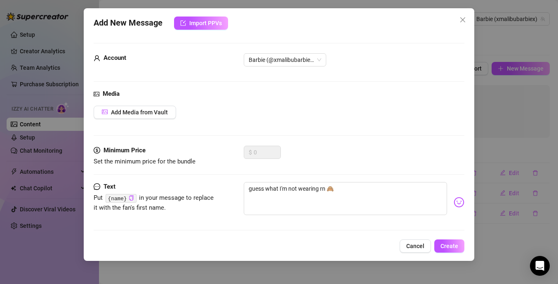
scroll to position [14, 0]
click at [325, 189] on textarea "guess what I'm not wearing rn 🙈" at bounding box center [345, 198] width 203 height 33
click at [128, 197] on code "{name}" at bounding box center [121, 198] width 31 height 9
click at [132, 198] on icon "copy" at bounding box center [131, 197] width 5 height 5
click at [345, 188] on textarea "guess what I'm not wearing right now 🙈" at bounding box center [345, 198] width 203 height 33
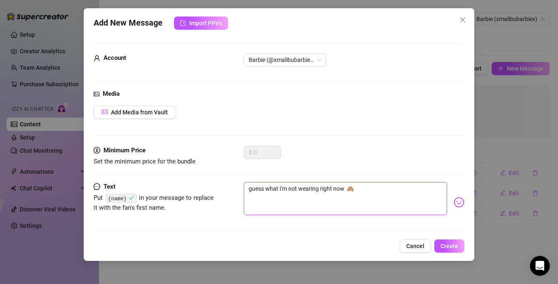
paste textarea "{name}"
click at [148, 115] on button "Add Media from Vault" at bounding box center [135, 112] width 82 height 13
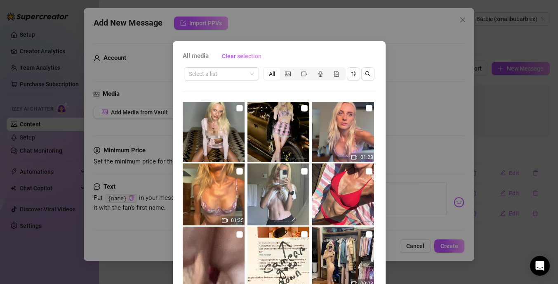
scroll to position [65, 0]
click at [286, 73] on icon "picture" at bounding box center [288, 74] width 6 height 6
click at [282, 69] on input "segmented control" at bounding box center [282, 69] width 0 height 0
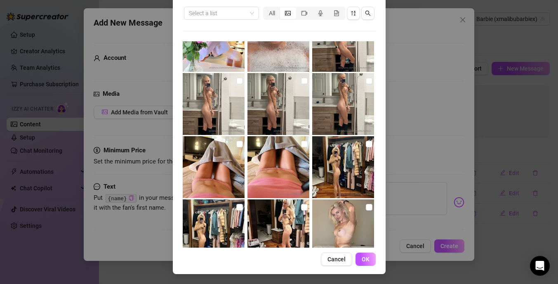
scroll to position [808, 0]
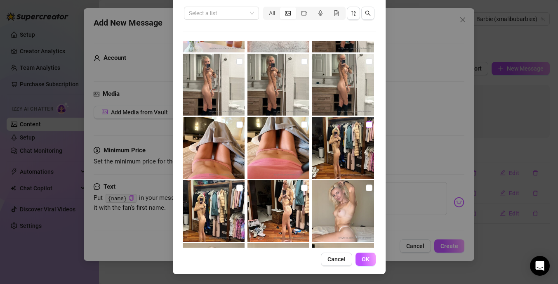
click at [370, 125] on input "checkbox" at bounding box center [369, 124] width 7 height 7
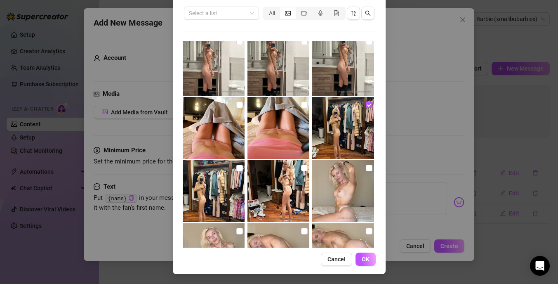
scroll to position [826, 0]
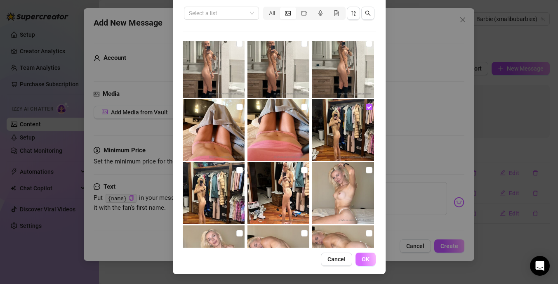
click at [365, 257] on span "OK" at bounding box center [366, 259] width 8 height 7
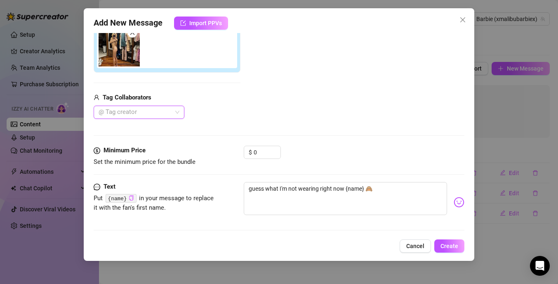
scroll to position [121, 0]
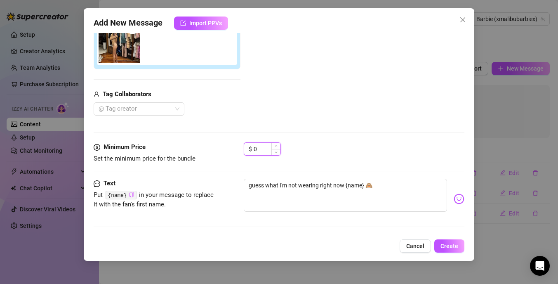
click at [260, 148] on input "0" at bounding box center [267, 149] width 27 height 12
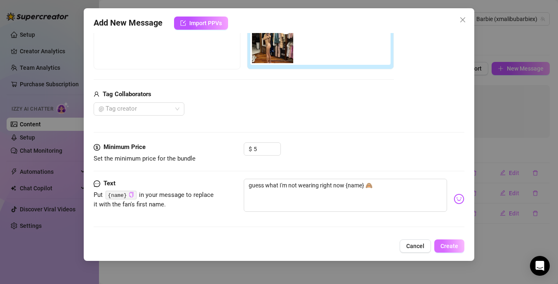
click at [452, 246] on span "Create" at bounding box center [450, 246] width 18 height 7
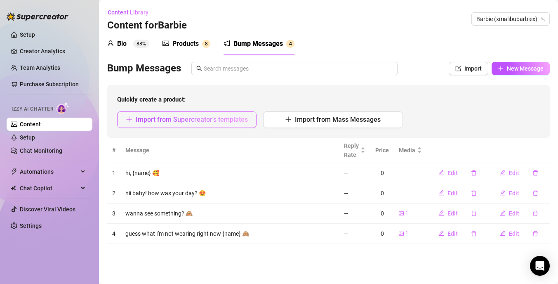
click at [204, 125] on button "Import from Supercreator's templates" at bounding box center [186, 119] width 139 height 16
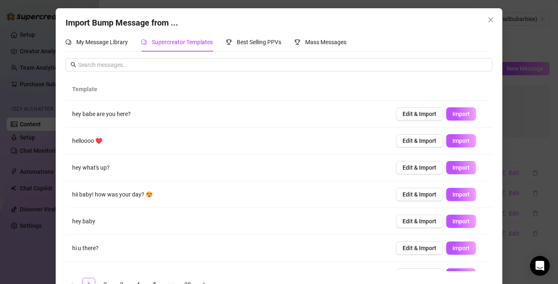
scroll to position [98, 0]
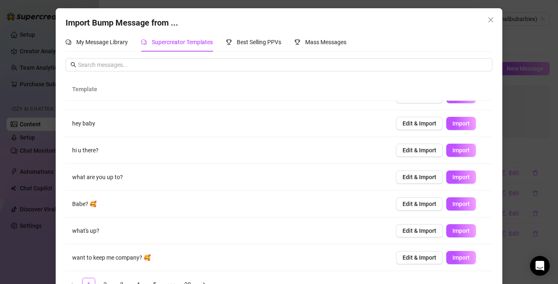
scroll to position [22, 0]
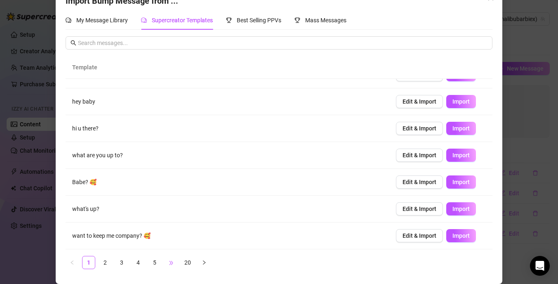
click at [167, 260] on span "•••" at bounding box center [171, 262] width 13 height 13
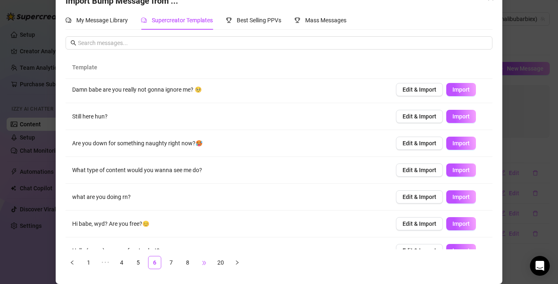
scroll to position [0, 0]
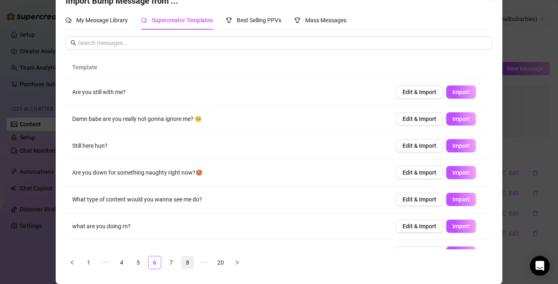
click at [187, 261] on link "8" at bounding box center [187, 262] width 12 height 12
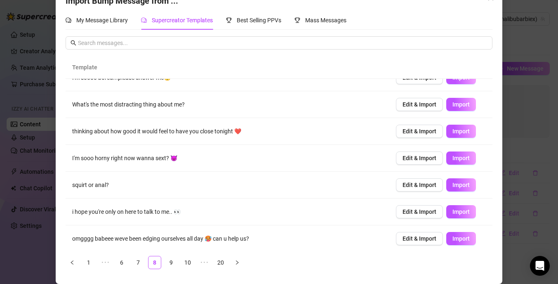
scroll to position [98, 0]
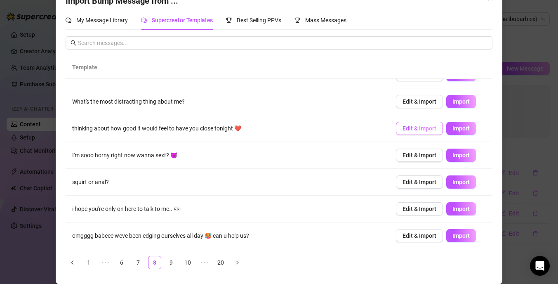
click at [425, 127] on span "Edit & Import" at bounding box center [420, 128] width 34 height 7
type textarea "thinking about how good it would feel to have you close tonight ❤️"
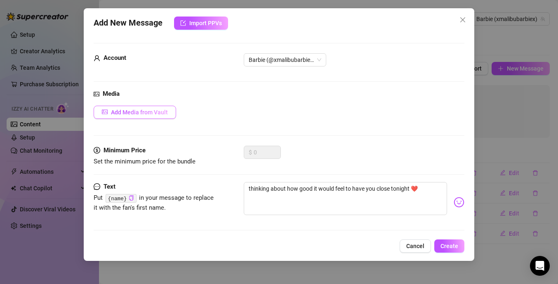
click at [165, 117] on button "Add Media from Vault" at bounding box center [135, 112] width 82 height 13
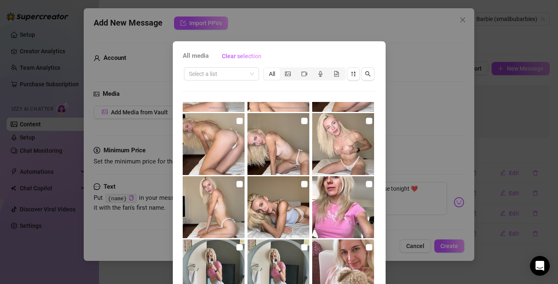
scroll to position [1252, 0]
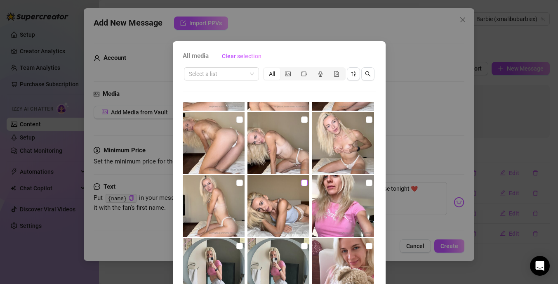
click at [305, 184] on input "checkbox" at bounding box center [304, 182] width 7 height 7
checkbox input "true"
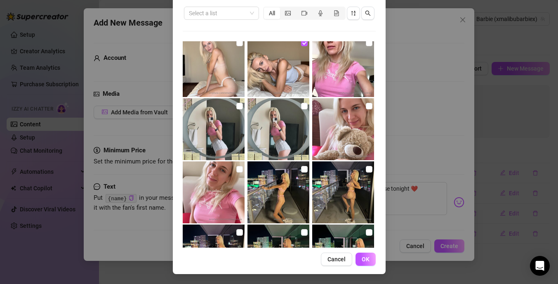
scroll to position [1342, 0]
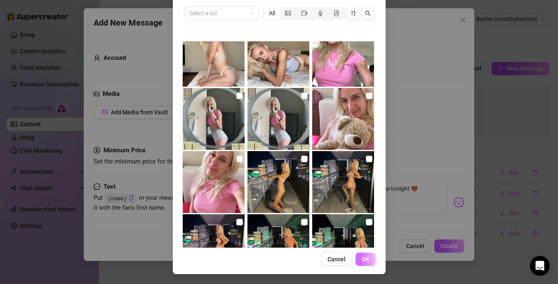
click at [365, 258] on span "OK" at bounding box center [366, 259] width 8 height 7
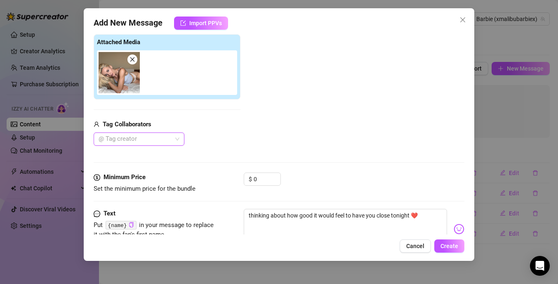
scroll to position [121, 0]
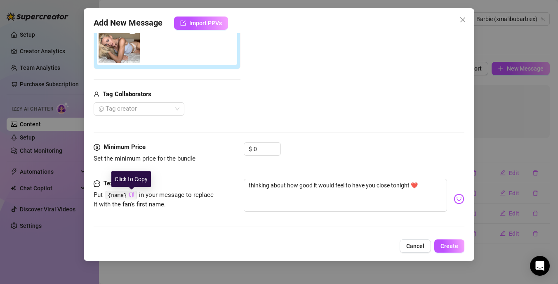
click at [132, 195] on icon "copy" at bounding box center [131, 194] width 5 height 5
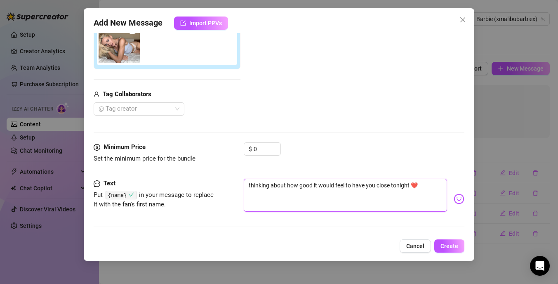
click at [411, 186] on textarea "thinking about how good it would feel to have you close tonight ❤️" at bounding box center [345, 195] width 203 height 33
paste textarea "{name}"
type textarea "thinking about how good it would feel to have you close tonight {name}❤️"
type textarea "thinking about how good it would feel to have you close tonight {name} ❤️"
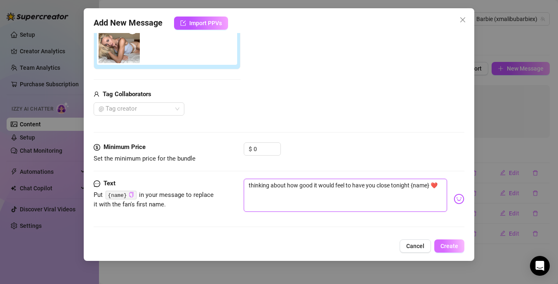
type textarea "thinking about how good it would feel to have you close tonight {name} ❤️"
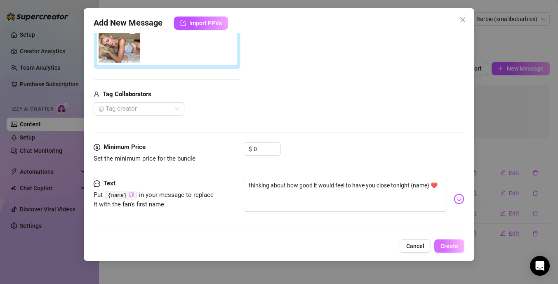
click at [450, 249] on span "Create" at bounding box center [450, 246] width 18 height 7
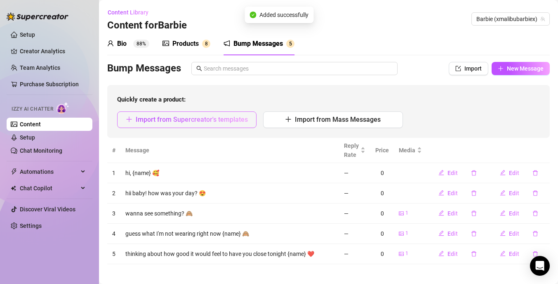
click at [227, 117] on span "Import from Supercreator's templates" at bounding box center [192, 119] width 112 height 8
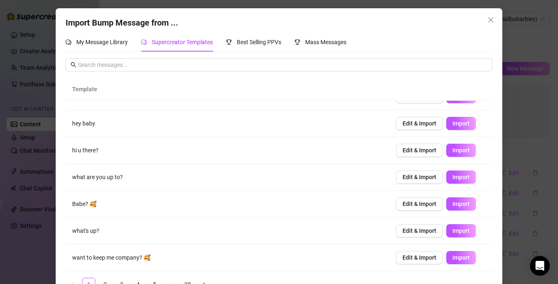
scroll to position [22, 0]
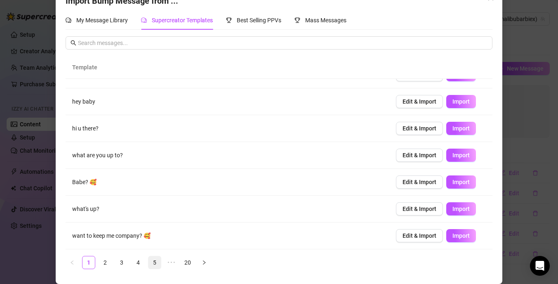
click at [152, 265] on link "5" at bounding box center [154, 262] width 12 height 12
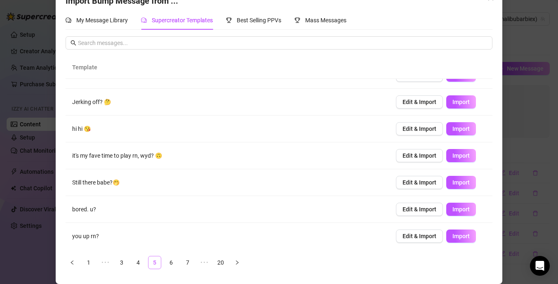
scroll to position [0, 0]
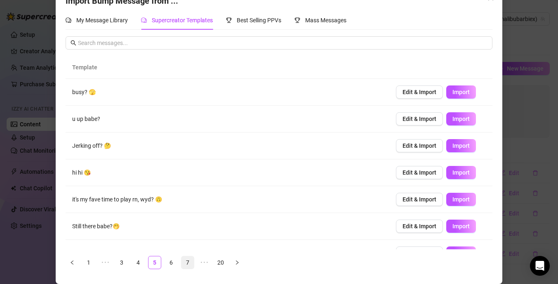
click at [187, 262] on link "7" at bounding box center [187, 262] width 12 height 12
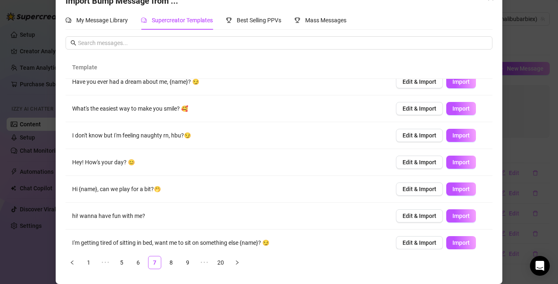
scroll to position [98, 0]
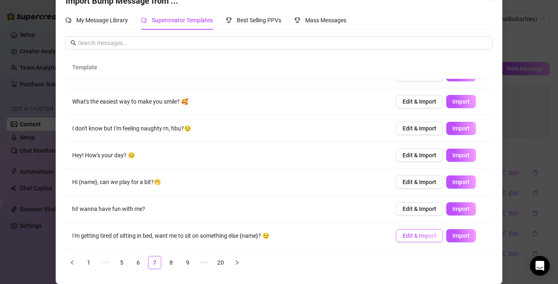
click at [430, 234] on span "Edit & Import" at bounding box center [420, 235] width 34 height 7
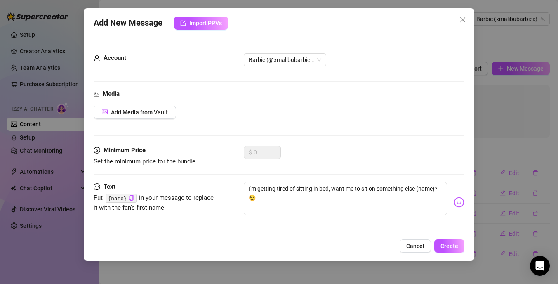
scroll to position [14, 0]
click at [250, 188] on textarea "I'm getting tired of sitting in bed, want me to sit on something else {name}? 😏" at bounding box center [345, 198] width 203 height 33
type textarea "Im getting tired of sitting in bed, want me to sit on something else {name}? 😏"
type textarea "m getting tired of sitting in bed, want me to sit on something else {name}? 😏"
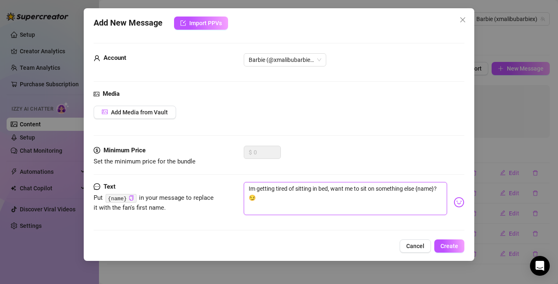
type textarea "m getting tired of sitting in bed, want me to sit on something else {name}? 😏"
type textarea "im getting tired of sitting in bed, want me to sit on something else {name}? 😏"
type textarea "i'm getting tired of sitting in bed, want me to sit on something else {name}? 😏"
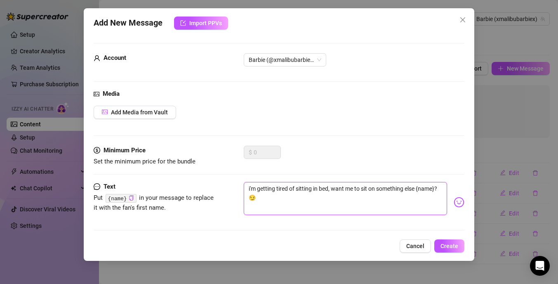
type textarea "i'mm getting tired of sitting in bed, want me to sit on something else {name}? 😏"
type textarea "i'm getting tired of sitting in bed, want me to sit on something else {name}? 😏"
click at [120, 114] on span "Add Media from Vault" at bounding box center [139, 112] width 57 height 7
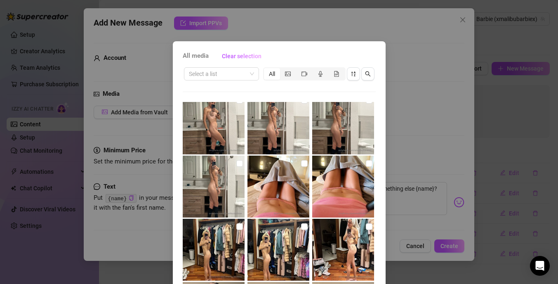
scroll to position [1017, 0]
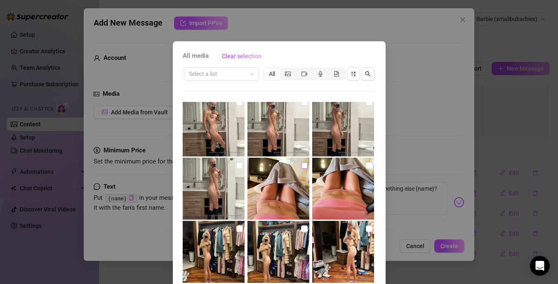
click at [306, 164] on input "checkbox" at bounding box center [304, 165] width 7 height 7
checkbox input "true"
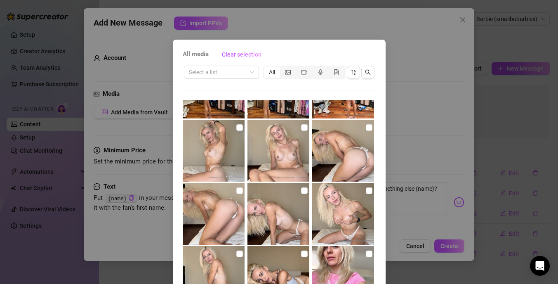
scroll to position [61, 0]
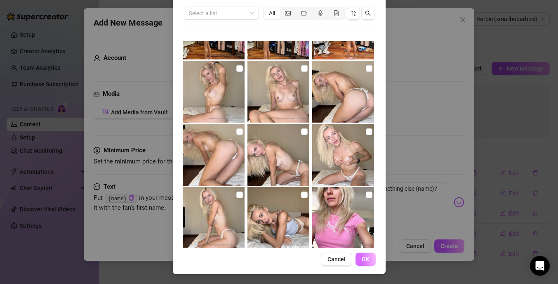
click at [363, 260] on span "OK" at bounding box center [366, 259] width 8 height 7
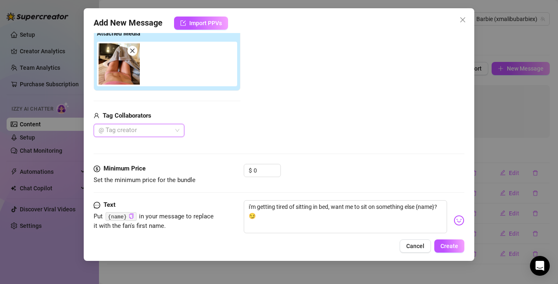
scroll to position [121, 0]
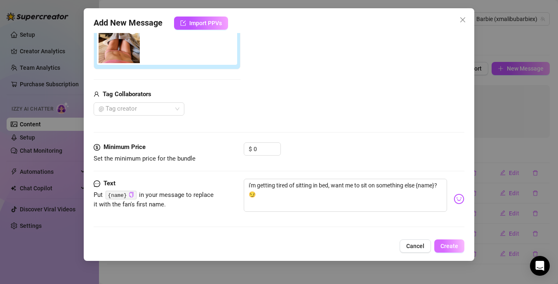
click at [443, 247] on span "Create" at bounding box center [450, 246] width 18 height 7
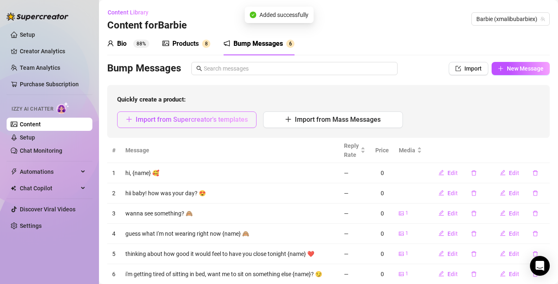
click at [219, 121] on span "Import from Supercreator's templates" at bounding box center [192, 119] width 112 height 8
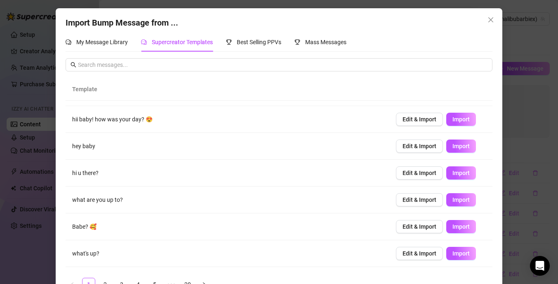
scroll to position [22, 0]
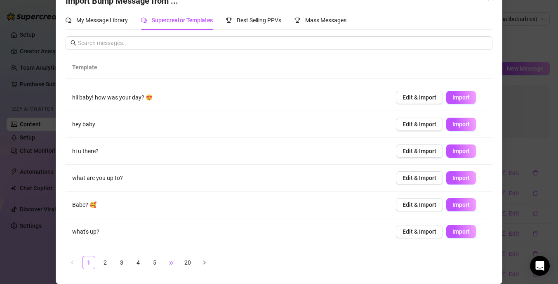
click at [170, 259] on span "•••" at bounding box center [171, 262] width 13 height 13
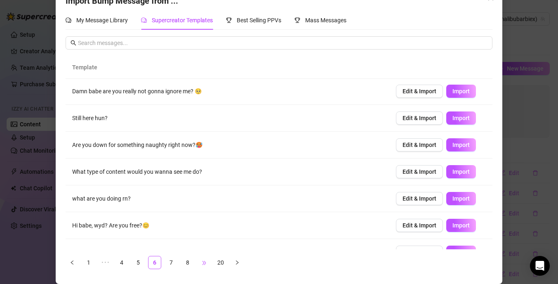
scroll to position [0, 0]
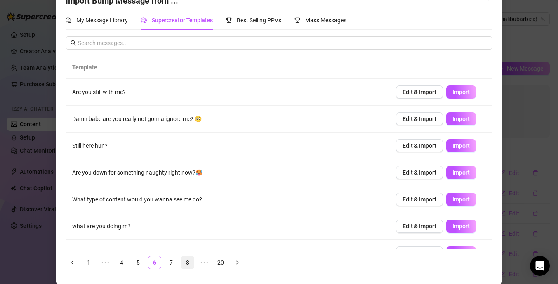
click at [187, 263] on link "8" at bounding box center [187, 262] width 12 height 12
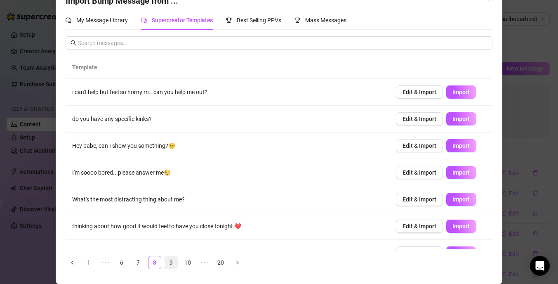
click at [175, 262] on link "9" at bounding box center [171, 262] width 12 height 12
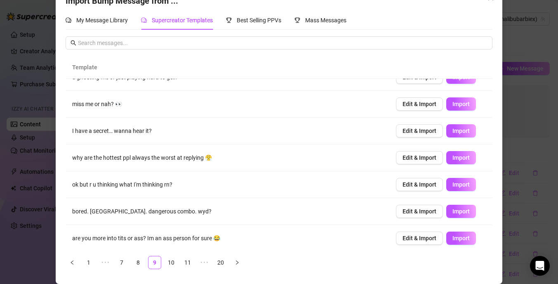
scroll to position [98, 0]
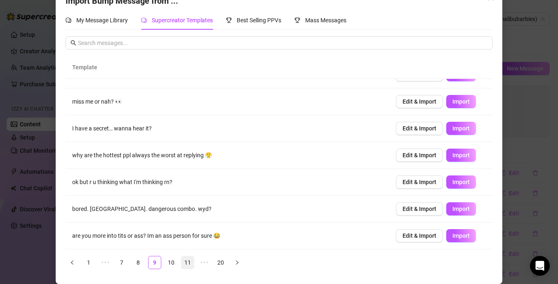
click at [173, 261] on link "10" at bounding box center [171, 262] width 12 height 12
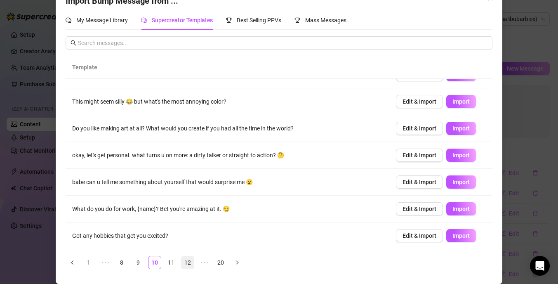
click at [185, 261] on link "12" at bounding box center [187, 262] width 12 height 12
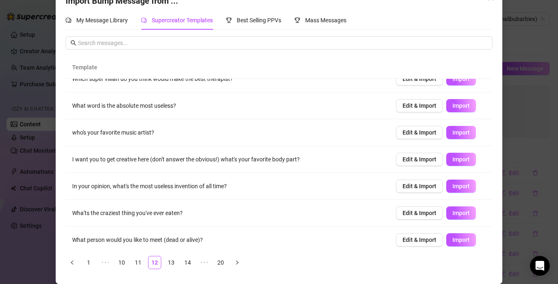
scroll to position [97, 0]
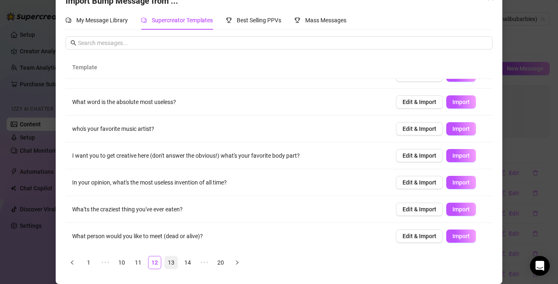
click at [172, 262] on link "13" at bounding box center [171, 262] width 12 height 12
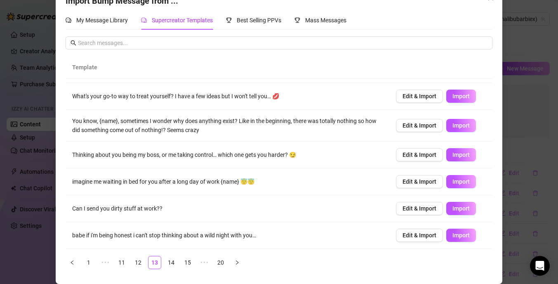
scroll to position [103, 0]
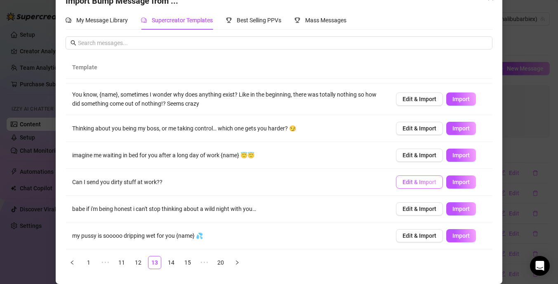
click at [433, 181] on span "Edit & Import" at bounding box center [420, 182] width 34 height 7
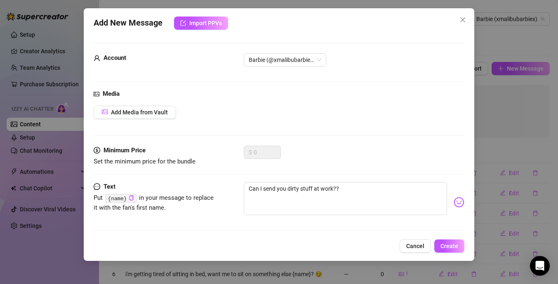
scroll to position [14, 0]
click at [250, 189] on textarea "Can I send you dirty stuff at work??" at bounding box center [345, 198] width 203 height 33
type textarea "an I send you dirty stuff at work??"
type textarea "can I send you dirty stuff at work??"
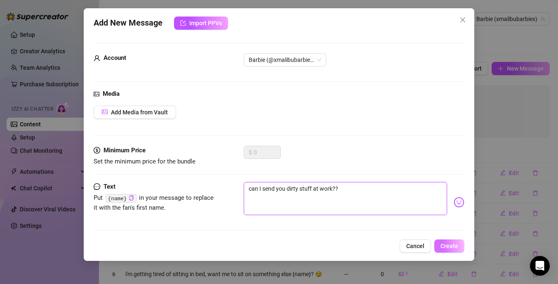
type textarea "can I send you dirty stuff at work??"
click at [449, 243] on span "Create" at bounding box center [450, 246] width 18 height 7
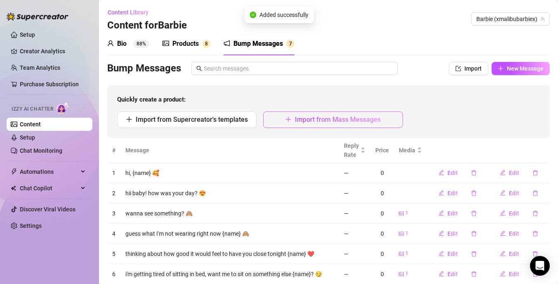
scroll to position [8, 0]
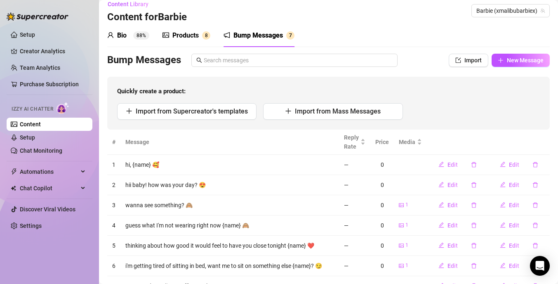
click at [185, 34] on div "Products" at bounding box center [185, 36] width 26 height 10
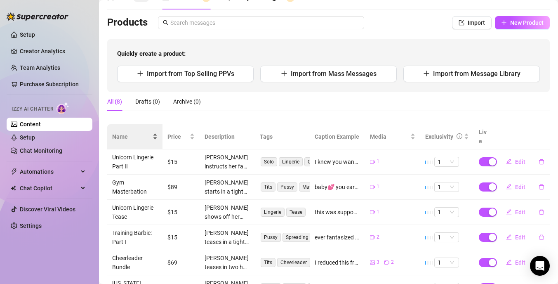
scroll to position [46, 0]
click at [526, 25] on span "New Product" at bounding box center [526, 22] width 33 height 7
type textarea "Type your message here..."
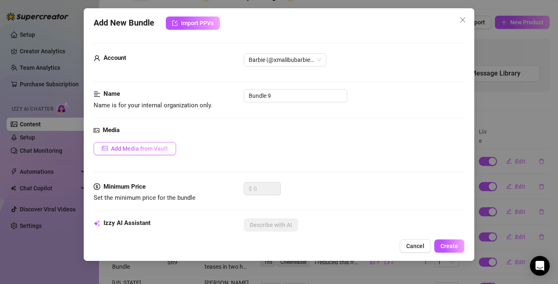
click at [150, 148] on span "Add Media from Vault" at bounding box center [139, 148] width 57 height 7
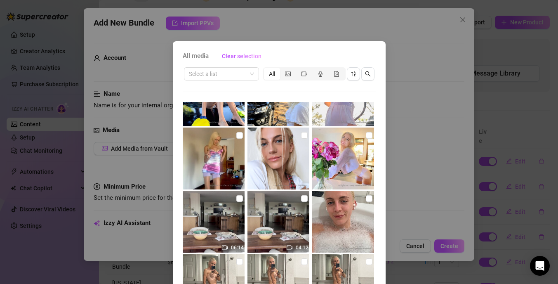
scroll to position [864, 0]
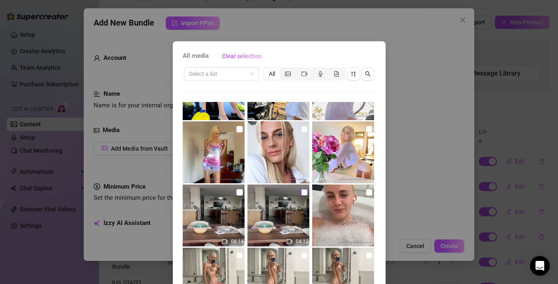
click at [303, 192] on input "checkbox" at bounding box center [304, 192] width 7 height 7
checkbox input "true"
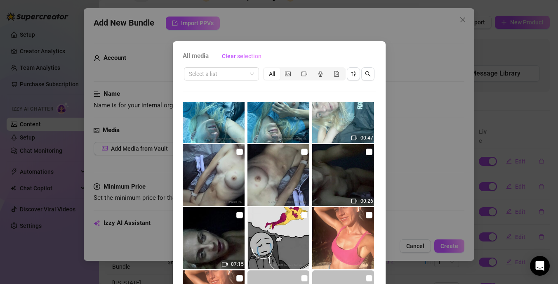
scroll to position [3244, 0]
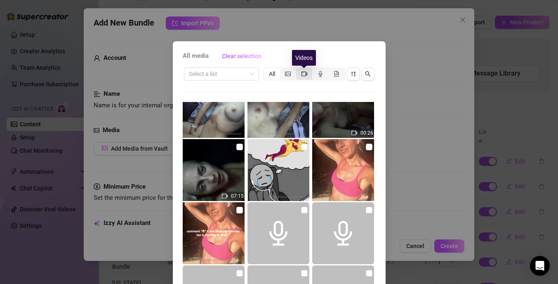
click at [303, 76] on icon "video-camera" at bounding box center [305, 74] width 6 height 6
click at [298, 69] on input "segmented control" at bounding box center [298, 69] width 0 height 0
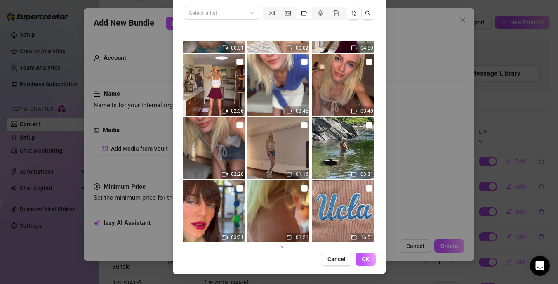
scroll to position [5864, 0]
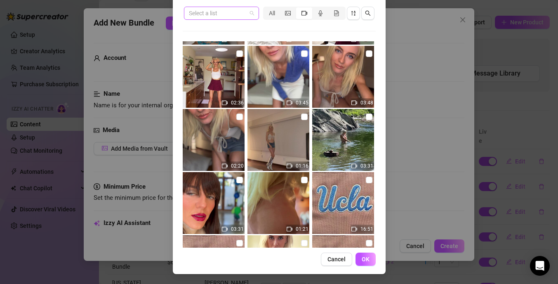
click at [247, 13] on span at bounding box center [221, 13] width 65 height 12
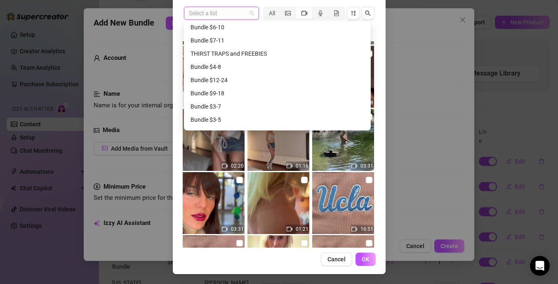
scroll to position [1742, 0]
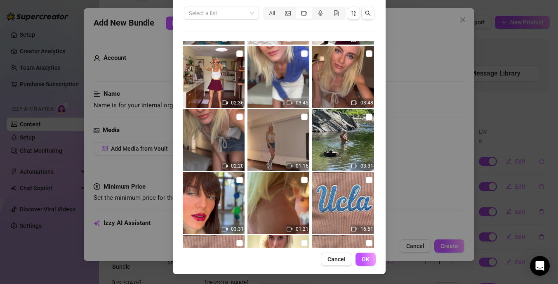
click at [337, 157] on img at bounding box center [343, 140] width 62 height 62
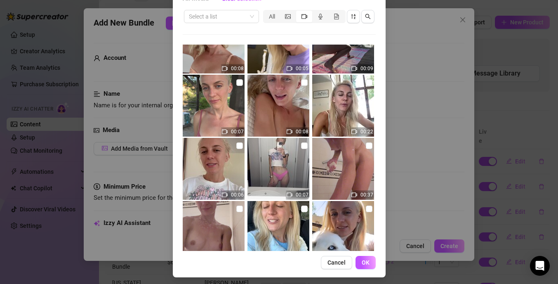
scroll to position [348, 0]
click at [422, 158] on div "All media Clear selection Select a list All 01:37 01:23 01:35 00:03 00:02 00:03…" at bounding box center [279, 142] width 558 height 284
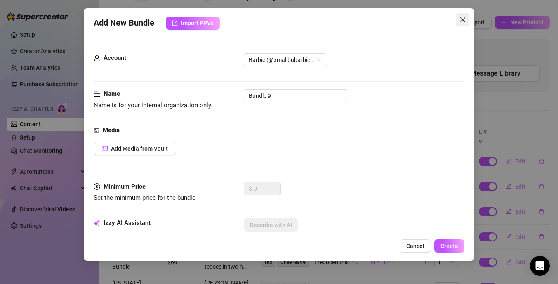
click at [463, 20] on icon "close" at bounding box center [462, 19] width 5 height 5
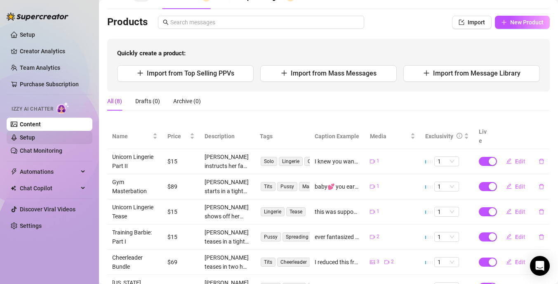
click at [20, 137] on link "Setup" at bounding box center [27, 137] width 15 height 7
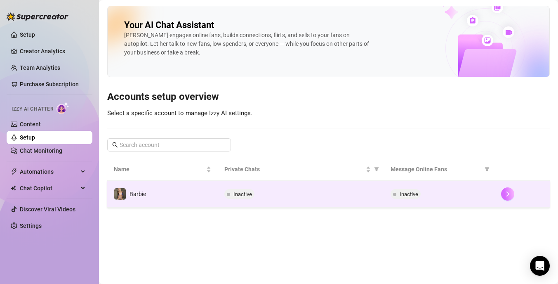
click at [504, 193] on button "button" at bounding box center [507, 193] width 13 height 13
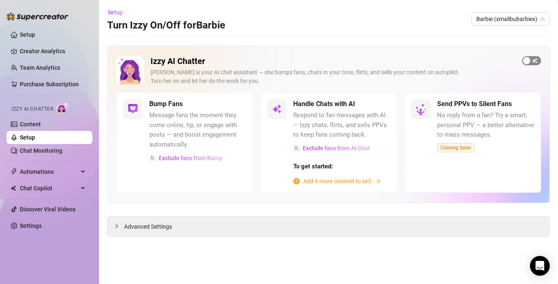
click at [529, 60] on div "button" at bounding box center [526, 60] width 7 height 7
click at [333, 182] on span "Add 4 more content to sell" at bounding box center [337, 181] width 68 height 9
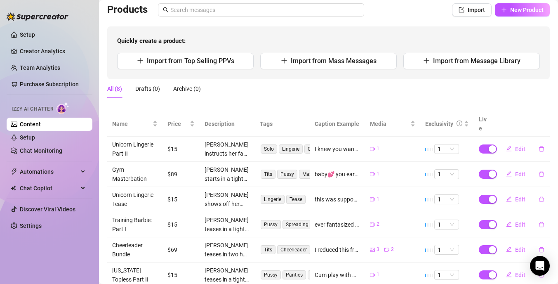
scroll to position [58, 0]
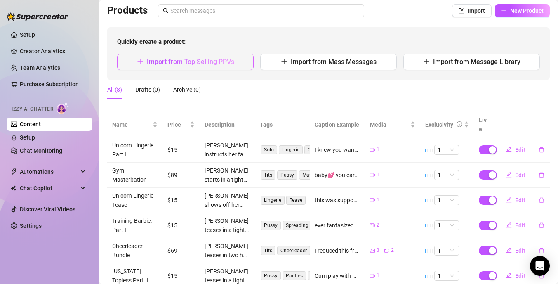
click at [219, 65] on span "Import from Top Selling PPVs" at bounding box center [190, 62] width 87 height 8
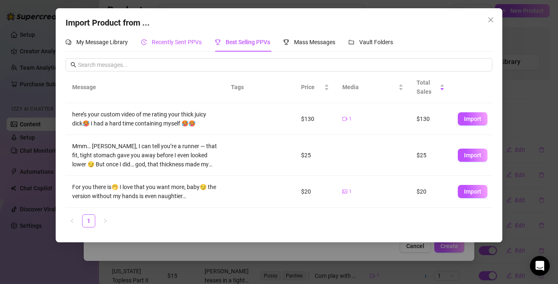
click at [172, 40] on span "Recently Sent PPVs" at bounding box center [177, 42] width 50 height 7
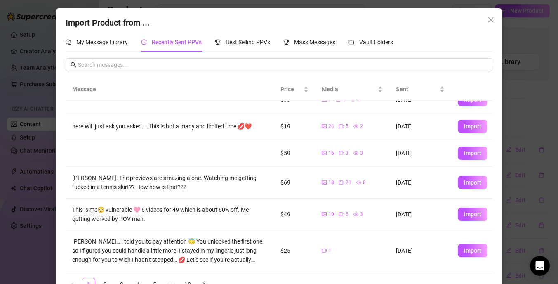
scroll to position [22, 0]
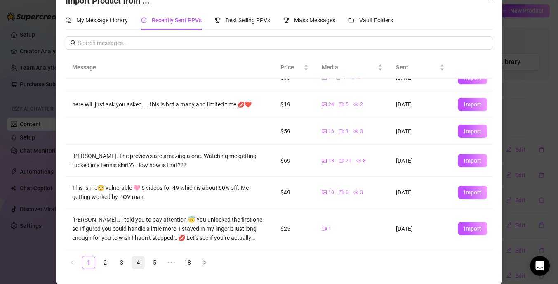
click at [144, 264] on link "4" at bounding box center [138, 262] width 12 height 12
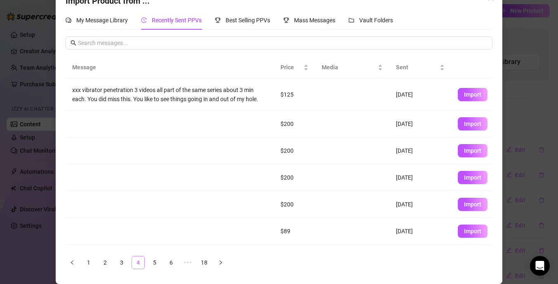
scroll to position [0, 0]
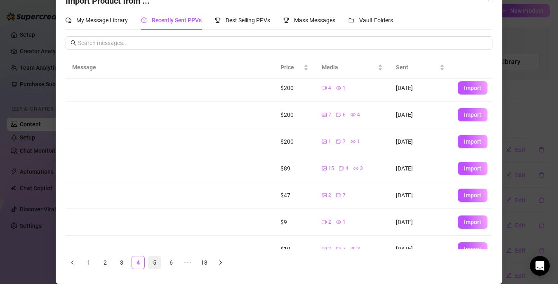
click at [155, 263] on link "5" at bounding box center [154, 262] width 12 height 12
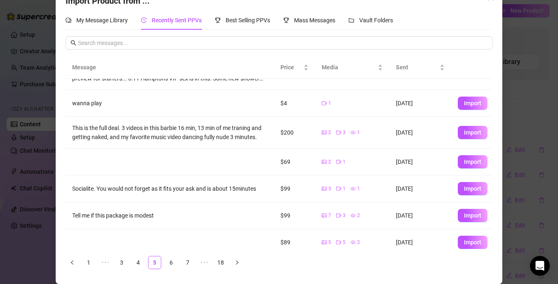
scroll to position [117, 0]
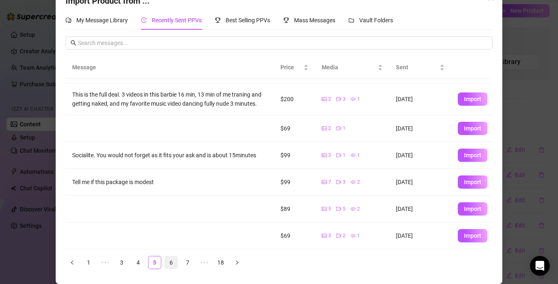
click at [174, 264] on link "6" at bounding box center [171, 262] width 12 height 12
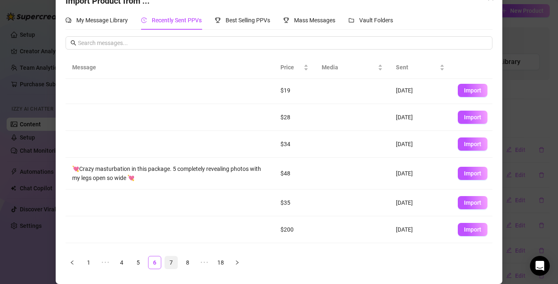
scroll to position [0, 0]
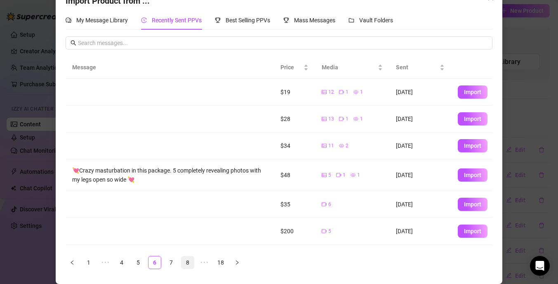
click at [185, 263] on link "8" at bounding box center [187, 262] width 12 height 12
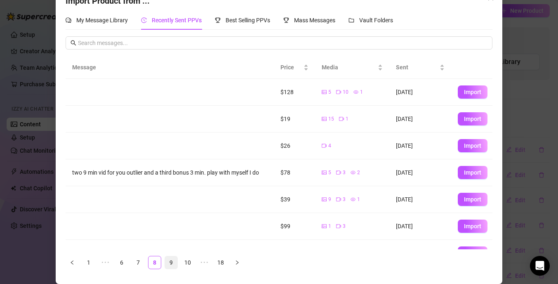
click at [173, 264] on link "9" at bounding box center [171, 262] width 12 height 12
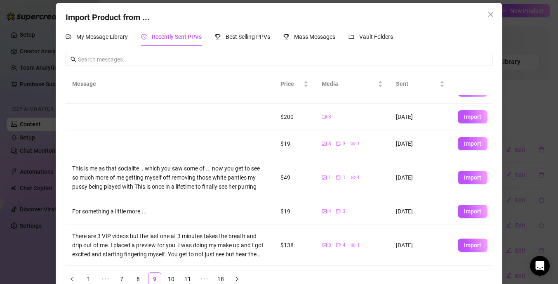
scroll to position [22, 0]
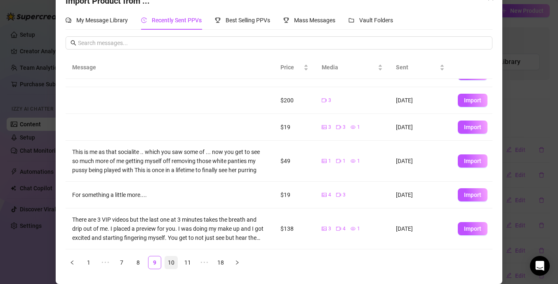
click at [176, 263] on link "10" at bounding box center [171, 262] width 12 height 12
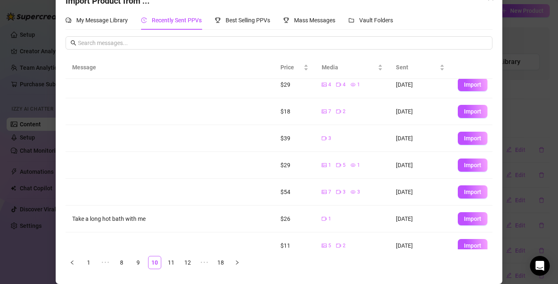
scroll to position [98, 0]
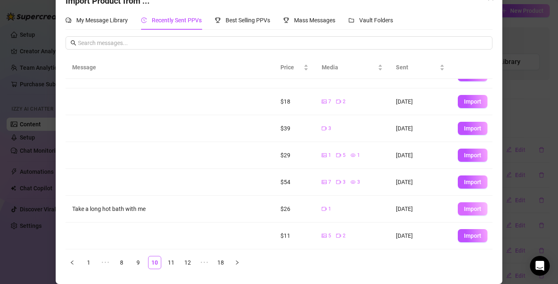
click at [471, 211] on span "Import" at bounding box center [472, 208] width 17 height 7
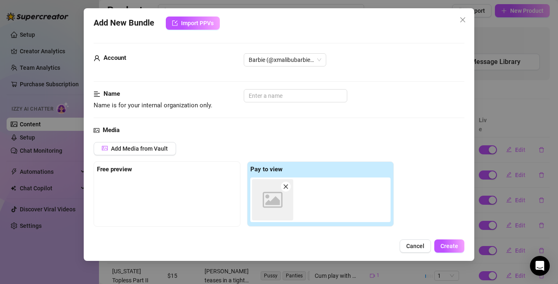
type textarea "Take a long hot bath with me"
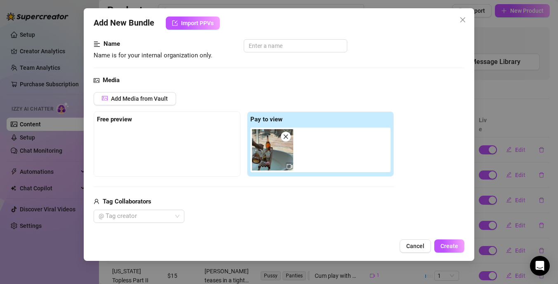
scroll to position [0, 0]
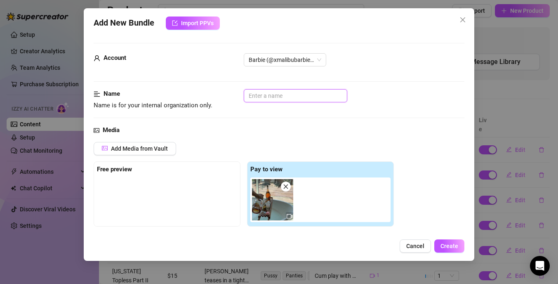
click at [258, 96] on input "text" at bounding box center [296, 95] width 104 height 13
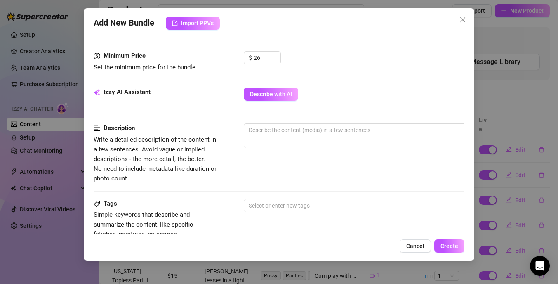
scroll to position [249, 0]
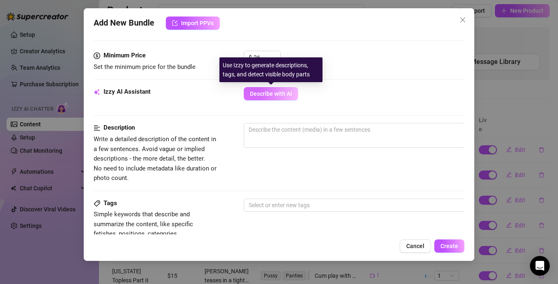
type input "My hot bath"
click at [270, 90] on span "Describe with AI" at bounding box center [271, 93] width 42 height 7
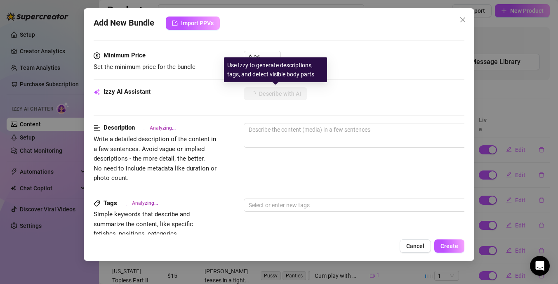
type textarea "[PERSON_NAME]"
type textarea "Ashlee is"
type textarea "Ashlee is fully"
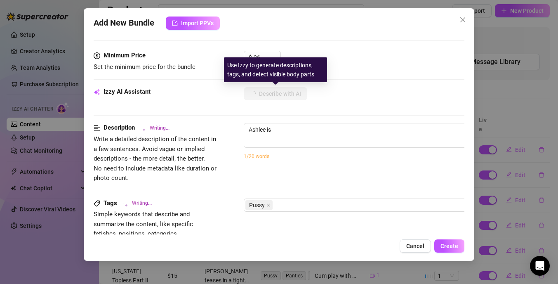
type textarea "Ashlee is fully"
type textarea "Ashlee is fully naked"
type textarea "Ashlee is fully naked in"
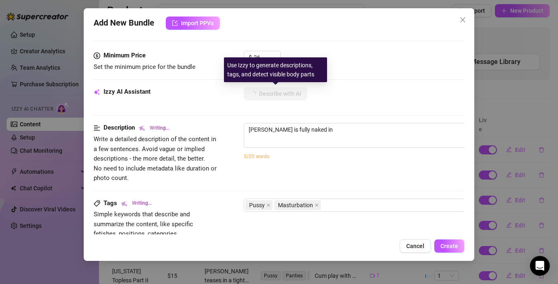
type textarea "Ashlee is fully naked in an"
type textarea "Ashlee is fully naked in an outdoor"
type textarea "Ashlee is fully naked in an outdoor bathtub,"
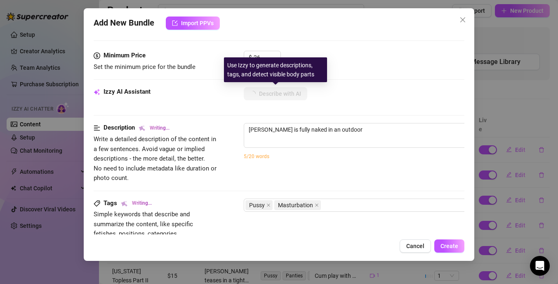
type textarea "Ashlee is fully naked in an outdoor bathtub,"
type textarea "Ashlee is fully naked in an outdoor bathtub, teasing"
type textarea "Ashlee is fully naked in an outdoor bathtub, teasing her"
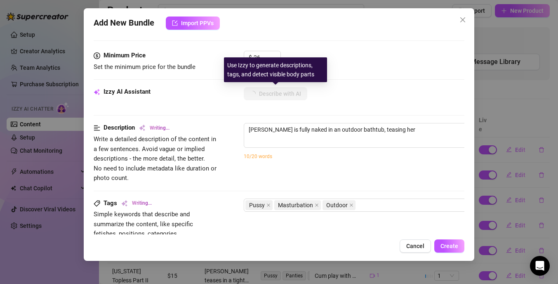
type textarea "Ashlee is fully naked in an outdoor bathtub, teasing her wet"
type textarea "Ashlee is fully naked in an outdoor bathtub, teasing her wet pussy"
type textarea "Ashlee is fully naked in an outdoor bathtub, teasing her wet pussy with"
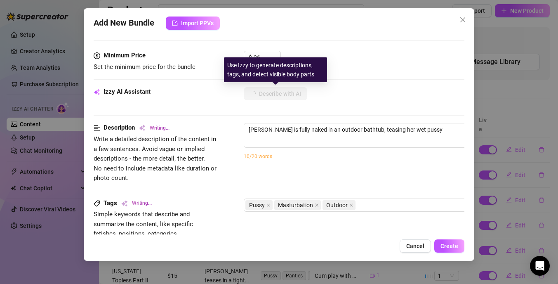
type textarea "Ashlee is fully naked in an outdoor bathtub, teasing her wet pussy with"
type textarea "Ashlee is fully naked in an outdoor bathtub, teasing her wet pussy with a"
type textarea "Ashlee is fully naked in an outdoor bathtub, teasing her wet pussy with a handh…"
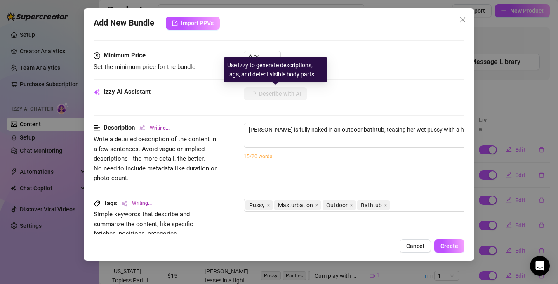
type textarea "Ashlee is fully naked in an outdoor bathtub, teasing her wet pussy with a handh…"
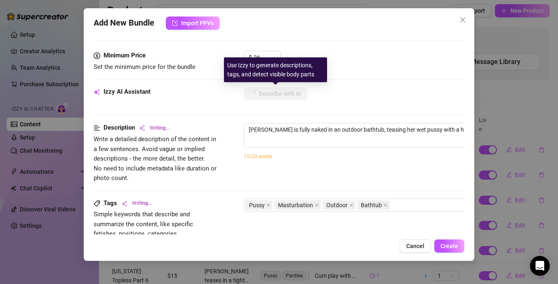
type textarea "Ashlee is fully naked in an outdoor bathtub, teasing her wet pussy with a handh…"
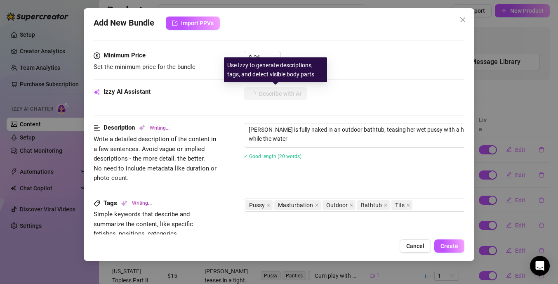
type textarea "Ashlee is fully naked in an outdoor bathtub, teasing her wet pussy with a handh…"
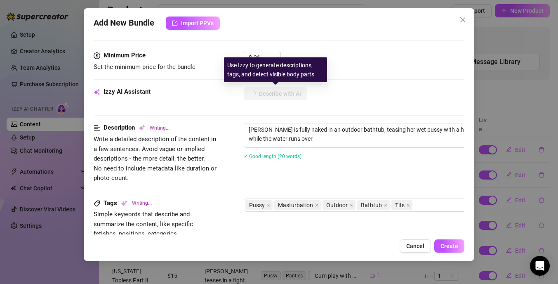
type textarea "Ashlee is fully naked in an outdoor bathtub, teasing her wet pussy with a handh…"
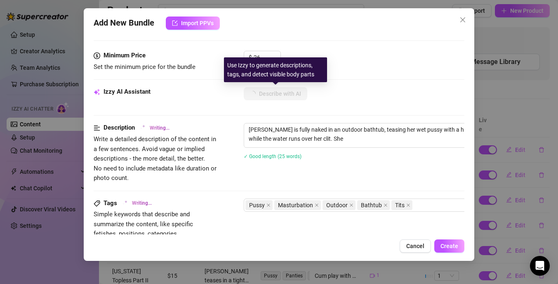
type textarea "Ashlee is fully naked in an outdoor bathtub, teasing her wet pussy with a handh…"
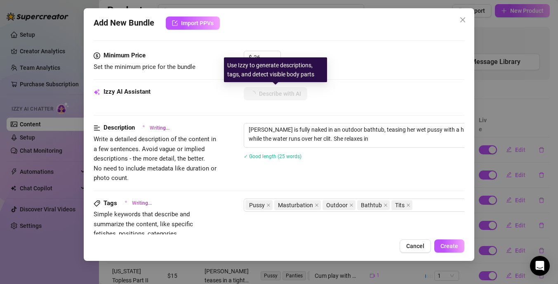
type textarea "Ashlee is fully naked in an outdoor bathtub, teasing her wet pussy with a handh…"
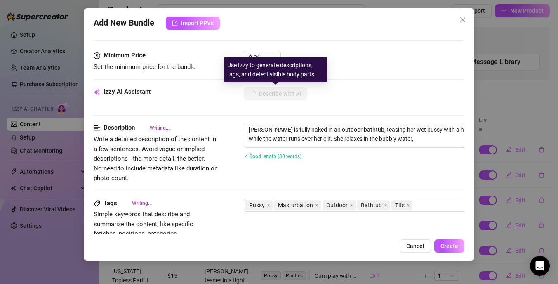
type textarea "Ashlee is fully naked in an outdoor bathtub, teasing her wet pussy with a handh…"
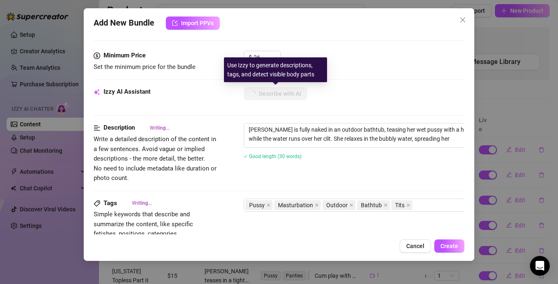
type textarea "Ashlee is fully naked in an outdoor bathtub, teasing her wet pussy with a handh…"
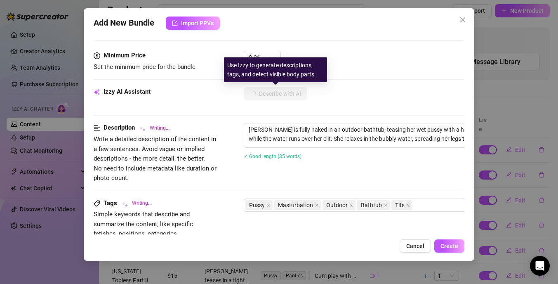
type textarea "Ashlee is fully naked in an outdoor bathtub, teasing her wet pussy with a handh…"
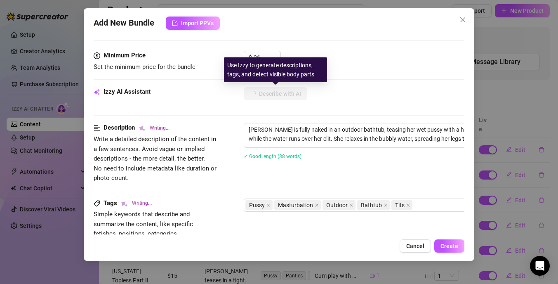
type textarea "Ashlee is fully naked in an outdoor bathtub, teasing her wet pussy with a handh…"
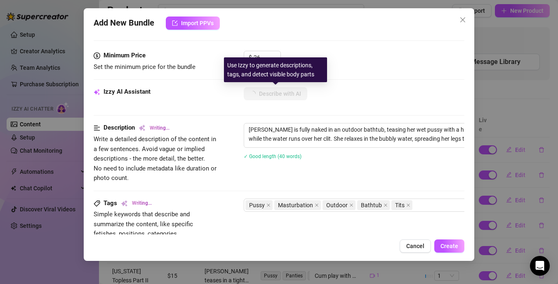
type textarea "Ashlee is fully naked in an outdoor bathtub, teasing her wet pussy with a handh…"
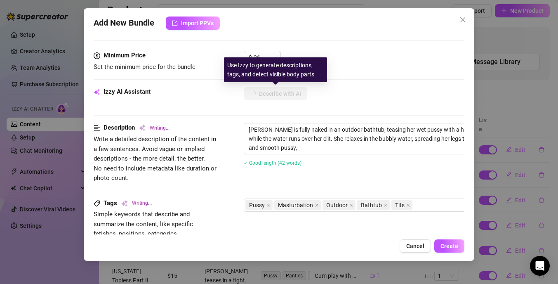
type textarea "Ashlee is fully naked in an outdoor bathtub, teasing her wet pussy with a handh…"
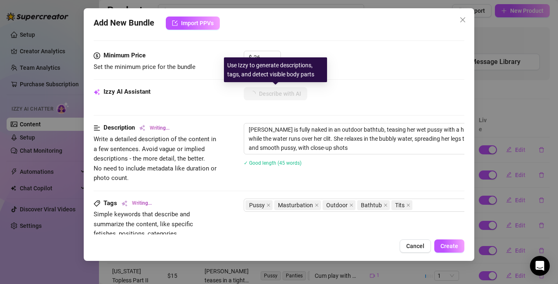
type textarea "Ashlee is fully naked in an outdoor bathtub, teasing her wet pussy with a handh…"
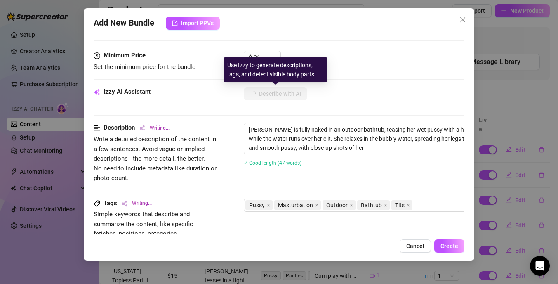
type textarea "Ashlee is fully naked in an outdoor bathtub, teasing her wet pussy with a handh…"
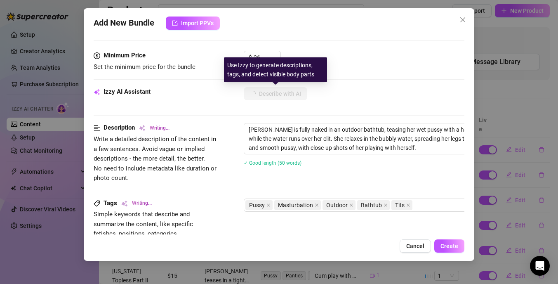
type textarea "Ashlee is fully naked in an outdoor bathtub, teasing her wet pussy with a handh…"
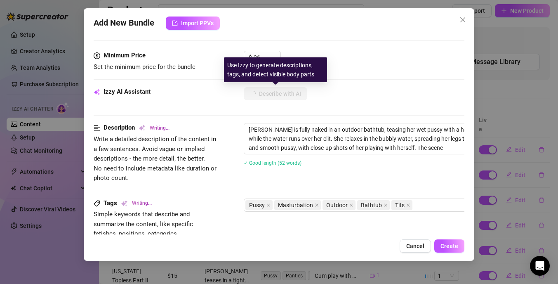
type textarea "Ashlee is fully naked in an outdoor bathtub, teasing her wet pussy with a handh…"
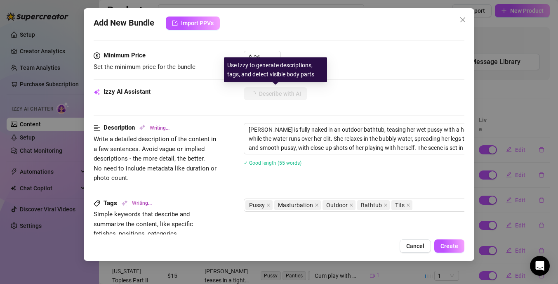
type textarea "Ashlee is fully naked in an outdoor bathtub, teasing her wet pussy with a handh…"
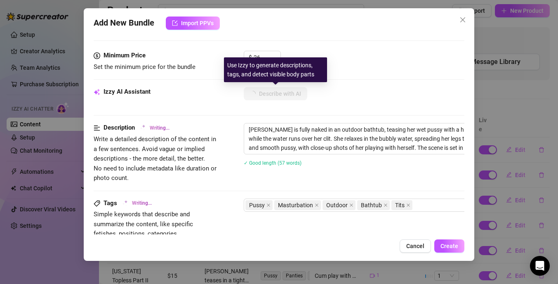
type textarea "Ashlee is fully naked in an outdoor bathtub, teasing her wet pussy with a handh…"
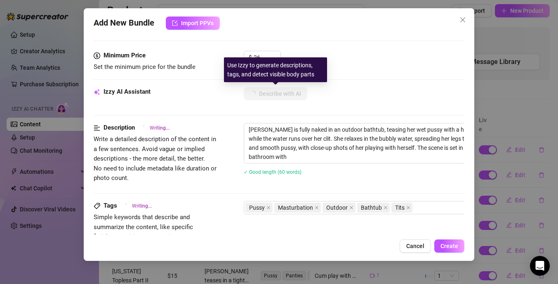
type textarea "Ashlee is fully naked in an outdoor bathtub, teasing her wet pussy with a handh…"
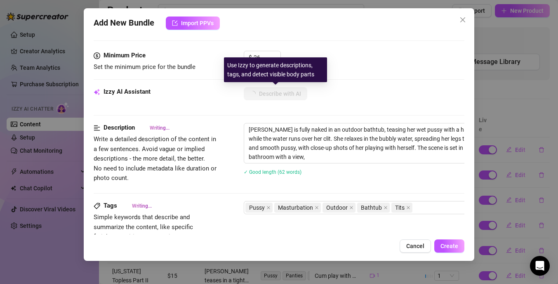
type textarea "Ashlee is fully naked in an outdoor bathtub, teasing her wet pussy with a handh…"
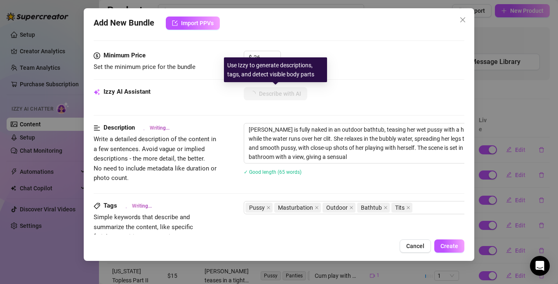
type textarea "Ashlee is fully naked in an outdoor bathtub, teasing her wet pussy with a handh…"
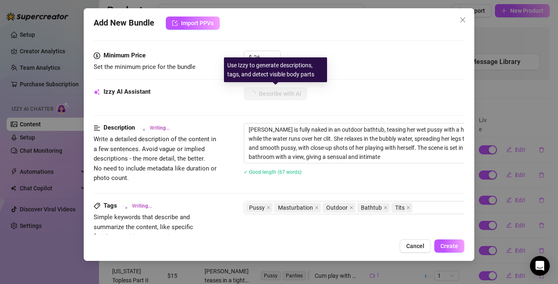
type textarea "Ashlee is fully naked in an outdoor bathtub, teasing her wet pussy with a handh…"
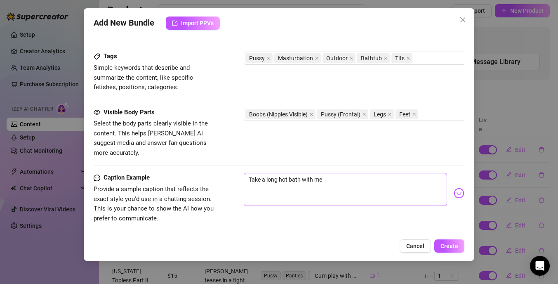
scroll to position [399, 0]
drag, startPoint x: 252, startPoint y: 168, endPoint x: 239, endPoint y: 169, distance: 13.2
click at [239, 172] on div "Caption Example Provide a sample caption that reflects the exact style you'd us…" at bounding box center [279, 197] width 371 height 50
type textarea "take a long hot bath with me"
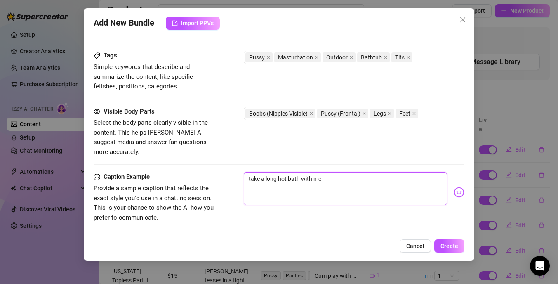
click at [330, 172] on textarea "take a long hot bath with me" at bounding box center [345, 188] width 203 height 33
type textarea "take a long hot bath with me🥵"
type textarea "take a long hot bath with me🥵🤭"
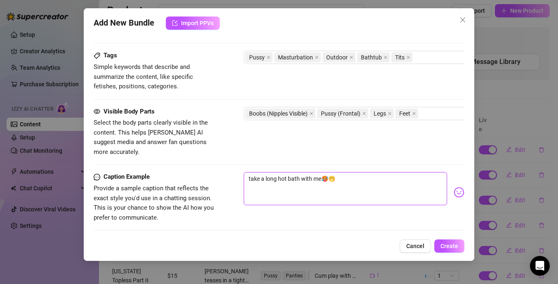
type textarea "take a long hot bath with me🥵"
type textarea "take a long hot bath with me"
type textarea "take a long hot bath with me🥵"
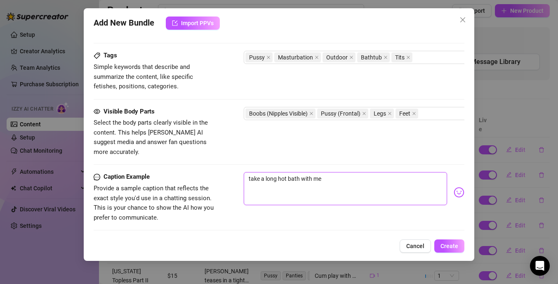
type textarea "take a long hot bath with me🥵"
type textarea "take a long hot bath with me"
type textarea "take a long hot bath with me🤭"
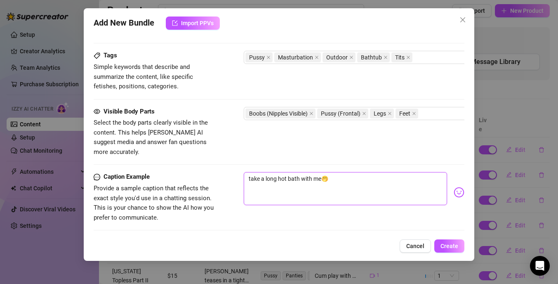
type textarea "take a long hot bath with me🤭🥵"
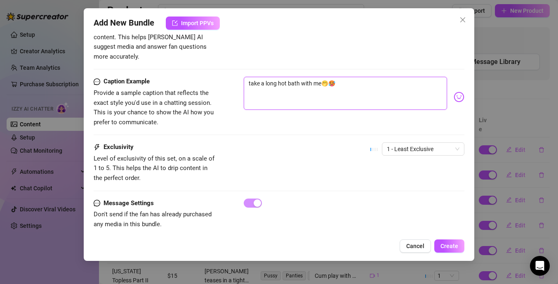
scroll to position [495, 0]
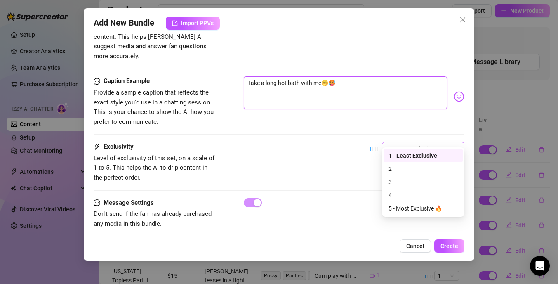
click at [428, 142] on span "1 - Least Exclusive" at bounding box center [423, 148] width 73 height 12
type textarea "take a long hot bath with me🤭🥵"
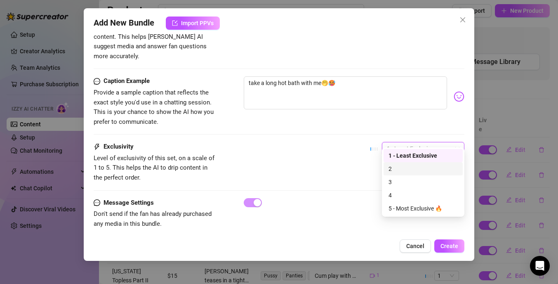
click at [419, 172] on div "2" at bounding box center [423, 168] width 69 height 9
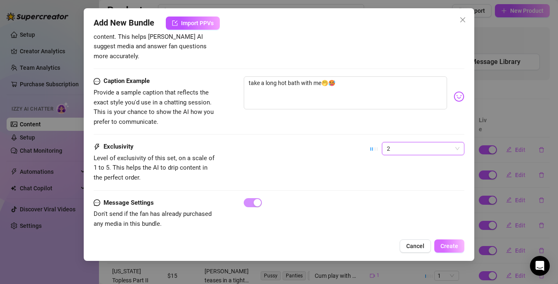
click at [452, 245] on span "Create" at bounding box center [450, 246] width 18 height 7
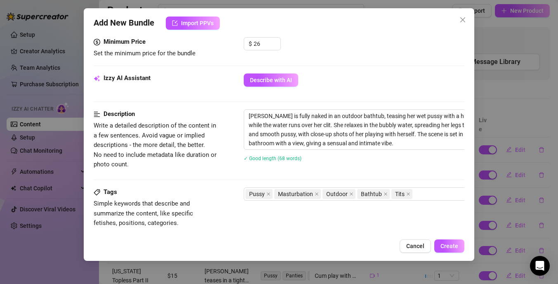
scroll to position [259, 0]
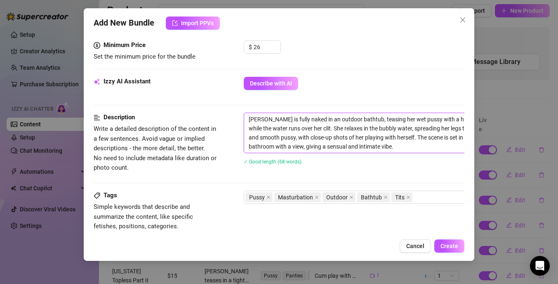
click at [338, 120] on textarea "Ashlee is fully naked in an outdoor bathtub, teasing her wet pussy with a handh…" at bounding box center [388, 133] width 288 height 40
type textarea "Ashlee is fully naked in an outdoorbathtub, teasing her wet pussy with a handhe…"
type textarea "Ashlee is fully naked in an outdoobathtub, teasing her wet pussy with a handhel…"
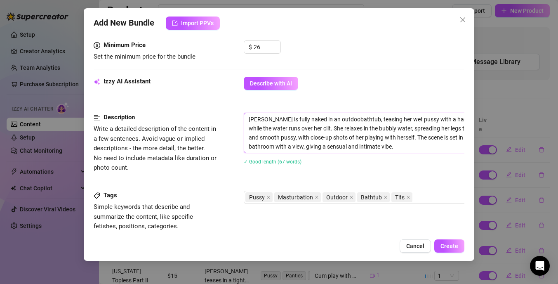
type textarea "Ashlee is fully naked in an outdobathtub, teasing her wet pussy with a handheld…"
type textarea "Ashlee is fully naked in an outdbathtub, teasing her wet pussy with a handheld …"
type textarea "Ashlee is fully naked in an outbathtub, teasing her wet pussy with a handheld s…"
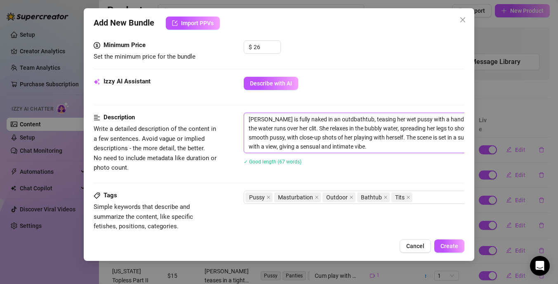
type textarea "Ashlee is fully naked in an outbathtub, teasing her wet pussy with a handheld s…"
type textarea "Ashlee is fully naked in an oubathtub, teasing her wet pussy with a handheld sh…"
type textarea "Ashlee is fully naked in an obathtub, teasing her wet pussy with a handheld sho…"
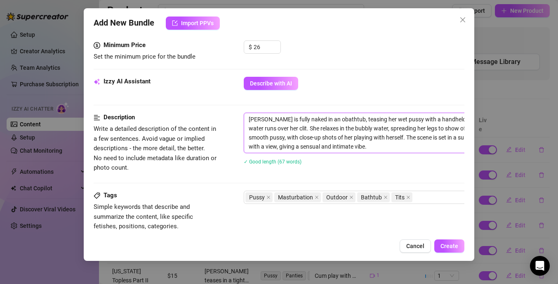
type textarea "Ashlee is fully naked in an bathtub, teasing her wet pussy with a handheld show…"
type textarea "Ashlee is fully naked in anbathtub, teasing her wet pussy with a handheld showe…"
type textarea "Ashlee is fully naked in abathtub, teasing her wet pussy with a handheld shower…"
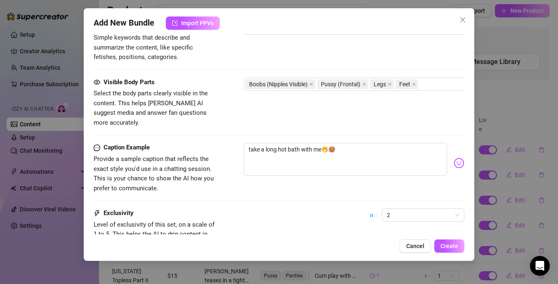
scroll to position [495, 0]
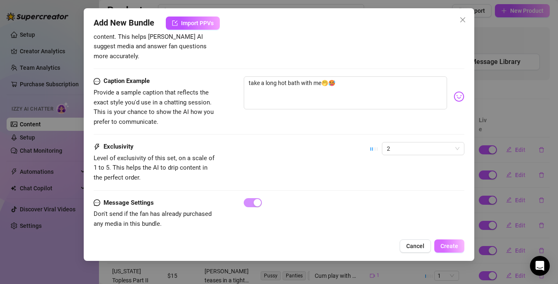
click at [455, 243] on span "Create" at bounding box center [450, 246] width 18 height 7
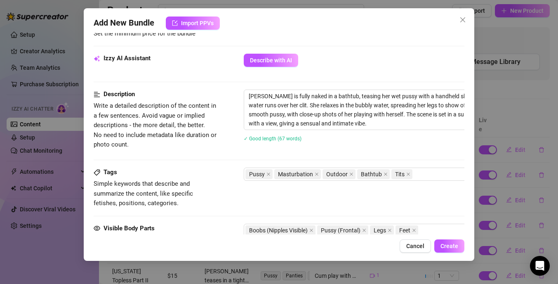
scroll to position [283, 0]
click at [349, 170] on span at bounding box center [351, 173] width 4 height 9
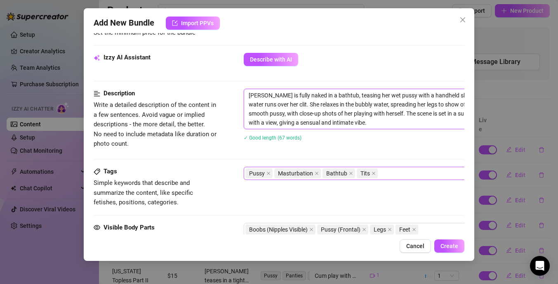
click at [323, 111] on textarea "Ashlee is fully naked in a bathtub, teasing her wet pussy with a handheld showe…" at bounding box center [388, 109] width 288 height 40
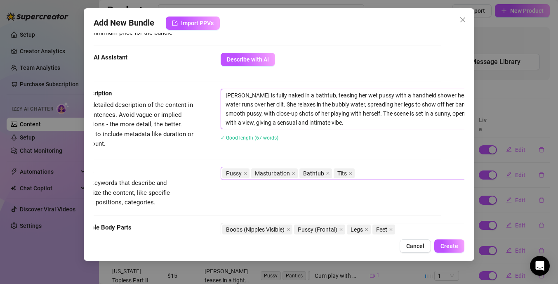
scroll to position [283, 68]
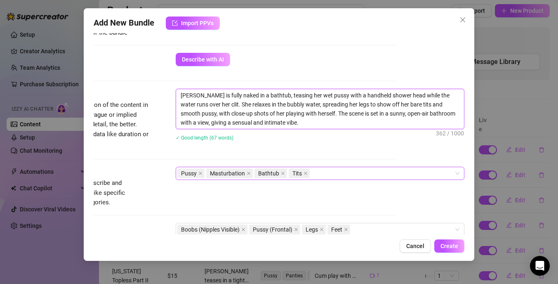
drag, startPoint x: 368, startPoint y: 111, endPoint x: 476, endPoint y: 112, distance: 108.5
click at [476, 112] on div "Add New Bundle Import PPVs Account Barbie (@xmalibubarbiex) Name Name is for yo…" at bounding box center [279, 142] width 558 height 284
click at [374, 107] on textarea "Ashlee is fully naked in a bathtub, teasing her wet pussy with a handheld showe…" at bounding box center [320, 109] width 288 height 40
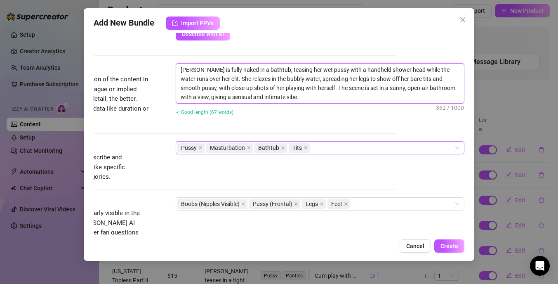
scroll to position [390, 68]
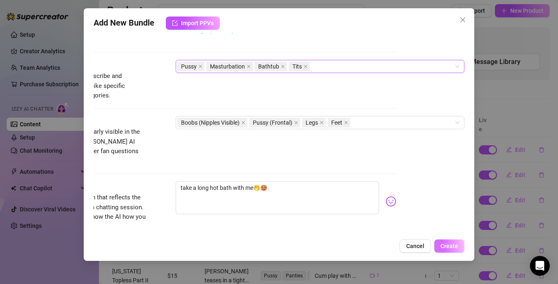
click at [454, 246] on span "Create" at bounding box center [450, 246] width 18 height 7
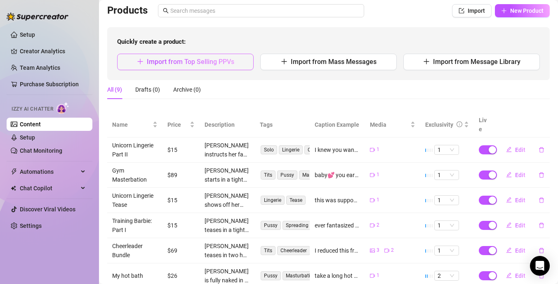
click at [218, 61] on span "Import from Top Selling PPVs" at bounding box center [190, 62] width 87 height 8
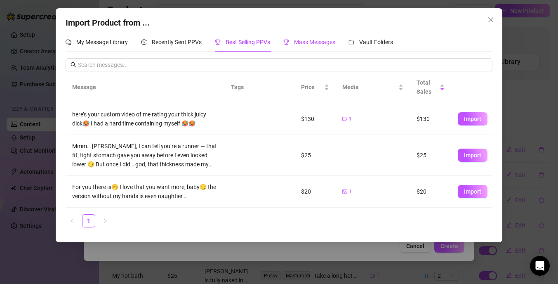
click at [318, 38] on div "Mass Messages" at bounding box center [309, 42] width 52 height 9
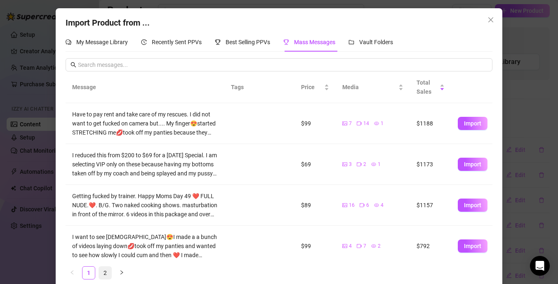
click at [101, 273] on link "2" at bounding box center [105, 272] width 12 height 12
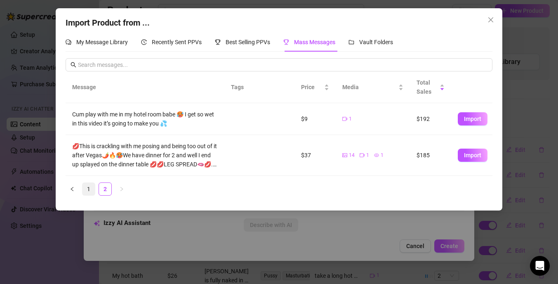
click at [92, 191] on link "1" at bounding box center [88, 189] width 12 height 12
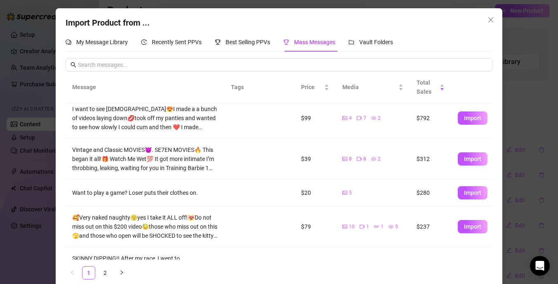
scroll to position [133, 0]
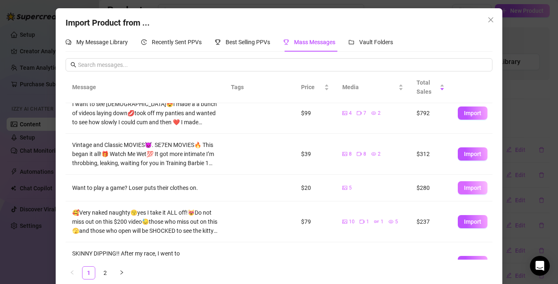
click at [472, 186] on span "Import" at bounding box center [472, 187] width 17 height 7
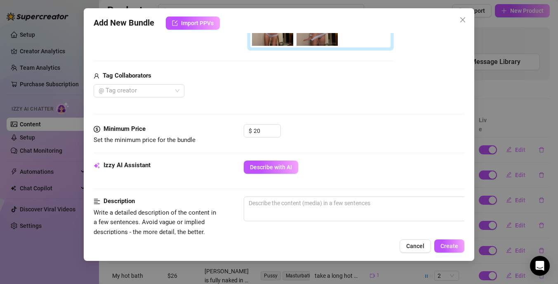
scroll to position [217, 0]
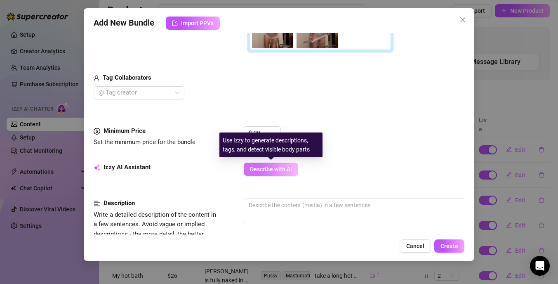
click at [268, 170] on span "Describe with AI" at bounding box center [271, 169] width 42 height 7
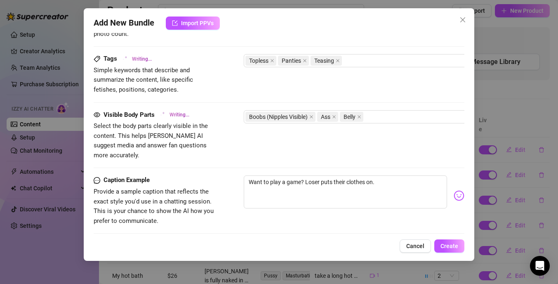
scroll to position [435, 0]
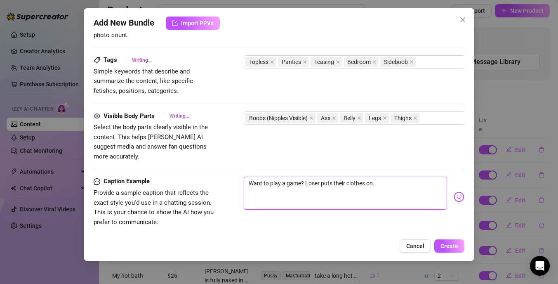
click at [254, 177] on textarea "Want to play a game? Loser puts their clothes on." at bounding box center [345, 193] width 203 height 33
click at [306, 177] on textarea "want to play a game? Loser puts their clothes on." at bounding box center [345, 193] width 203 height 33
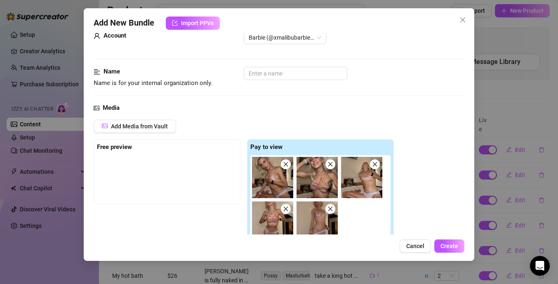
scroll to position [0, 0]
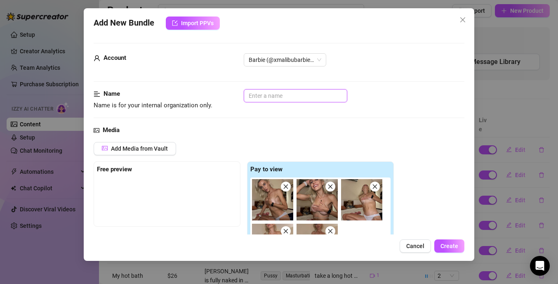
click at [294, 94] on input "text" at bounding box center [296, 95] width 104 height 13
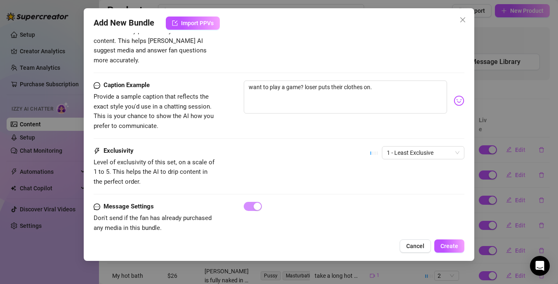
scroll to position [535, 0]
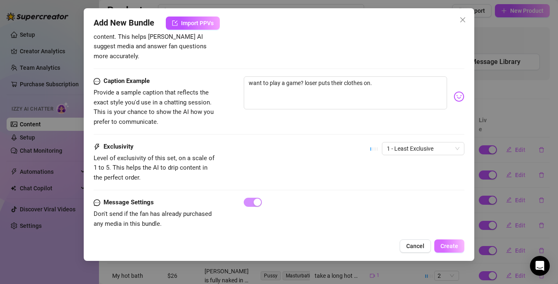
click at [449, 247] on span "Create" at bounding box center [450, 246] width 18 height 7
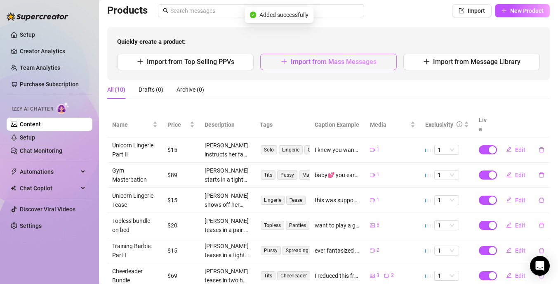
click at [311, 61] on span "Import from Mass Messages" at bounding box center [334, 62] width 86 height 8
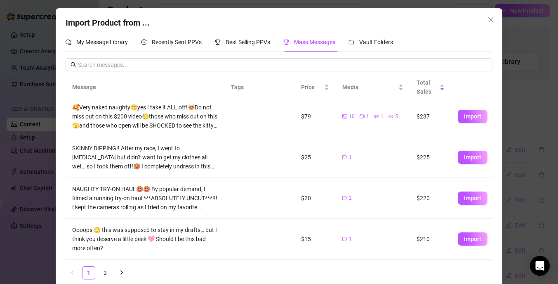
scroll to position [10, 0]
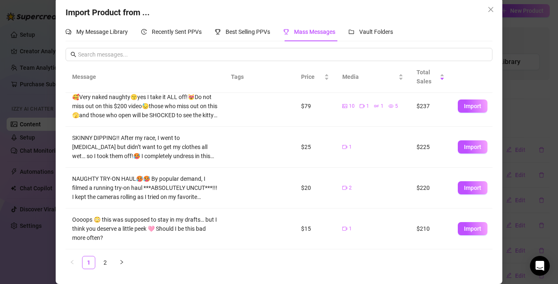
click at [50, 220] on div "Import Product from ... My Message Library Recently Sent PPVs Best Selling PPVs…" at bounding box center [279, 142] width 558 height 284
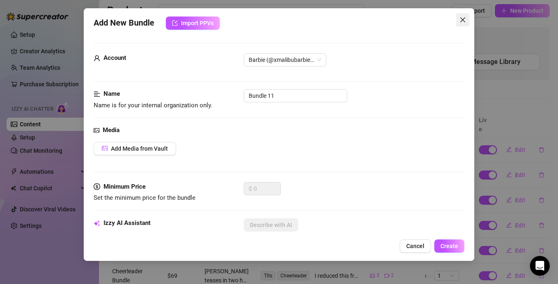
click at [462, 22] on icon "close" at bounding box center [462, 19] width 7 height 7
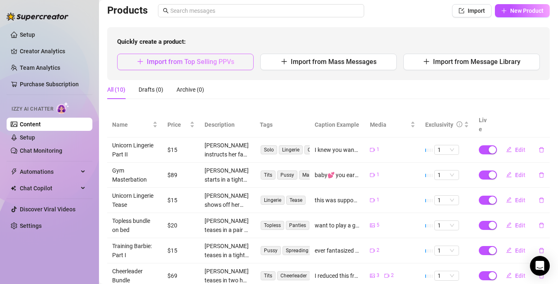
click at [222, 66] on button "Import from Top Selling PPVs" at bounding box center [185, 62] width 137 height 16
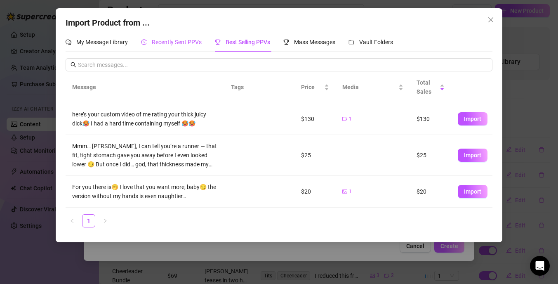
click at [163, 45] on div "Recently Sent PPVs" at bounding box center [171, 42] width 61 height 9
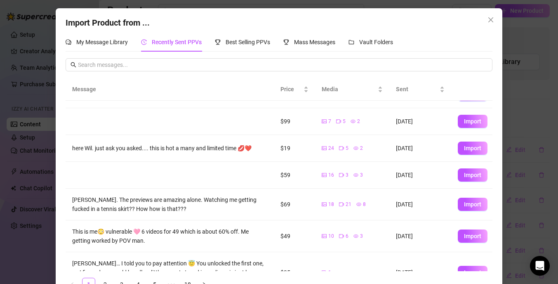
scroll to position [146, 0]
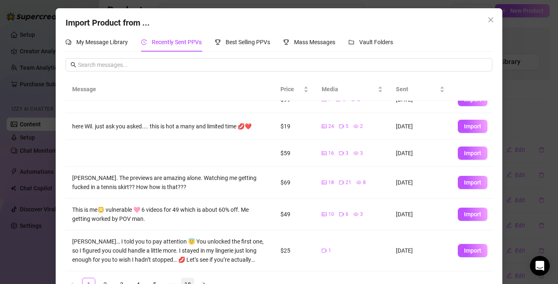
click at [190, 283] on link "18" at bounding box center [187, 284] width 12 height 12
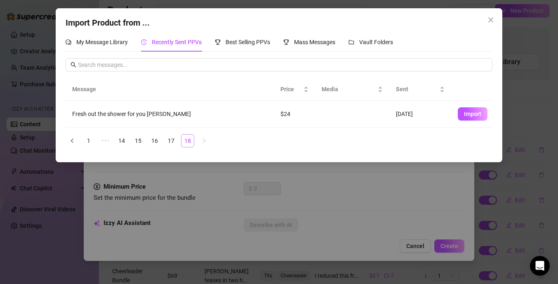
scroll to position [0, 0]
click at [430, 111] on td "[DATE]" at bounding box center [420, 114] width 62 height 27
click at [141, 115] on div "Fresh out the shower for you [PERSON_NAME]" at bounding box center [169, 113] width 195 height 9
click at [483, 116] on button "Import" at bounding box center [473, 113] width 30 height 13
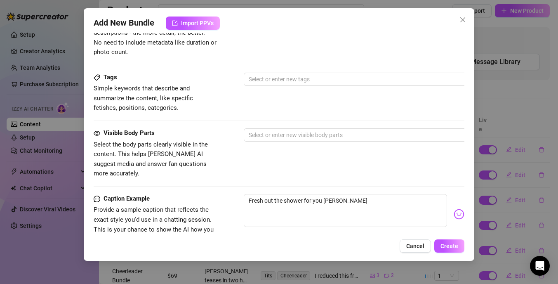
scroll to position [492, 0]
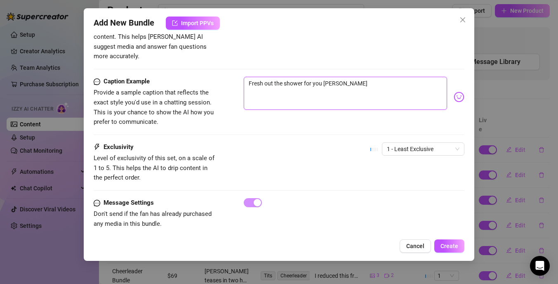
click at [252, 77] on textarea "Fresh out the shower for you [PERSON_NAME]" at bounding box center [345, 93] width 203 height 33
click at [324, 77] on textarea "fresh out the shower for you Tyler xx" at bounding box center [345, 93] width 203 height 33
drag, startPoint x: 323, startPoint y: 73, endPoint x: 335, endPoint y: 73, distance: 12.0
click at [335, 77] on textarea "fresh out the shower for you Tyler xx" at bounding box center [345, 93] width 203 height 33
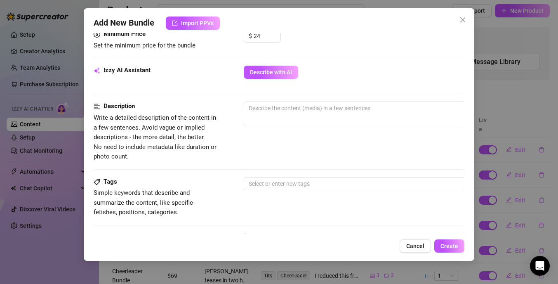
scroll to position [251, 0]
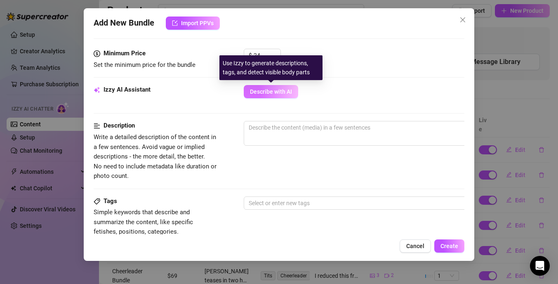
click at [259, 93] on span "Describe with AI" at bounding box center [271, 91] width 42 height 7
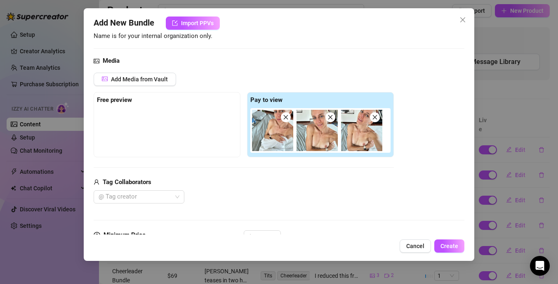
scroll to position [155, 0]
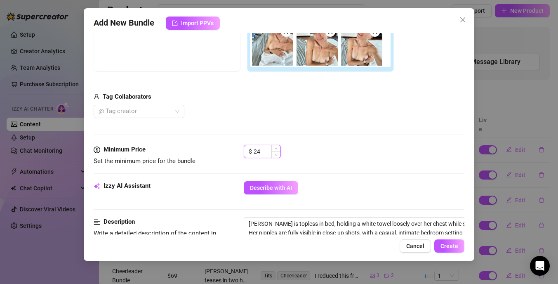
drag, startPoint x: 264, startPoint y: 153, endPoint x: 251, endPoint y: 152, distance: 13.2
click at [251, 152] on div "$ 24" at bounding box center [262, 151] width 37 height 13
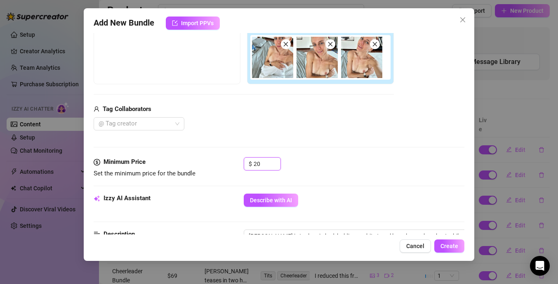
scroll to position [108, 0]
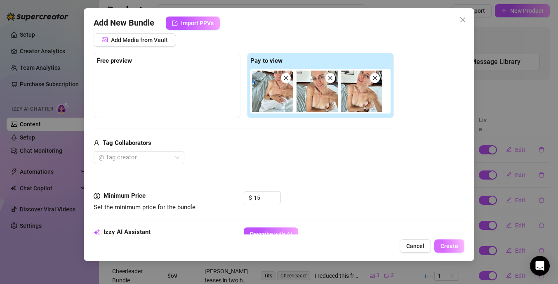
click at [448, 247] on span "Create" at bounding box center [450, 246] width 18 height 7
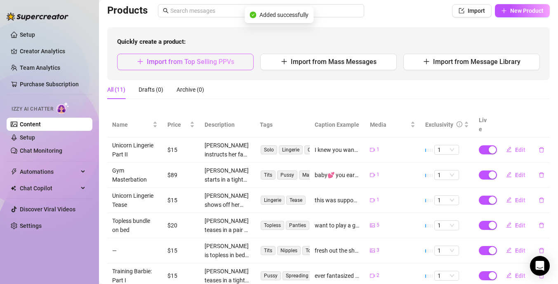
click at [191, 63] on span "Import from Top Selling PPVs" at bounding box center [190, 62] width 87 height 8
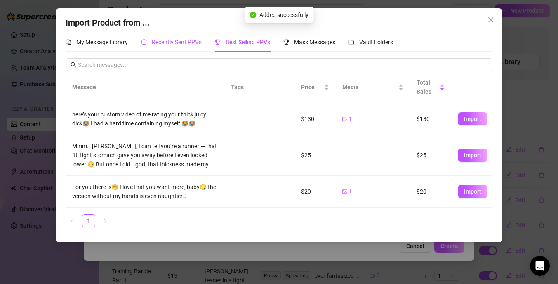
click at [195, 39] on span "Recently Sent PPVs" at bounding box center [177, 42] width 50 height 7
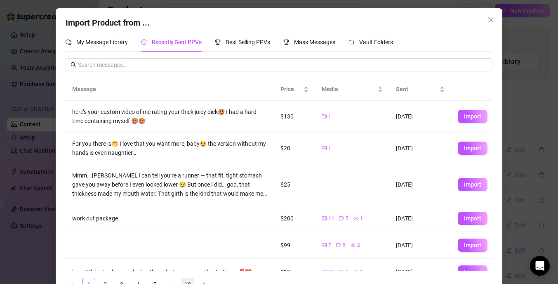
click at [190, 282] on link "18" at bounding box center [187, 284] width 12 height 12
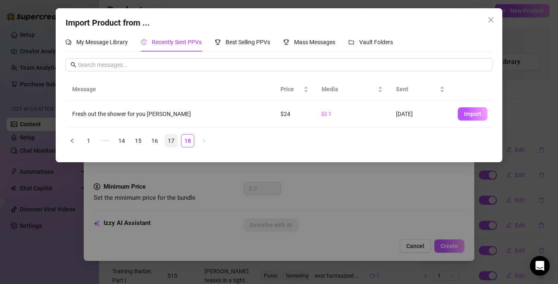
click at [172, 141] on link "17" at bounding box center [171, 140] width 12 height 12
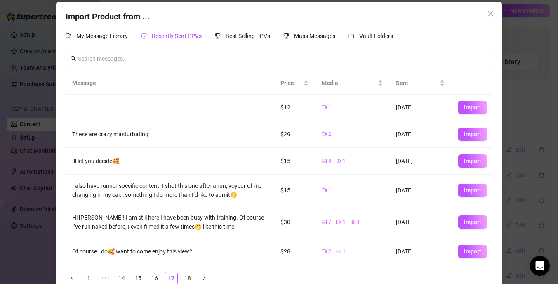
scroll to position [11, 0]
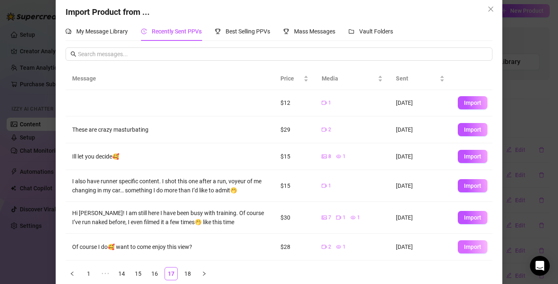
click at [467, 249] on span "Import" at bounding box center [472, 246] width 17 height 7
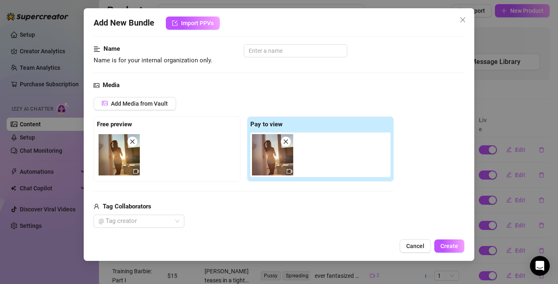
scroll to position [0, 0]
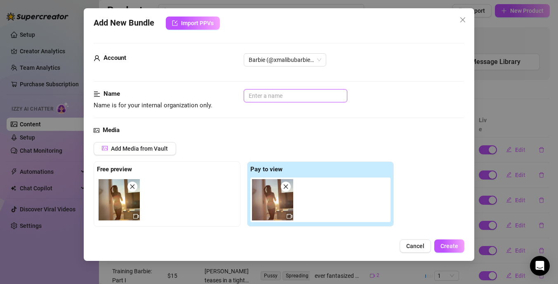
click at [270, 96] on input "text" at bounding box center [296, 95] width 104 height 13
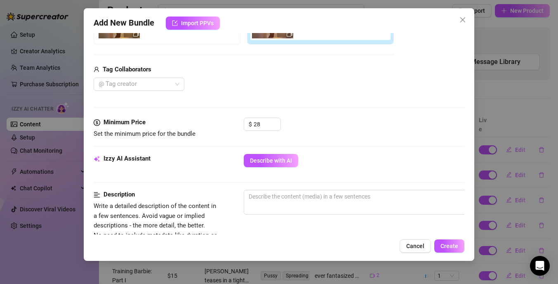
scroll to position [193, 0]
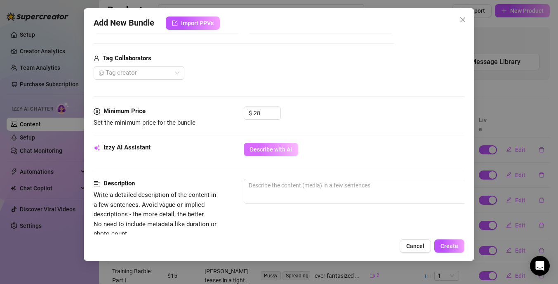
click at [275, 145] on button "Describe with AI" at bounding box center [271, 149] width 54 height 13
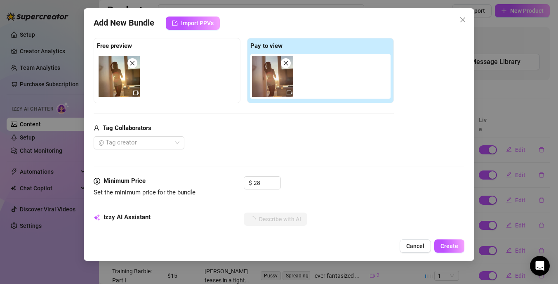
scroll to position [124, 0]
click at [260, 182] on input "28" at bounding box center [267, 182] width 27 height 12
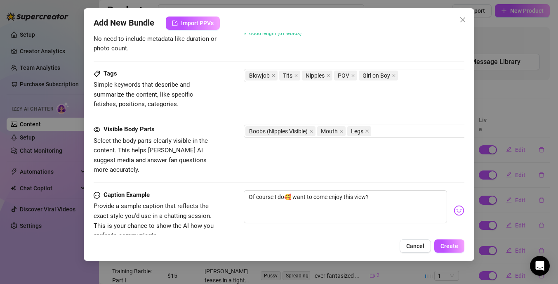
scroll to position [390, 0]
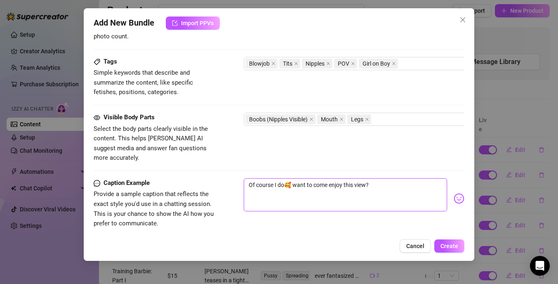
drag, startPoint x: 293, startPoint y: 174, endPoint x: 230, endPoint y: 173, distance: 63.5
click at [230, 178] on div "Caption Example Provide a sample caption that reflects the exact style you'd us…" at bounding box center [279, 203] width 371 height 50
click at [330, 178] on textarea "want to come enjoy this view?" at bounding box center [345, 194] width 203 height 33
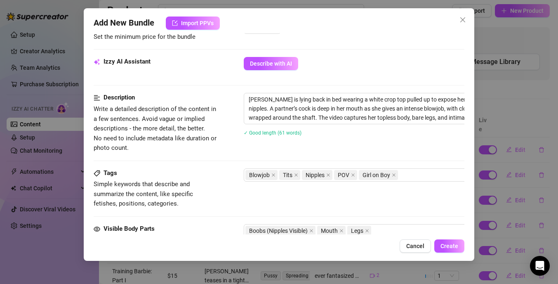
scroll to position [280, 0]
click at [451, 246] on span "Create" at bounding box center [450, 246] width 18 height 7
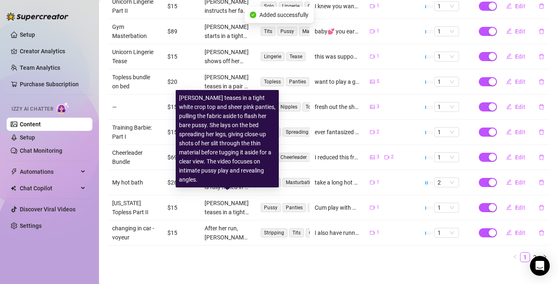
scroll to position [192, 0]
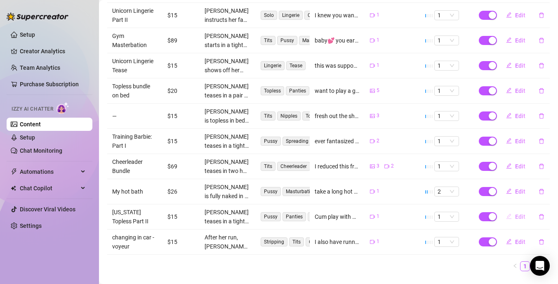
click at [520, 213] on span "Edit" at bounding box center [520, 216] width 10 height 7
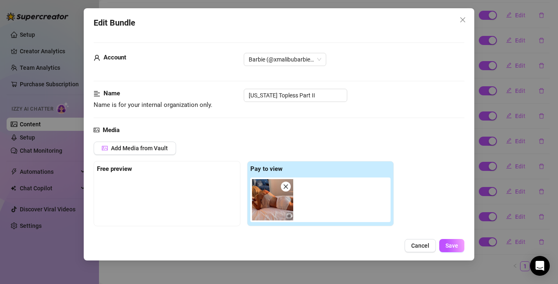
click at [217, 146] on div "Add Media from Vault" at bounding box center [244, 150] width 300 height 19
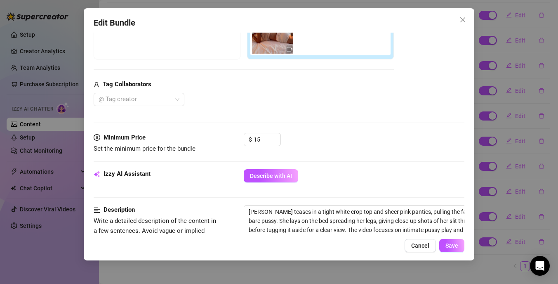
scroll to position [182, 0]
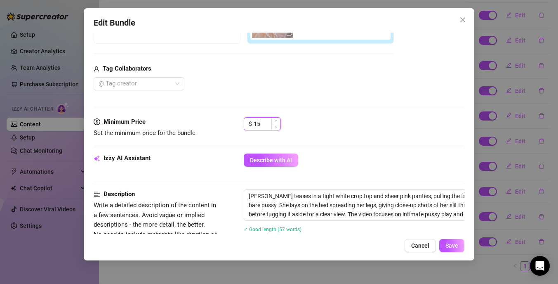
click at [264, 122] on input "15" at bounding box center [267, 124] width 27 height 12
click at [455, 247] on span "Save" at bounding box center [451, 245] width 13 height 7
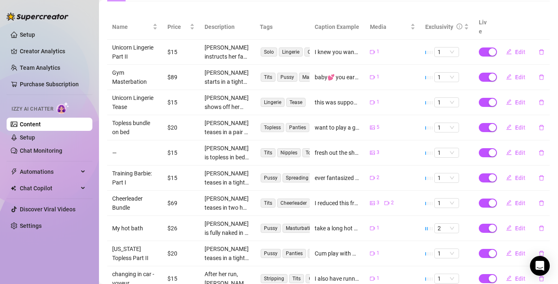
scroll to position [201, 0]
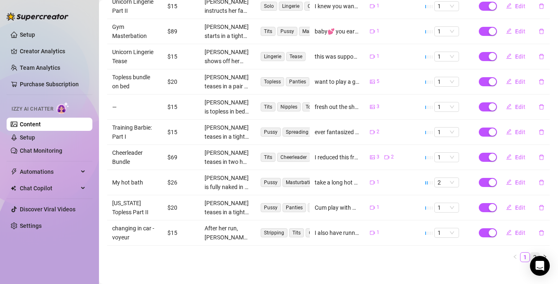
click at [532, 252] on link "2" at bounding box center [534, 256] width 9 height 9
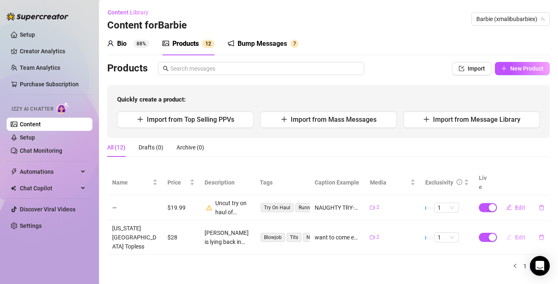
click at [515, 234] on span "Edit" at bounding box center [520, 237] width 10 height 7
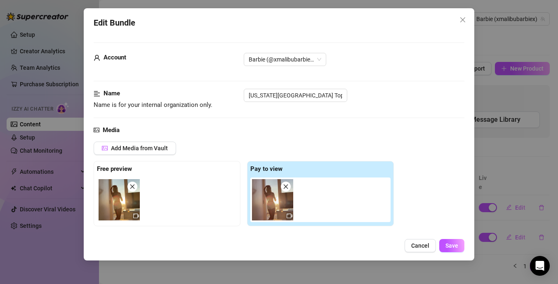
scroll to position [95, 0]
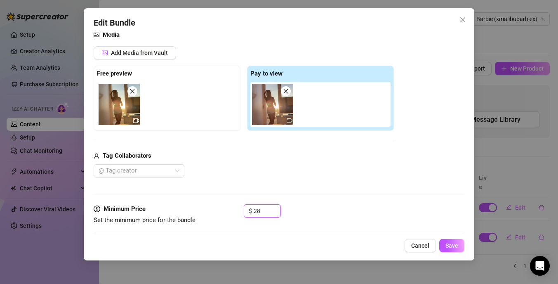
drag, startPoint x: 264, startPoint y: 212, endPoint x: 243, endPoint y: 212, distance: 21.9
click at [243, 212] on div "Minimum Price Set the minimum price for the bundle $ 28" at bounding box center [279, 214] width 371 height 21
click at [453, 243] on span "Save" at bounding box center [451, 245] width 13 height 7
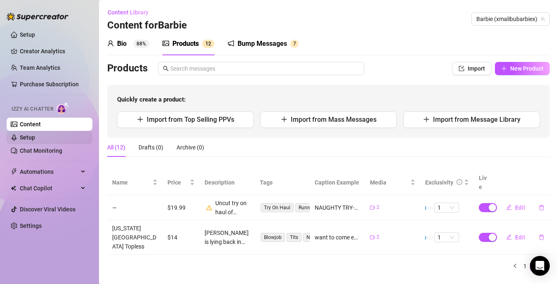
click at [35, 135] on link "Setup" at bounding box center [27, 137] width 15 height 7
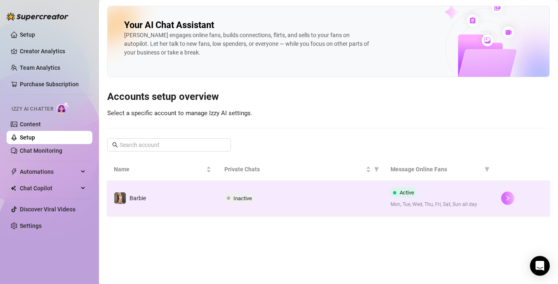
click at [503, 194] on button "button" at bounding box center [507, 197] width 13 height 13
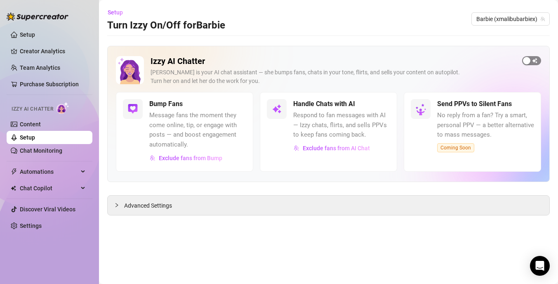
click at [527, 58] on div "button" at bounding box center [526, 60] width 7 height 7
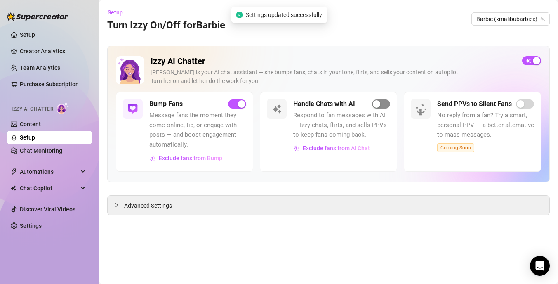
click at [374, 104] on div "button" at bounding box center [376, 103] width 7 height 7
click at [123, 203] on div at bounding box center [119, 204] width 10 height 9
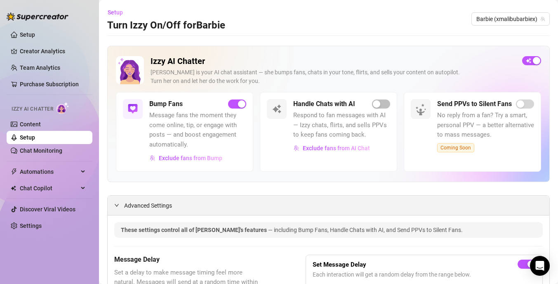
scroll to position [14, 0]
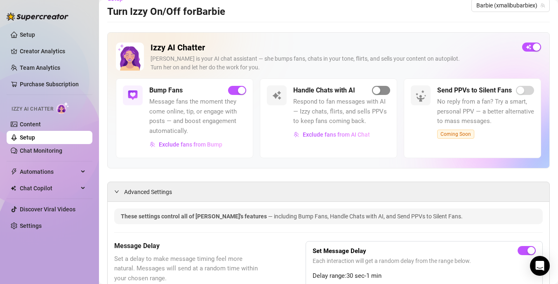
click at [378, 86] on span "button" at bounding box center [381, 90] width 18 height 9
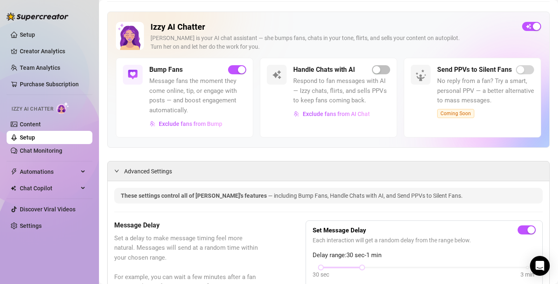
scroll to position [26, 0]
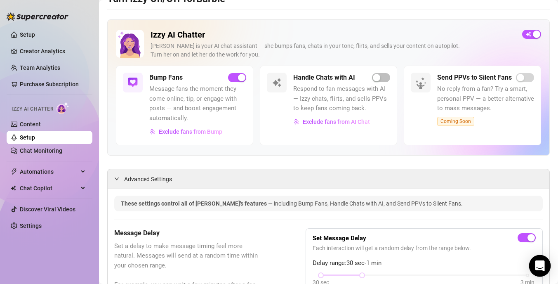
click at [540, 265] on icon "Open Intercom Messenger" at bounding box center [539, 265] width 9 height 11
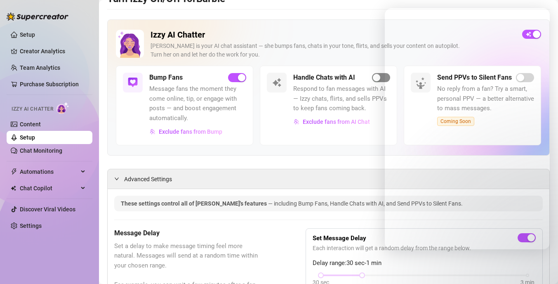
click at [376, 80] on div "button" at bounding box center [376, 77] width 7 height 7
click at [375, 77] on div "button" at bounding box center [376, 77] width 7 height 7
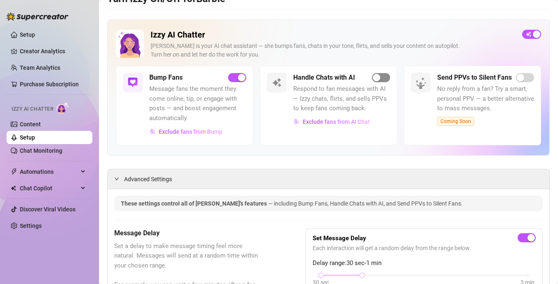
click at [374, 76] on div "button" at bounding box center [376, 77] width 7 height 7
click at [379, 78] on div "button" at bounding box center [376, 77] width 7 height 7
drag, startPoint x: 377, startPoint y: 107, endPoint x: 368, endPoint y: 132, distance: 26.7
click at [377, 81] on div "button" at bounding box center [376, 77] width 7 height 7
click at [336, 125] on span "Exclude fans from AI Chat" at bounding box center [336, 121] width 67 height 7
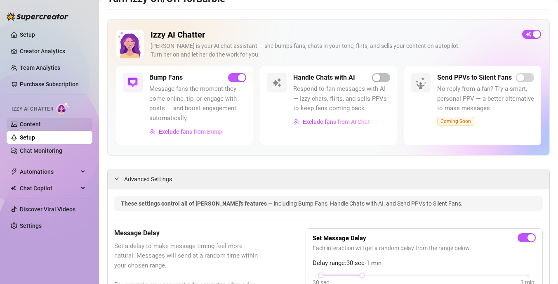
click at [41, 127] on link "Content" at bounding box center [30, 124] width 21 height 7
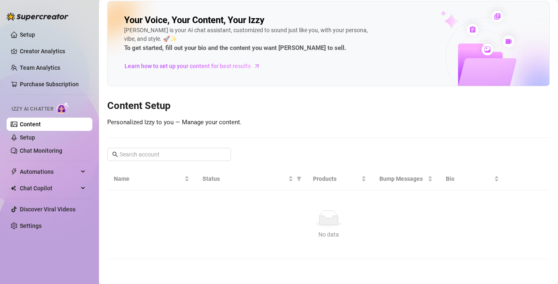
click at [35, 137] on link "Setup" at bounding box center [27, 137] width 15 height 7
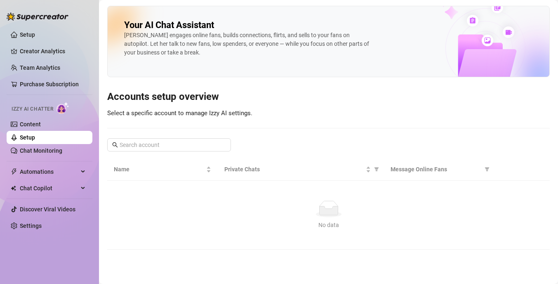
click at [200, 32] on div "Izzy engages online fans, builds connections, flirts, and sells to your fans on…" at bounding box center [247, 44] width 247 height 26
click at [30, 124] on link "Content" at bounding box center [30, 124] width 21 height 7
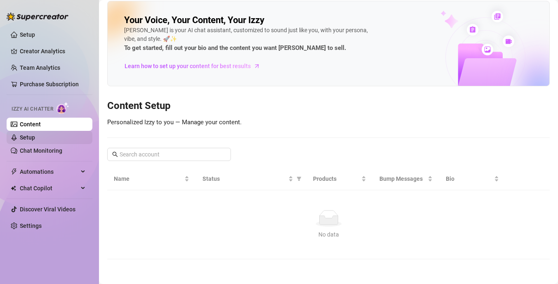
click at [35, 134] on link "Setup" at bounding box center [27, 137] width 15 height 7
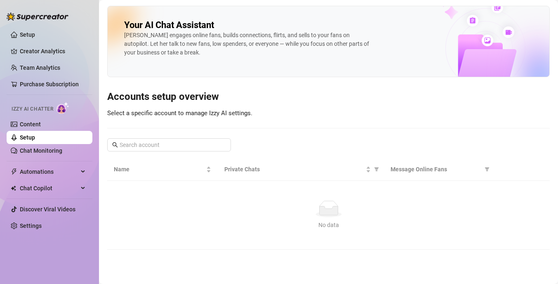
click at [37, 121] on link "Content" at bounding box center [30, 124] width 21 height 7
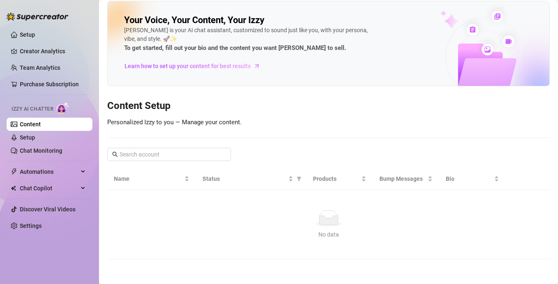
click at [359, 218] on div "No data" at bounding box center [328, 218] width 423 height 16
click at [487, 29] on img at bounding box center [486, 44] width 128 height 84
click at [407, 210] on td "No data No data" at bounding box center [328, 224] width 443 height 69
click at [156, 132] on div "Your Voice, Your Content, Your Izzy Izzy is your AI chat assistant, customized …" at bounding box center [328, 130] width 443 height 258
click at [66, 115] on div "Izzy AI Chatter" at bounding box center [48, 108] width 87 height 19
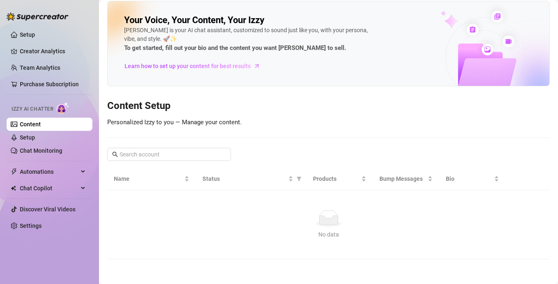
click at [61, 109] on img at bounding box center [63, 108] width 13 height 12
click at [33, 111] on span "Izzy AI Chatter" at bounding box center [33, 109] width 42 height 8
click at [35, 141] on link "Setup" at bounding box center [27, 137] width 15 height 7
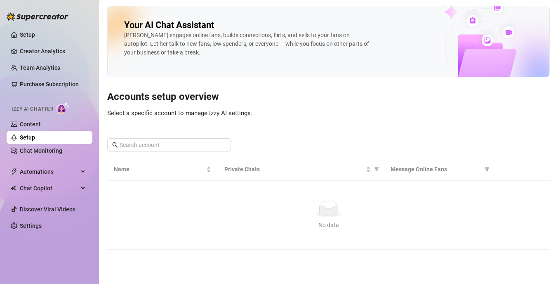
drag, startPoint x: 40, startPoint y: 150, endPoint x: 545, endPoint y: 274, distance: 520.0
click at [40, 150] on link "Chat Monitoring" at bounding box center [41, 150] width 42 height 7
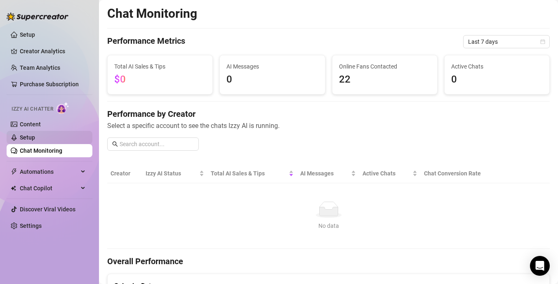
click at [25, 134] on link "Setup" at bounding box center [27, 137] width 15 height 7
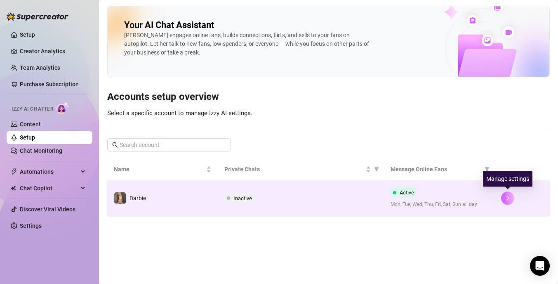
click at [511, 198] on button "button" at bounding box center [507, 197] width 13 height 13
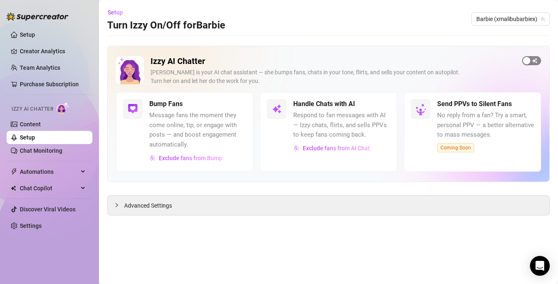
click at [532, 58] on span "button" at bounding box center [531, 60] width 19 height 9
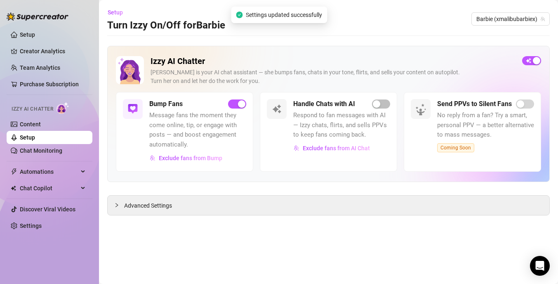
click at [372, 102] on div "Handle Chats with AI" at bounding box center [341, 104] width 97 height 10
click at [380, 105] on div "button" at bounding box center [376, 103] width 7 height 7
click at [540, 263] on icon "Open Intercom Messenger" at bounding box center [539, 265] width 9 height 11
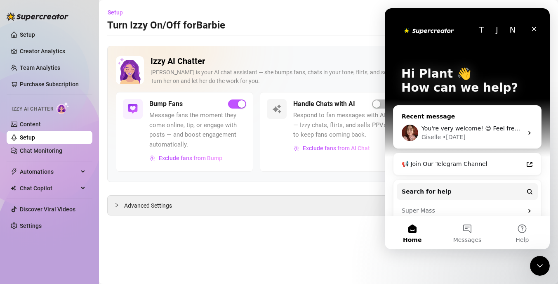
click at [510, 132] on div "You're very welcome! 😊 Feel free to reach out if you have any questions or feed…" at bounding box center [472, 128] width 101 height 9
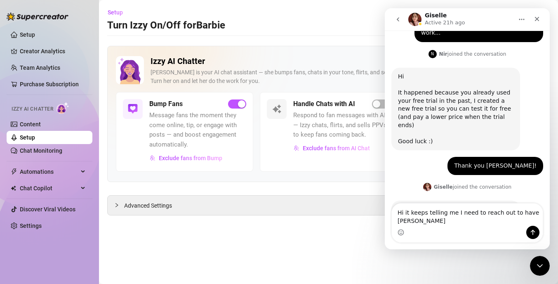
scroll to position [354, 0]
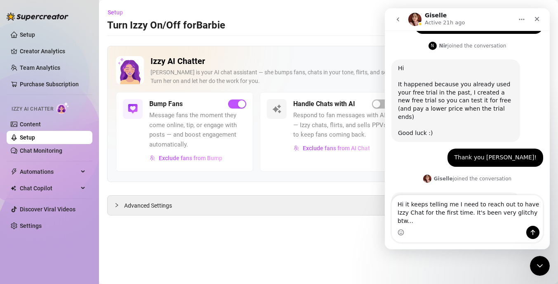
type textarea "Hi it keeps telling me I need to reach out to have Izzy Chat for the first time…"
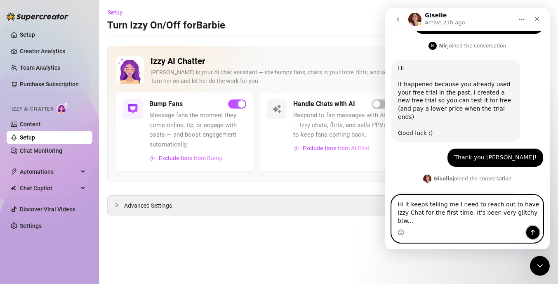
click at [528, 230] on button "Send a message…" at bounding box center [532, 232] width 13 height 13
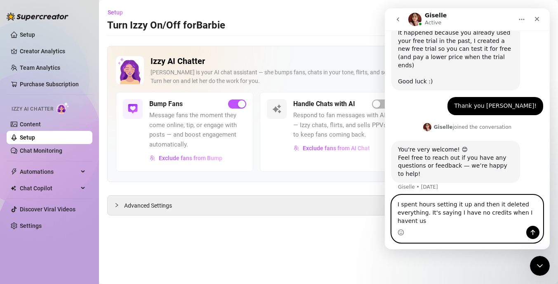
scroll to position [425, 0]
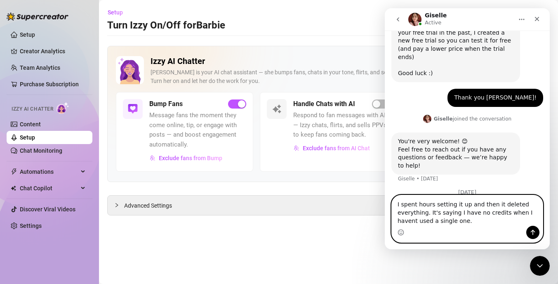
type textarea "I spent hours setting it up and then it deleted everything. It's saying I have …"
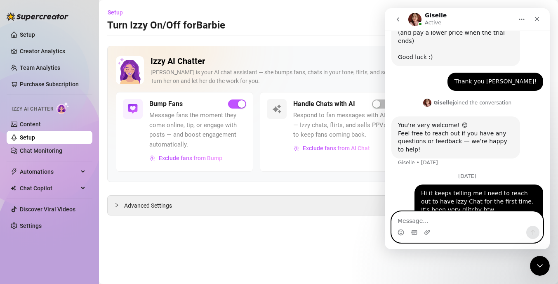
scroll to position [443, 0]
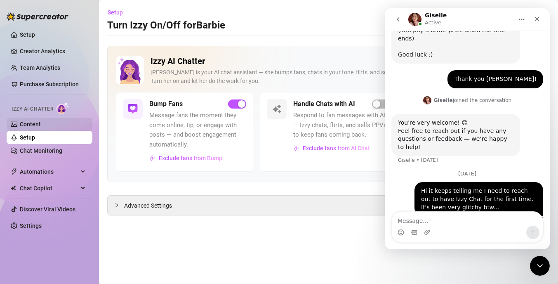
click at [38, 123] on link "Content" at bounding box center [30, 124] width 21 height 7
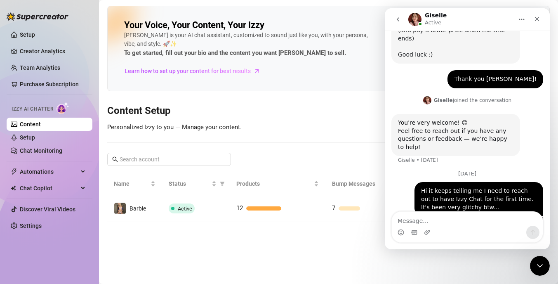
click at [294, 167] on div "Your Voice, Your Content, Your Izzy Izzy is your AI chat assistant, customized …" at bounding box center [328, 114] width 443 height 216
click at [34, 141] on link "Setup" at bounding box center [27, 137] width 15 height 7
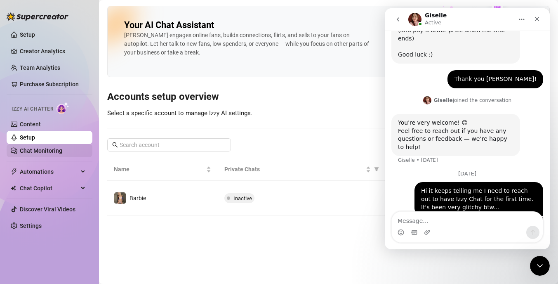
click at [38, 150] on link "Chat Monitoring" at bounding box center [41, 150] width 42 height 7
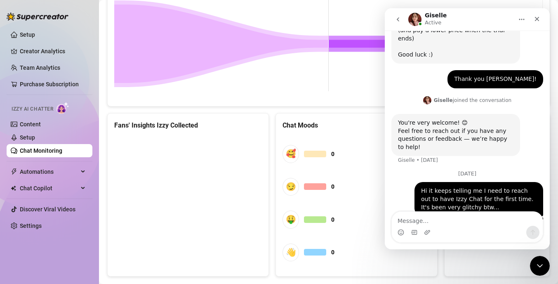
scroll to position [458, 0]
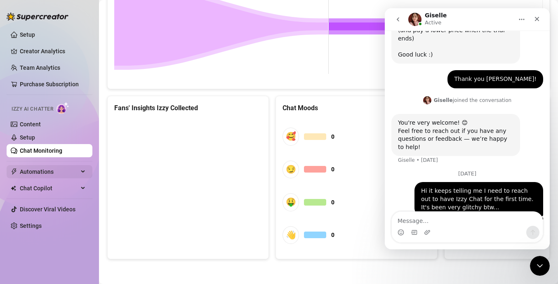
click at [37, 172] on span "Automations" at bounding box center [49, 171] width 59 height 13
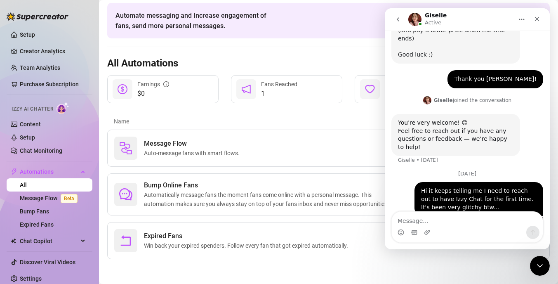
click at [459, 213] on textarea "Message…" at bounding box center [467, 219] width 151 height 14
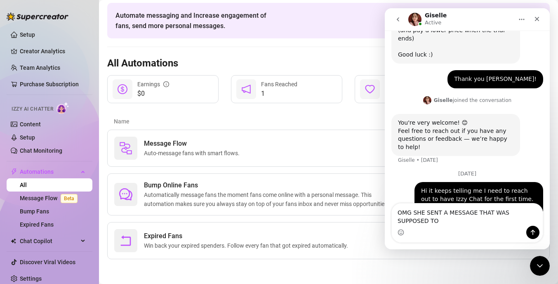
scroll to position [452, 0]
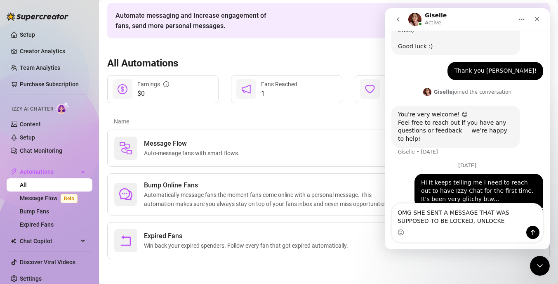
type textarea "OMG SHE SENT A MESSAGE THAT WAS SUPPOSED TO BE LOCKED, UNLOCKED"
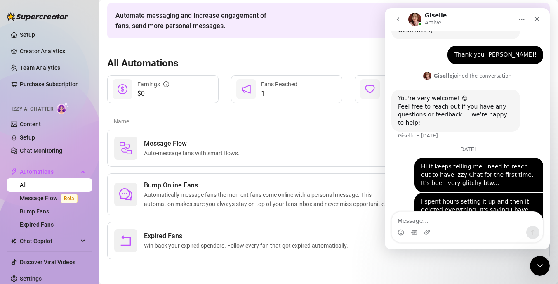
scroll to position [470, 0]
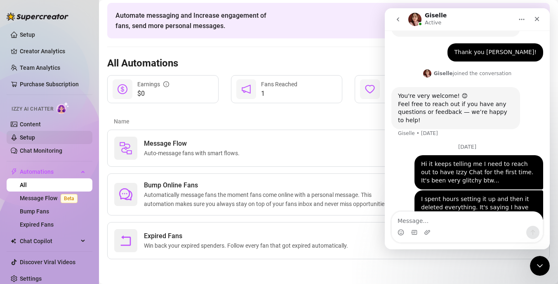
click at [29, 136] on link "Setup" at bounding box center [27, 137] width 15 height 7
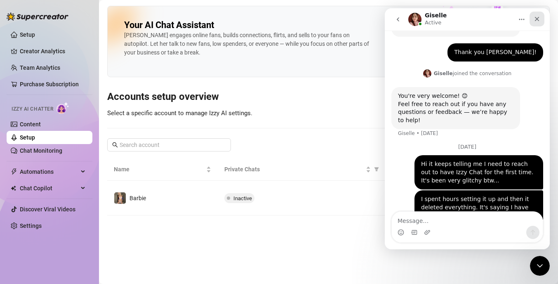
click at [536, 20] on icon "Close" at bounding box center [537, 19] width 7 height 7
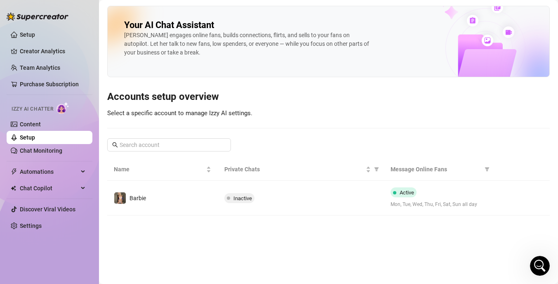
scroll to position [470, 0]
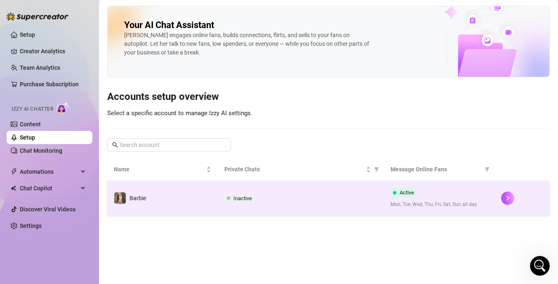
click at [466, 200] on div "Active Mon, Tue, Wed, Thu, Fri, Sat, Sun all day" at bounding box center [439, 197] width 97 height 21
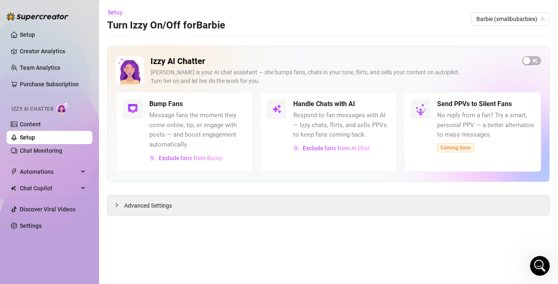
click at [33, 117] on div "Izzy AI Chatter" at bounding box center [48, 108] width 87 height 19
click at [32, 123] on link "Content" at bounding box center [30, 124] width 21 height 7
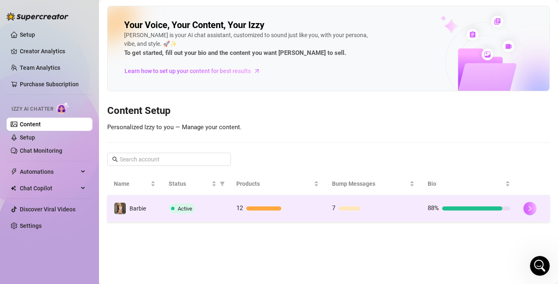
click at [528, 207] on icon "right" at bounding box center [530, 208] width 6 height 6
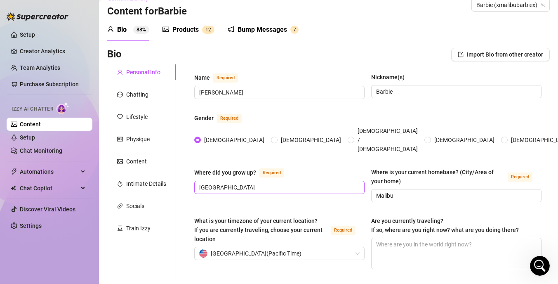
scroll to position [15, 0]
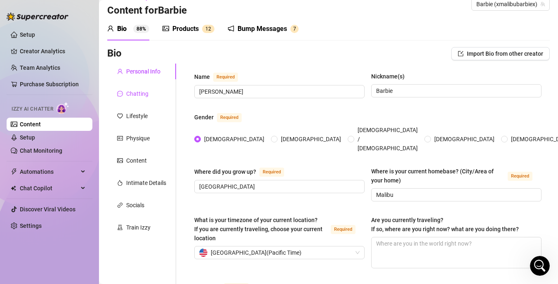
click at [137, 94] on div "Chatting" at bounding box center [137, 93] width 22 height 9
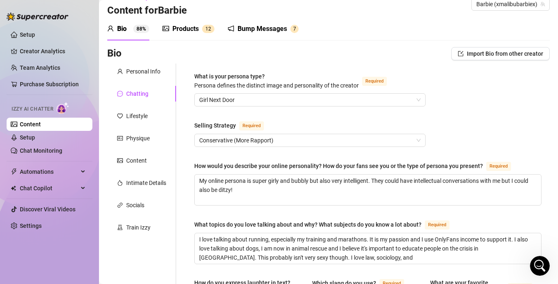
click at [137, 161] on div "Content" at bounding box center [136, 160] width 21 height 9
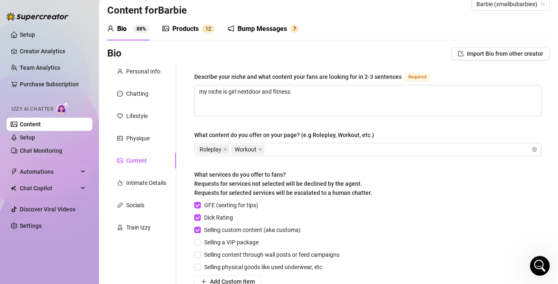
click at [187, 28] on div "Products" at bounding box center [185, 29] width 26 height 10
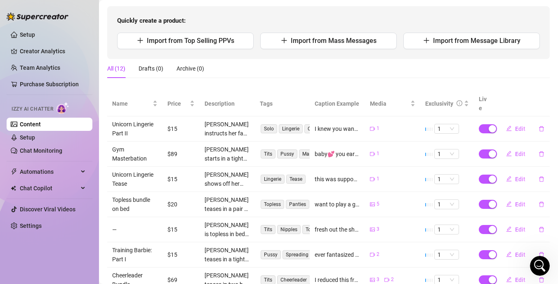
scroll to position [0, 0]
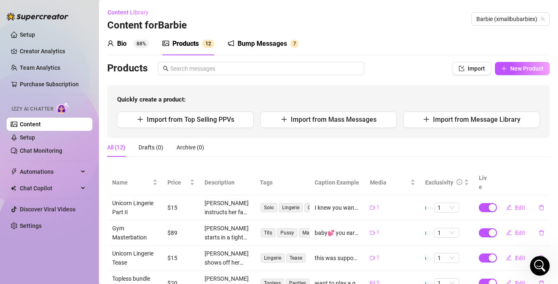
click at [268, 40] on div "Bump Messages" at bounding box center [262, 44] width 49 height 10
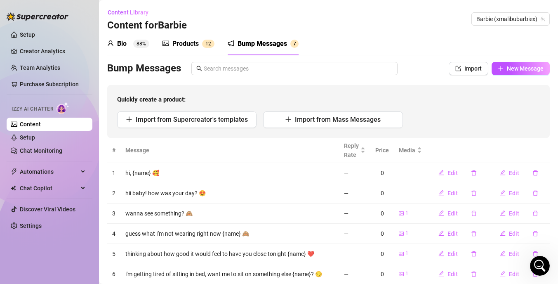
scroll to position [45, 0]
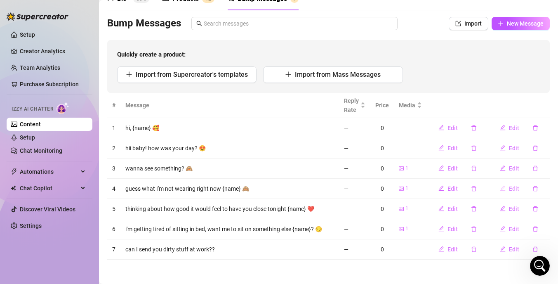
click at [516, 187] on span "Edit" at bounding box center [514, 188] width 10 height 7
type textarea "guess what I'm not wearing right now {name} 🙈"
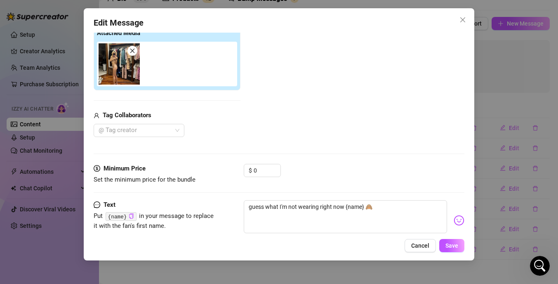
scroll to position [105, 0]
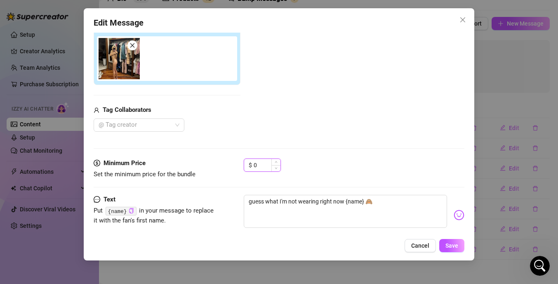
click at [264, 165] on input "0" at bounding box center [267, 165] width 27 height 12
type input "5"
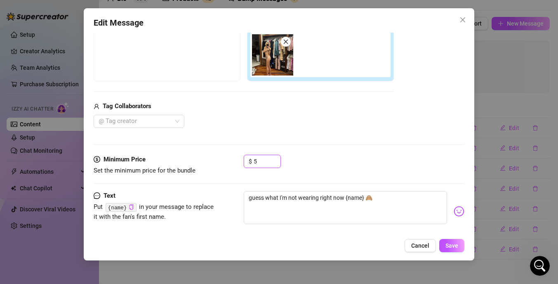
scroll to position [106, 0]
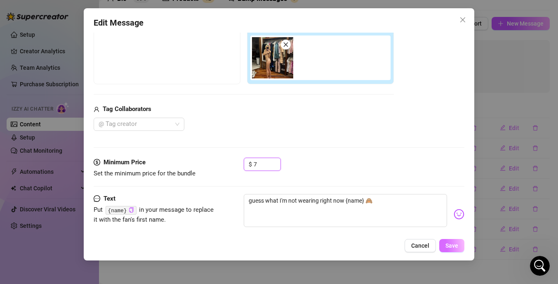
type input "7"
click at [459, 250] on button "Save" at bounding box center [451, 245] width 25 height 13
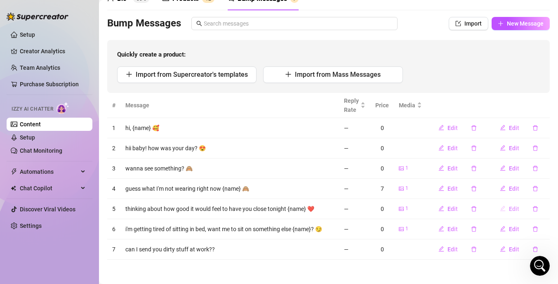
click at [516, 207] on span "Edit" at bounding box center [514, 208] width 10 height 7
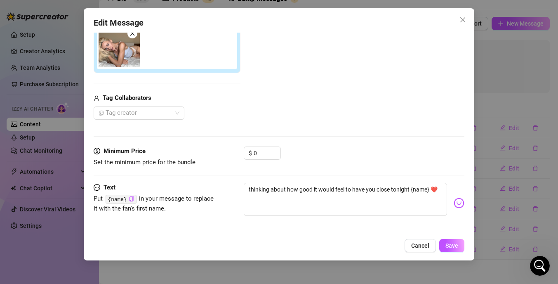
scroll to position [121, 0]
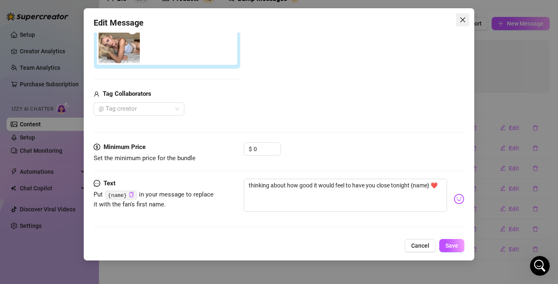
click at [461, 16] on icon "close" at bounding box center [462, 19] width 7 height 7
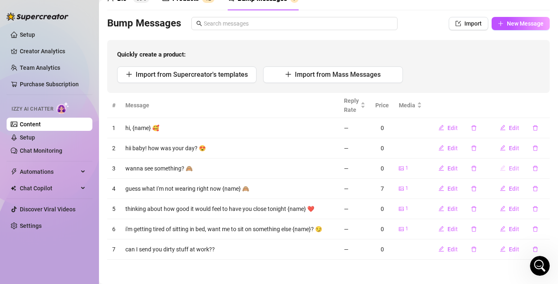
click at [515, 167] on span "Edit" at bounding box center [514, 168] width 10 height 7
type textarea "wanna see something? 🙈"
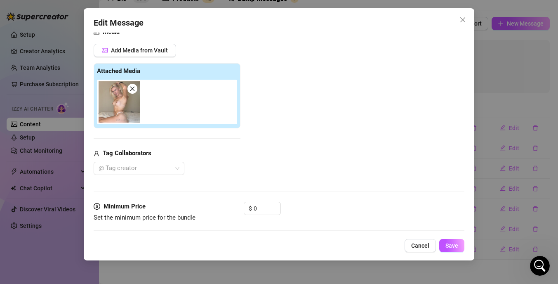
scroll to position [65, 0]
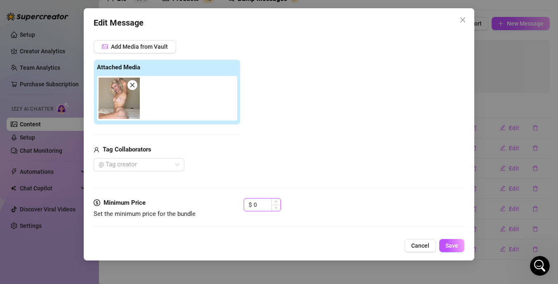
click at [264, 205] on input "0" at bounding box center [267, 204] width 27 height 12
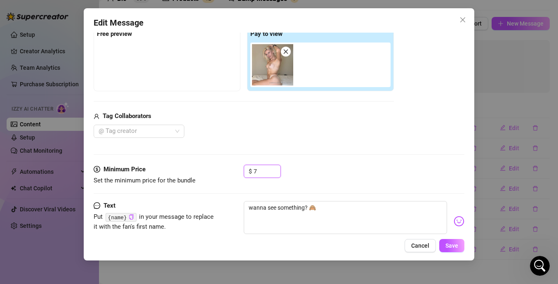
scroll to position [108, 0]
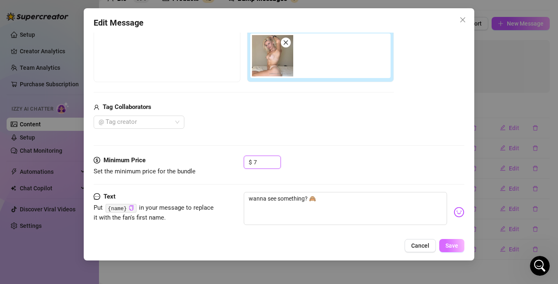
type input "7"
click at [454, 245] on span "Save" at bounding box center [451, 245] width 13 height 7
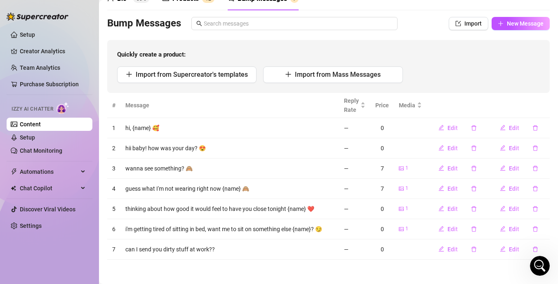
scroll to position [0, 0]
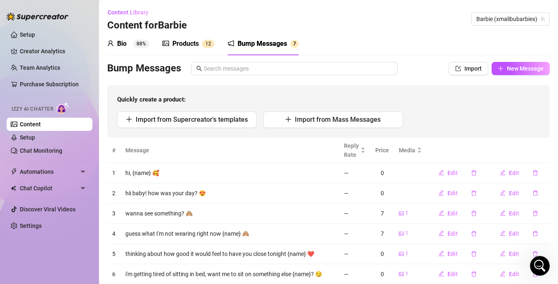
click at [190, 42] on div "Products" at bounding box center [185, 44] width 26 height 10
